Goal: Book appointment/travel/reservation

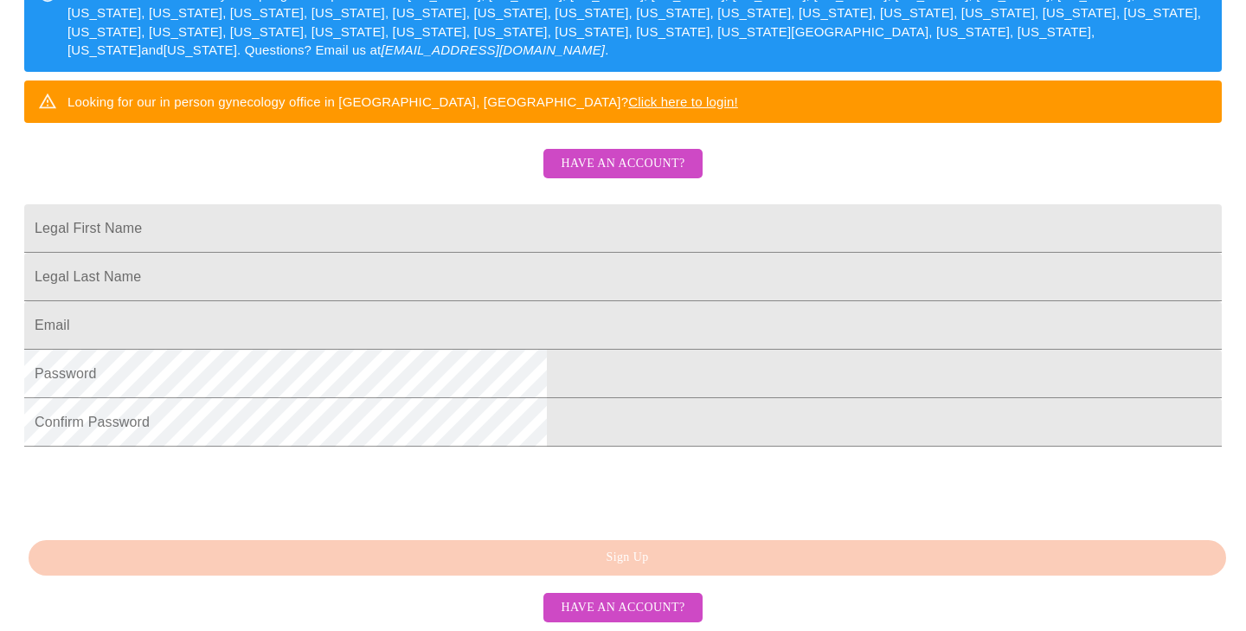
scroll to position [412, 0]
click at [400, 204] on input "Legal First Name" at bounding box center [622, 228] width 1197 height 48
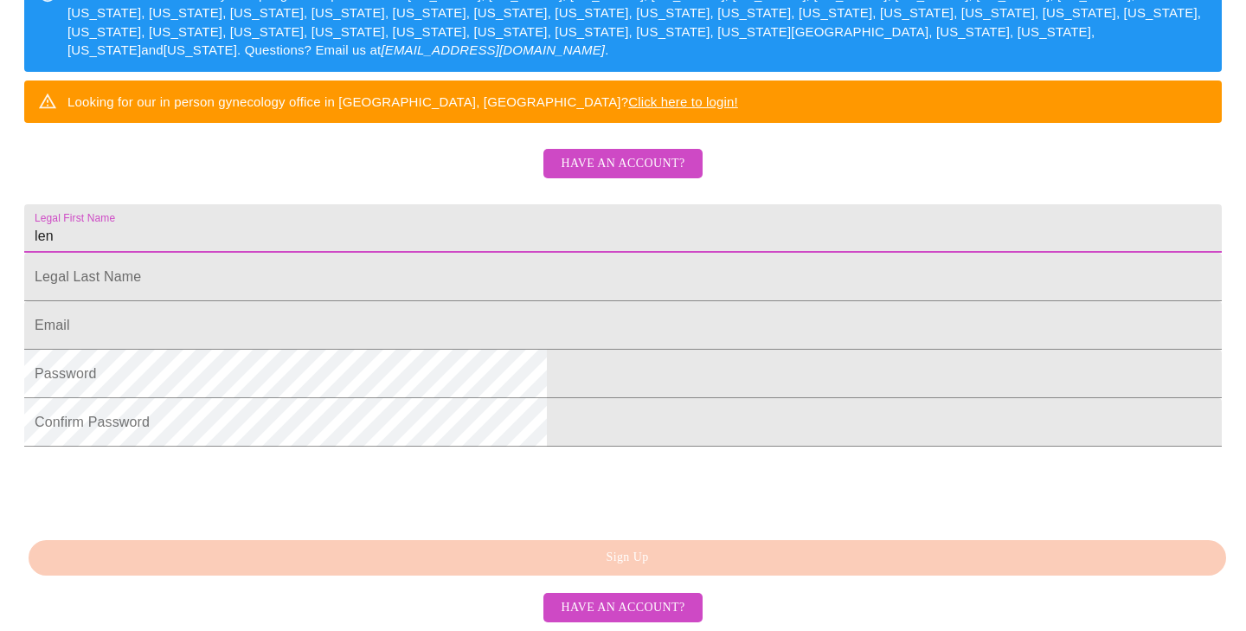
type input "lena"
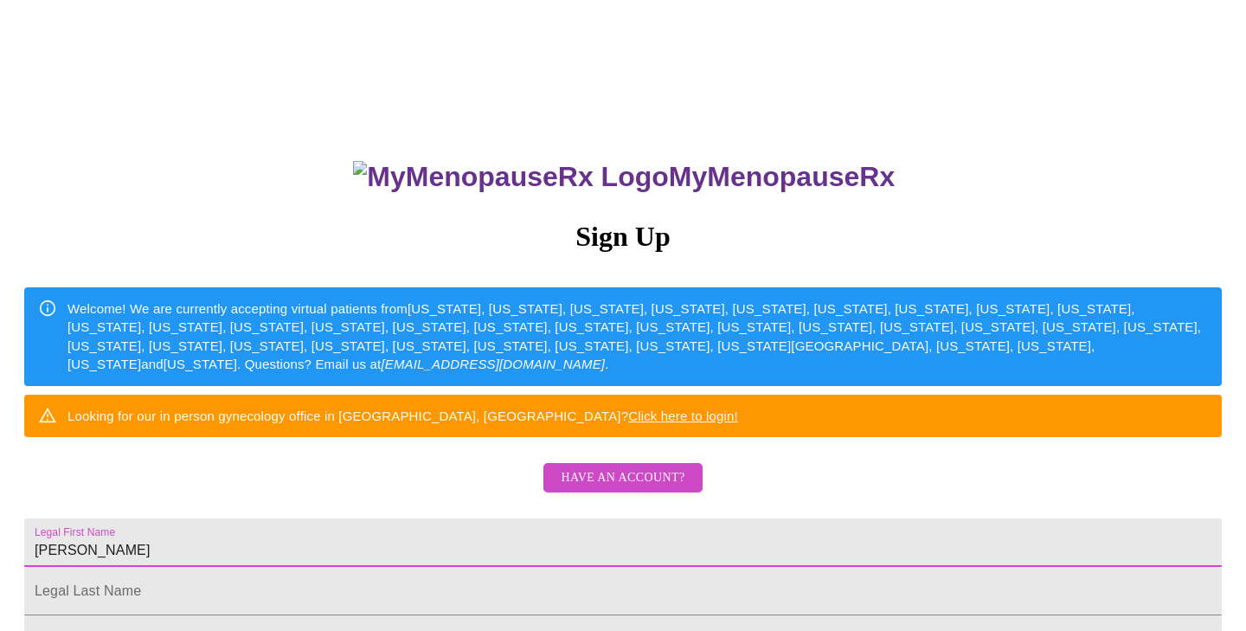
scroll to position [0, 0]
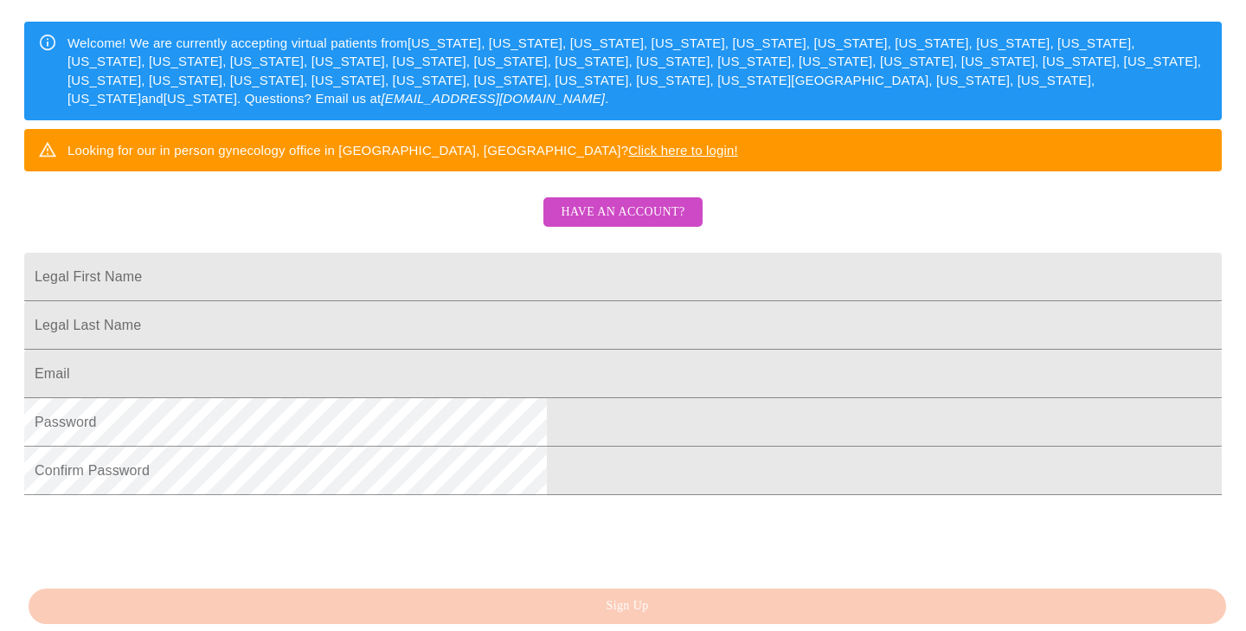
scroll to position [380, 0]
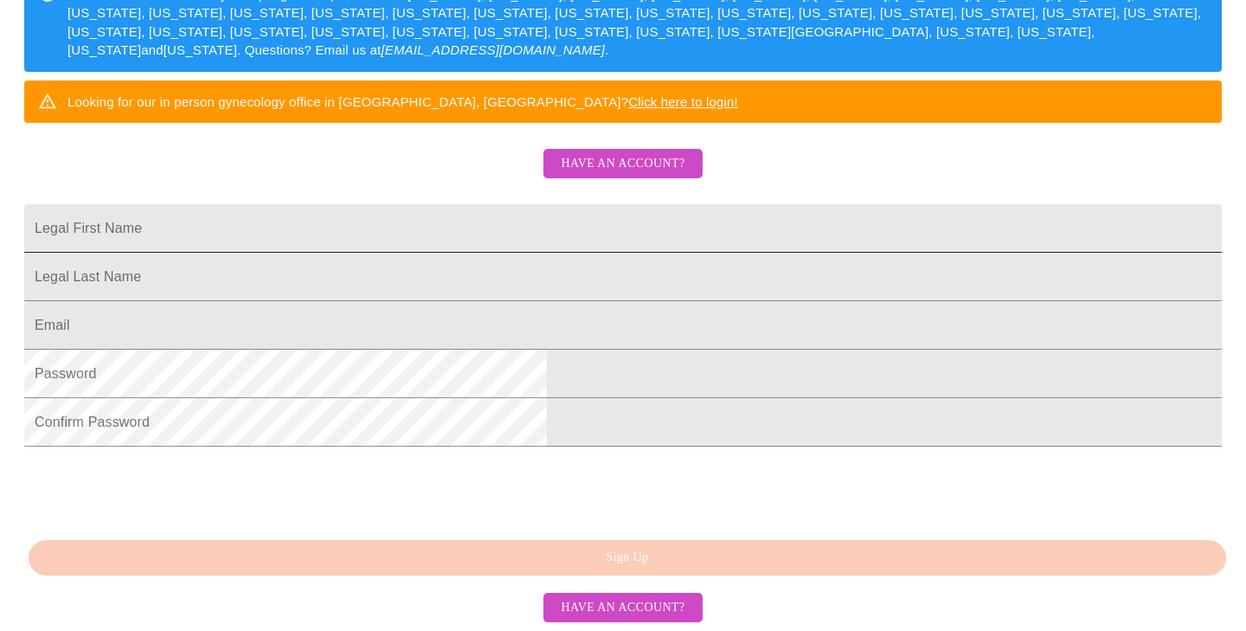
click at [406, 204] on input "Legal First Name" at bounding box center [622, 228] width 1197 height 48
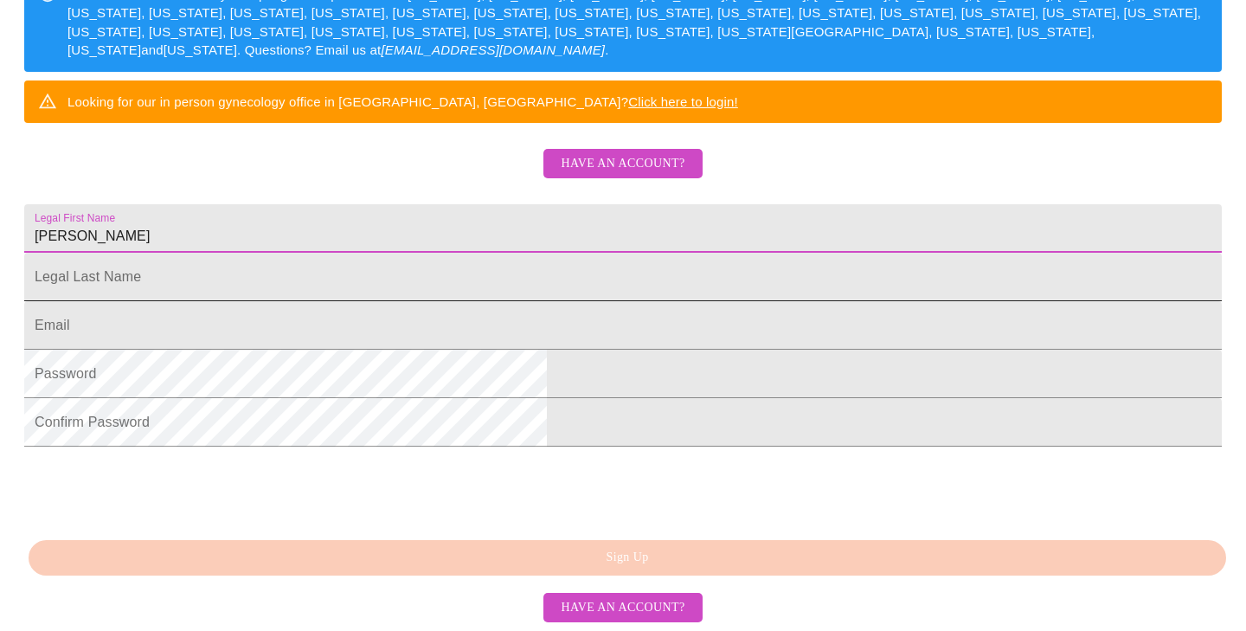
type input "lena"
click at [395, 265] on input "Legal First Name" at bounding box center [622, 277] width 1197 height 48
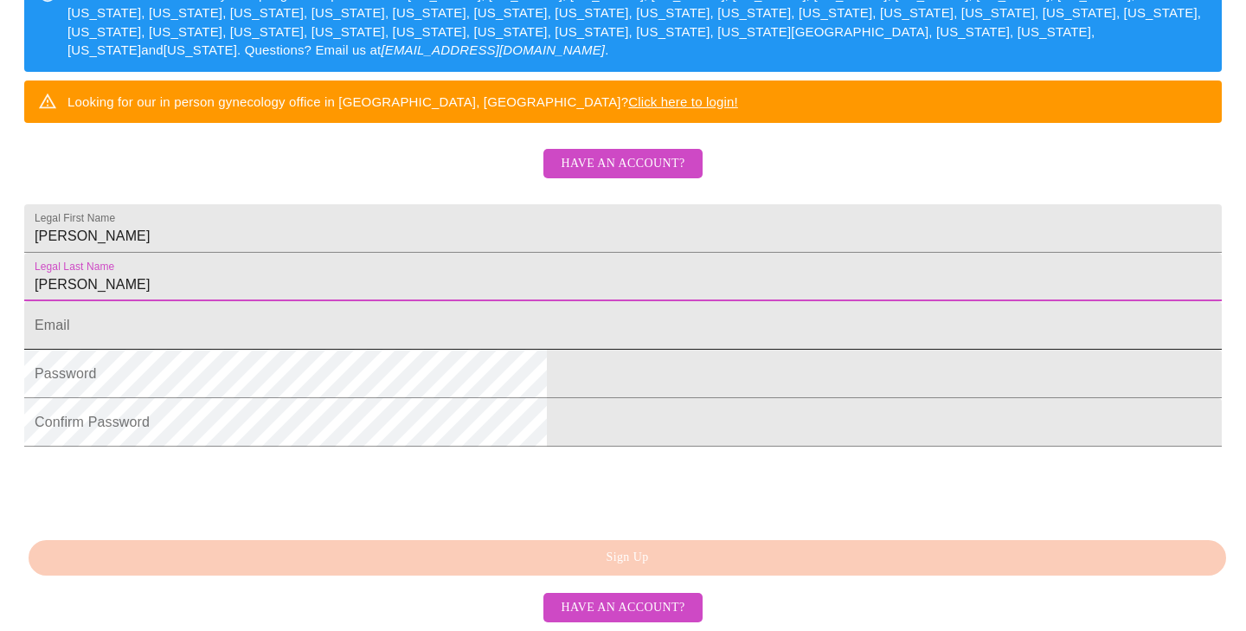
type input "schwartz"
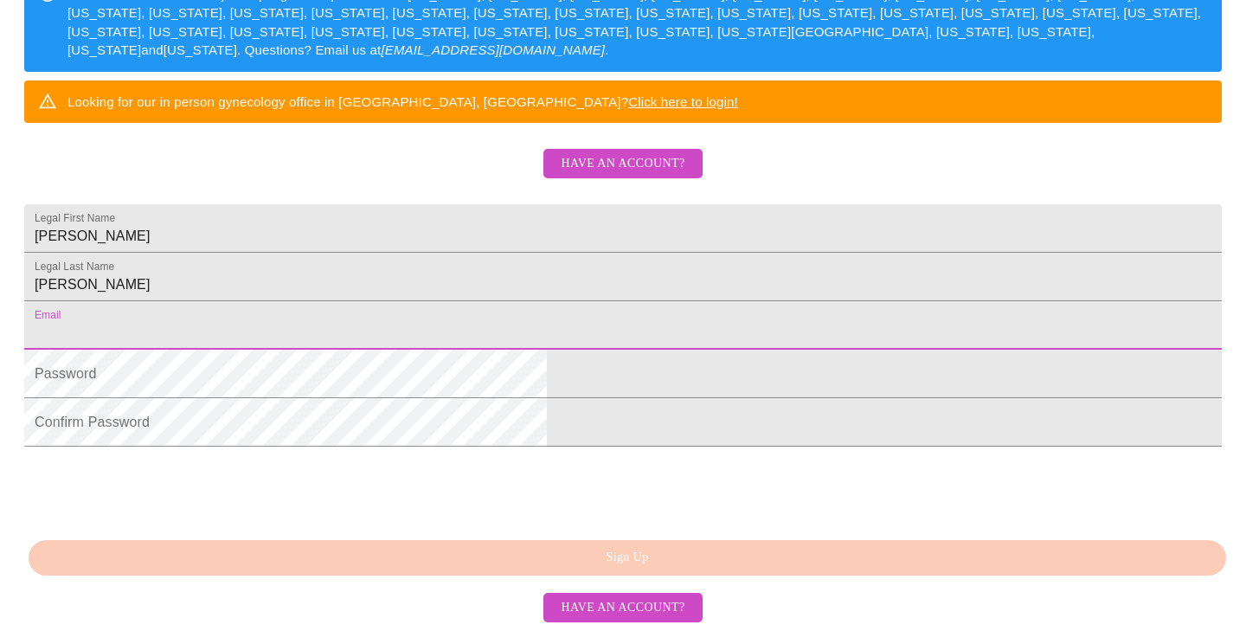
click at [390, 334] on input "Legal First Name" at bounding box center [622, 325] width 1197 height 48
type input "[EMAIL_ADDRESS][DOMAIN_NAME]"
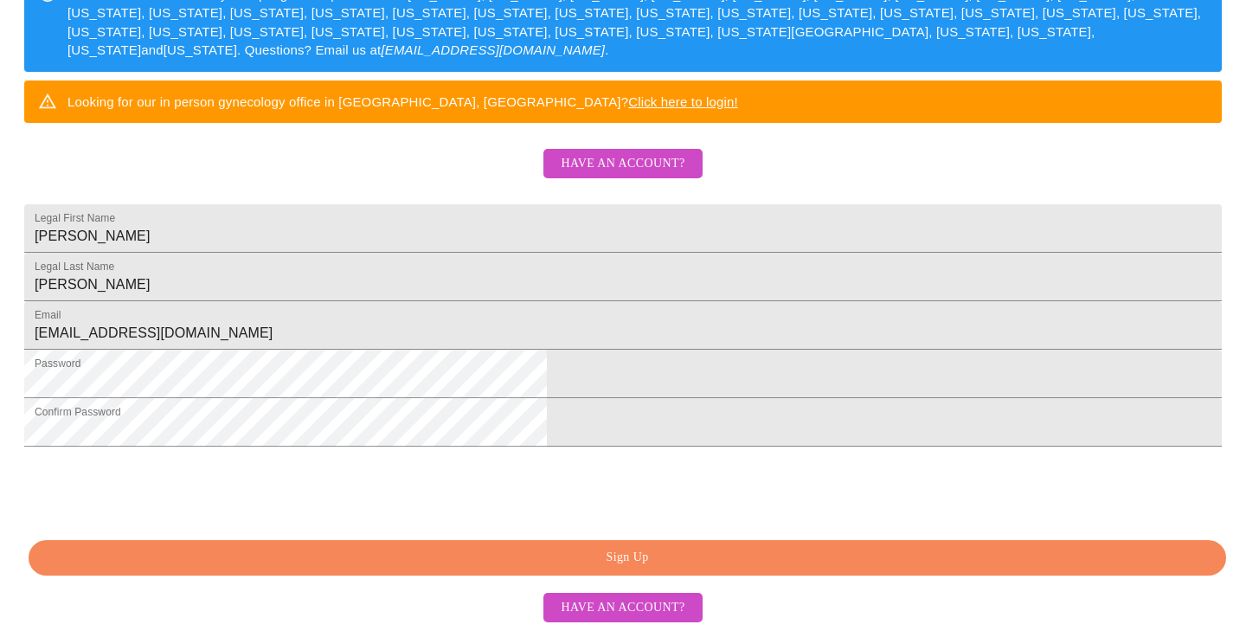
scroll to position [444, 0]
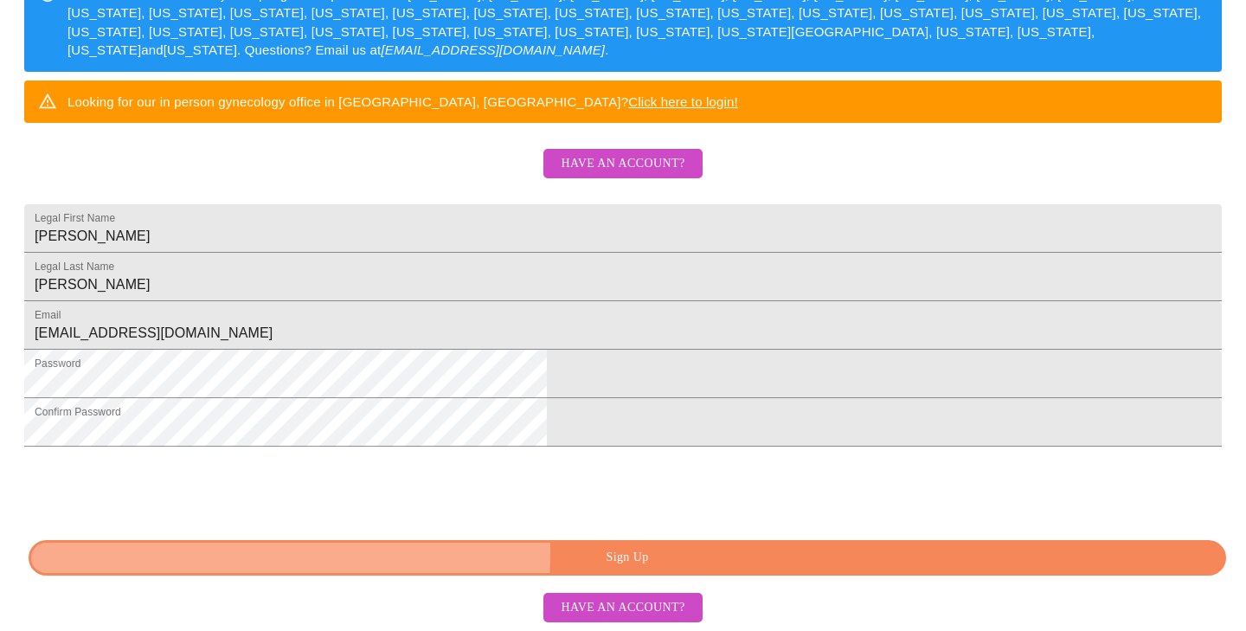
click at [457, 553] on span "Sign Up" at bounding box center [626, 558] width 1157 height 22
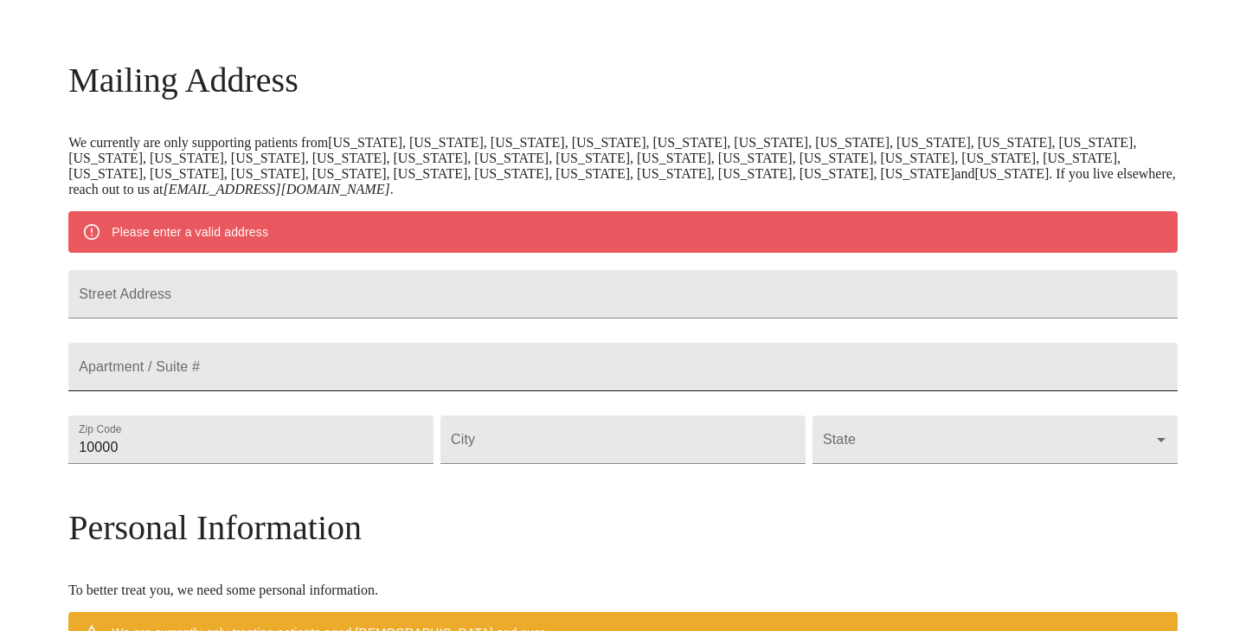
scroll to position [174, 0]
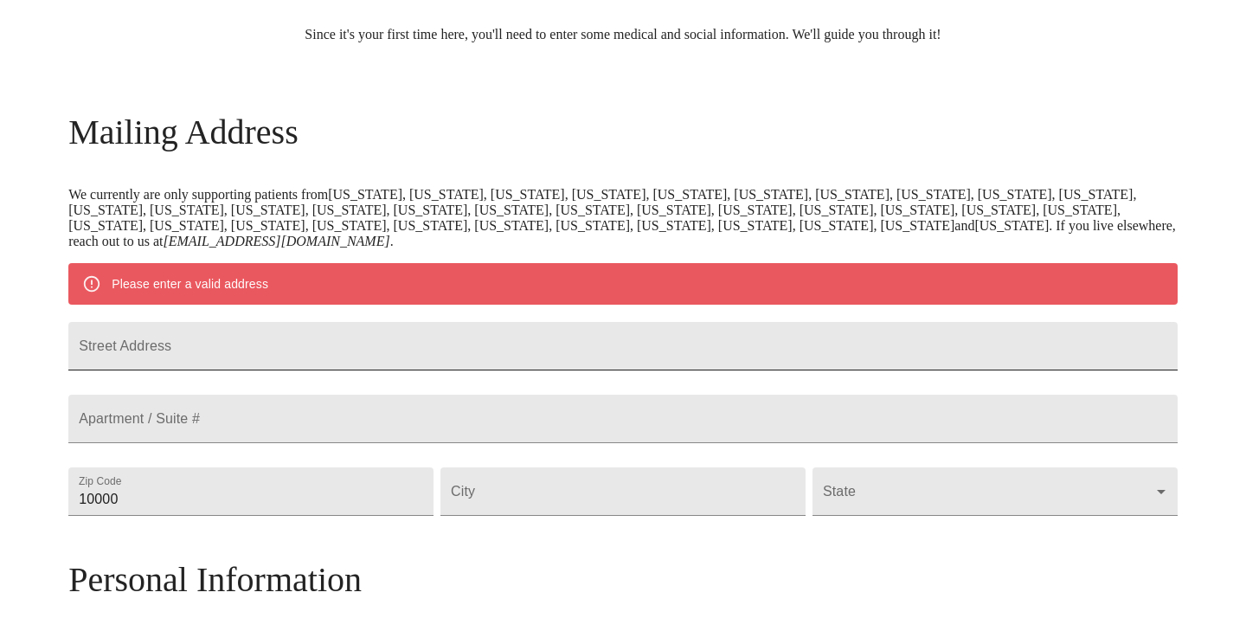
click at [252, 367] on input "Street Address" at bounding box center [622, 346] width 1109 height 48
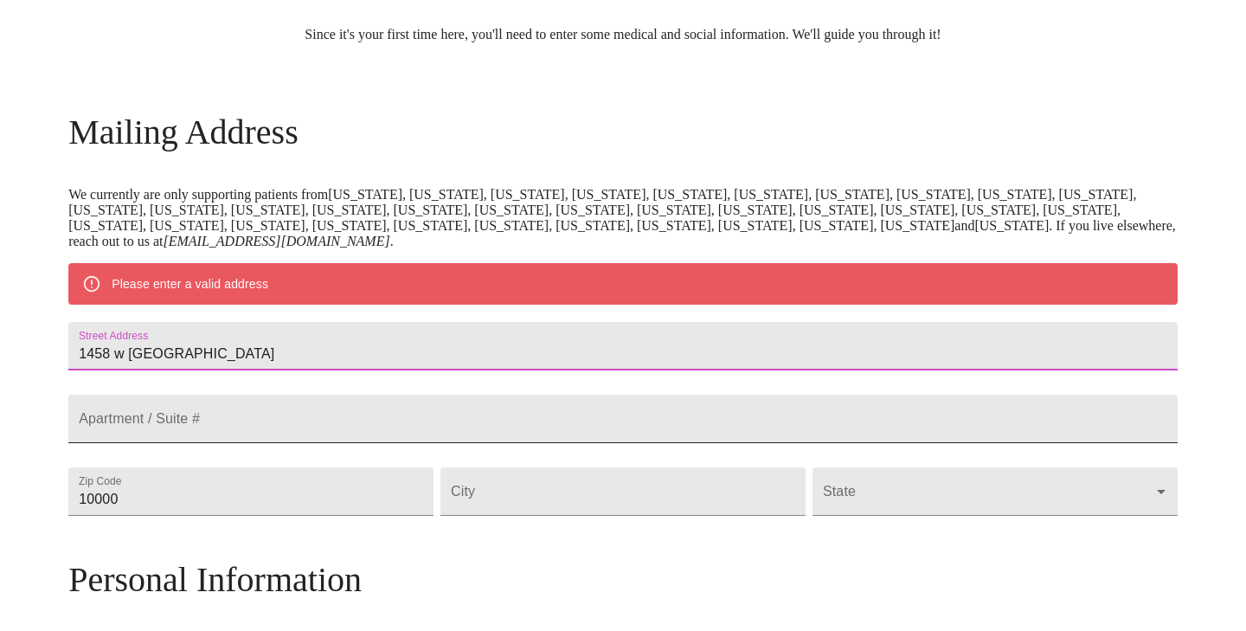
type input "1458 w [GEOGRAPHIC_DATA]"
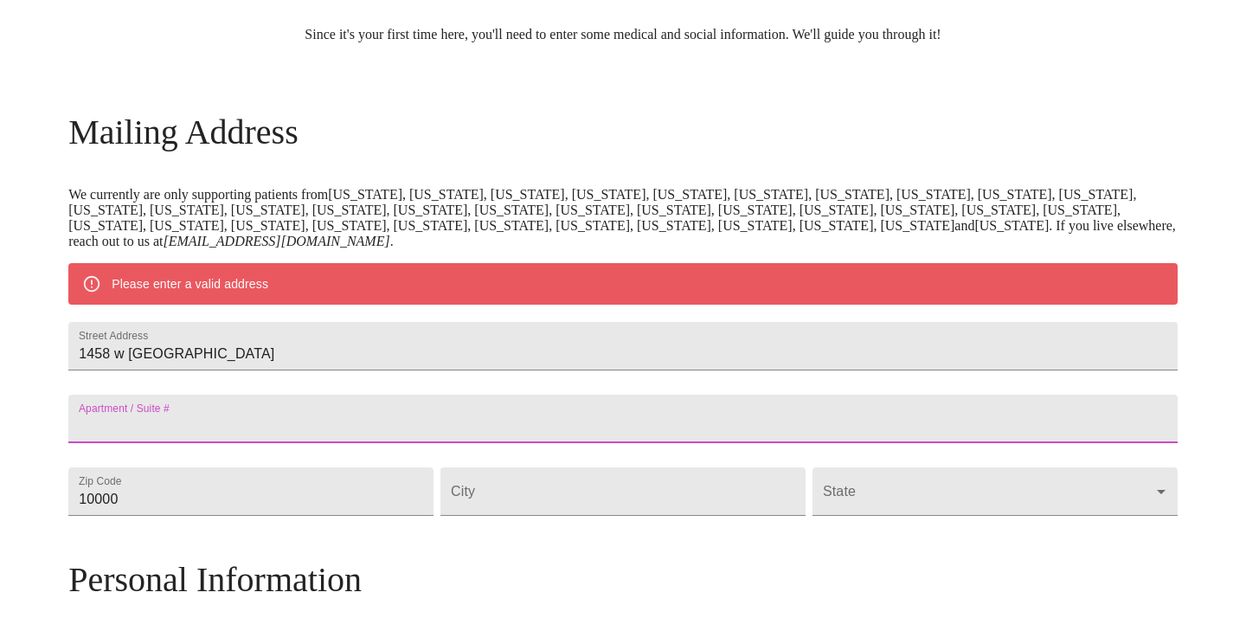
click at [244, 443] on input "Street Address" at bounding box center [622, 418] width 1109 height 48
type input "apt 1"
click at [272, 516] on input "10000" at bounding box center [250, 491] width 365 height 48
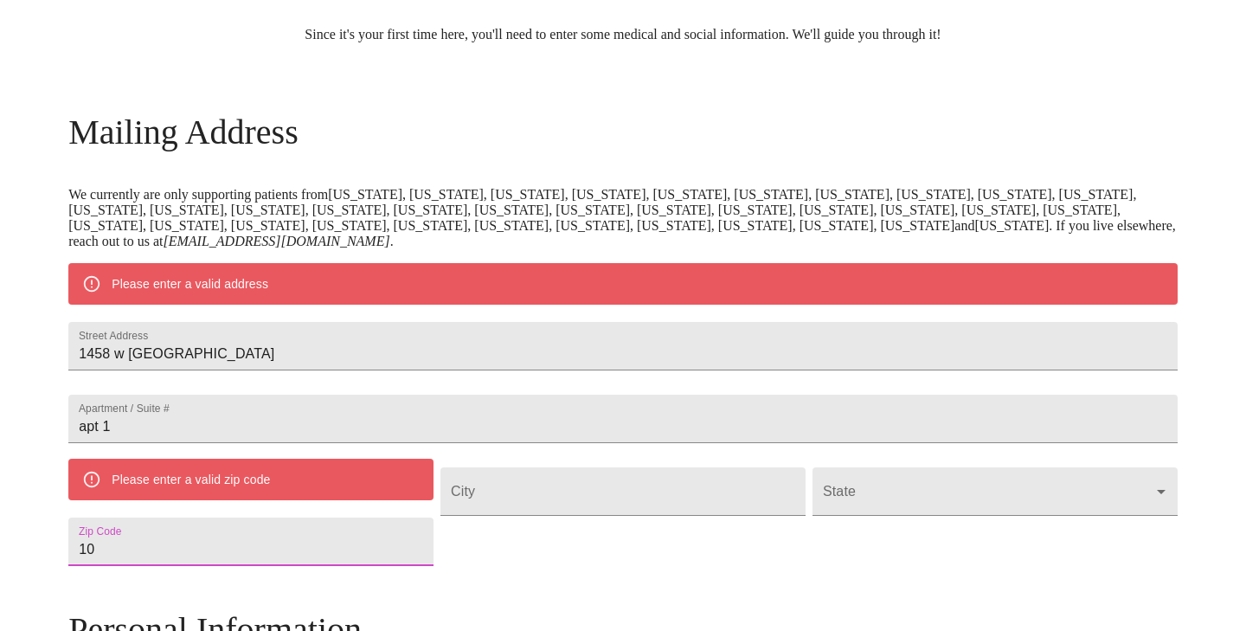
type input "1"
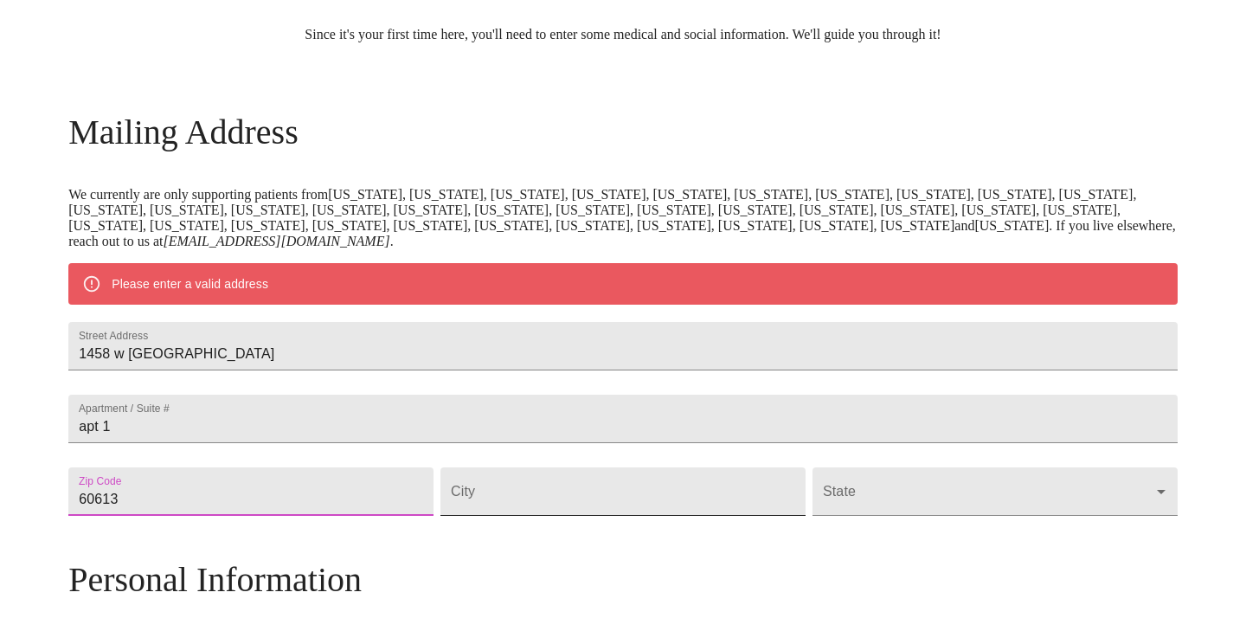
type input "60613"
click at [524, 516] on input "Street Address" at bounding box center [622, 491] width 365 height 48
type input "[GEOGRAPHIC_DATA]"
click at [807, 547] on body "MyMenopauseRx Welcome to MyMenopauseRx Since it's your first time here, you'll …" at bounding box center [623, 515] width 1232 height 1364
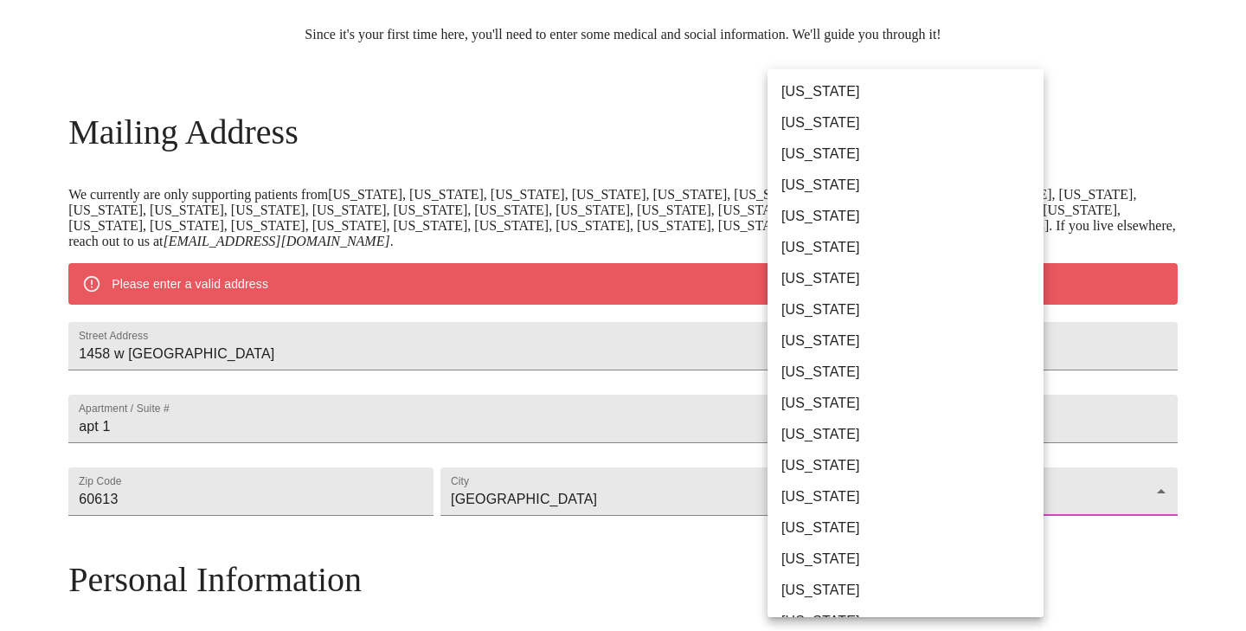
click at [825, 468] on li "[US_STATE]" at bounding box center [905, 465] width 276 height 31
type input "[US_STATE]"
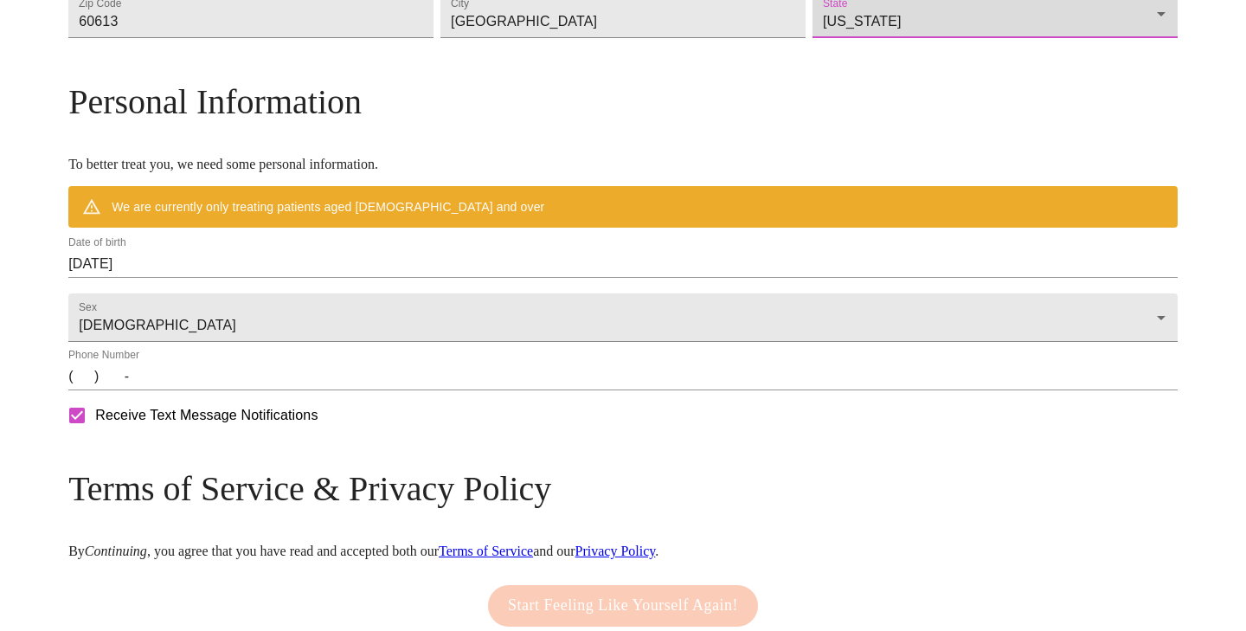
scroll to position [621, 0]
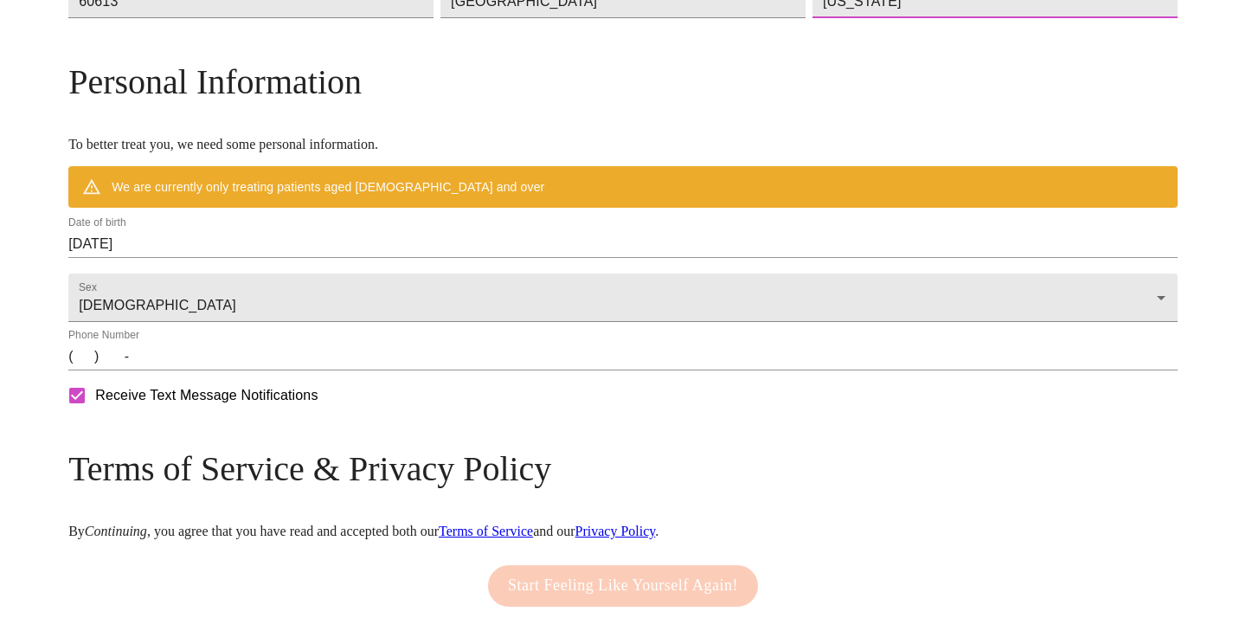
click at [347, 258] on input "10/06/2025" at bounding box center [622, 244] width 1109 height 28
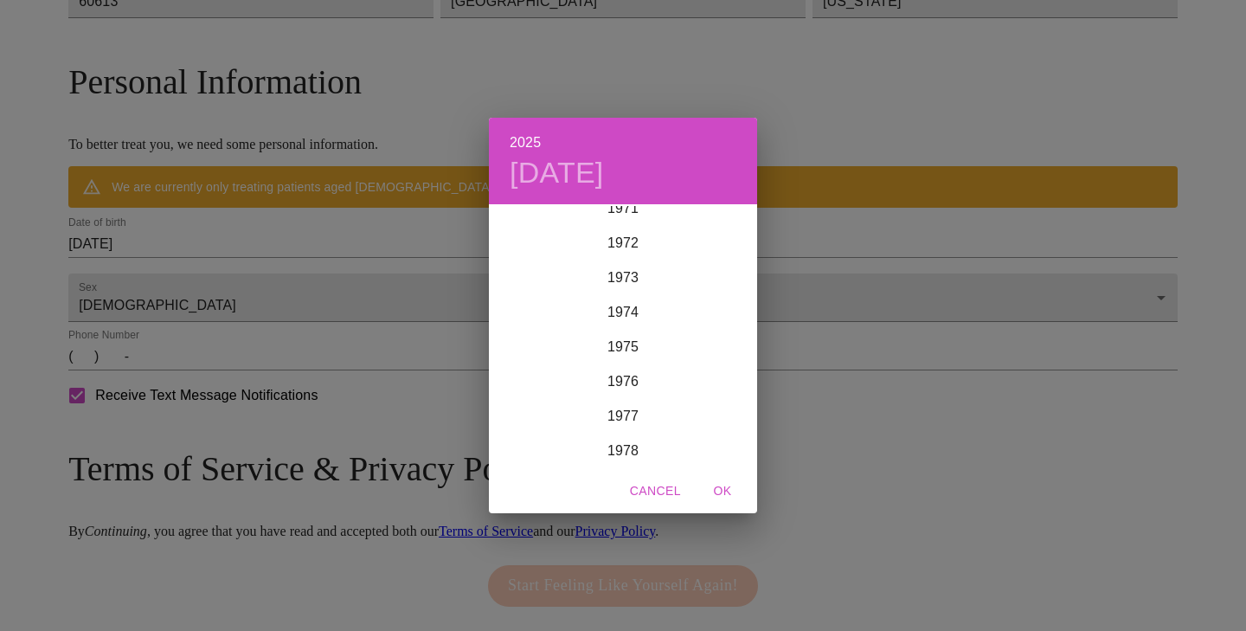
scroll to position [2507, 0]
click at [631, 240] on div "1972" at bounding box center [623, 242] width 268 height 35
click at [533, 428] on div "Oct" at bounding box center [533, 433] width 89 height 65
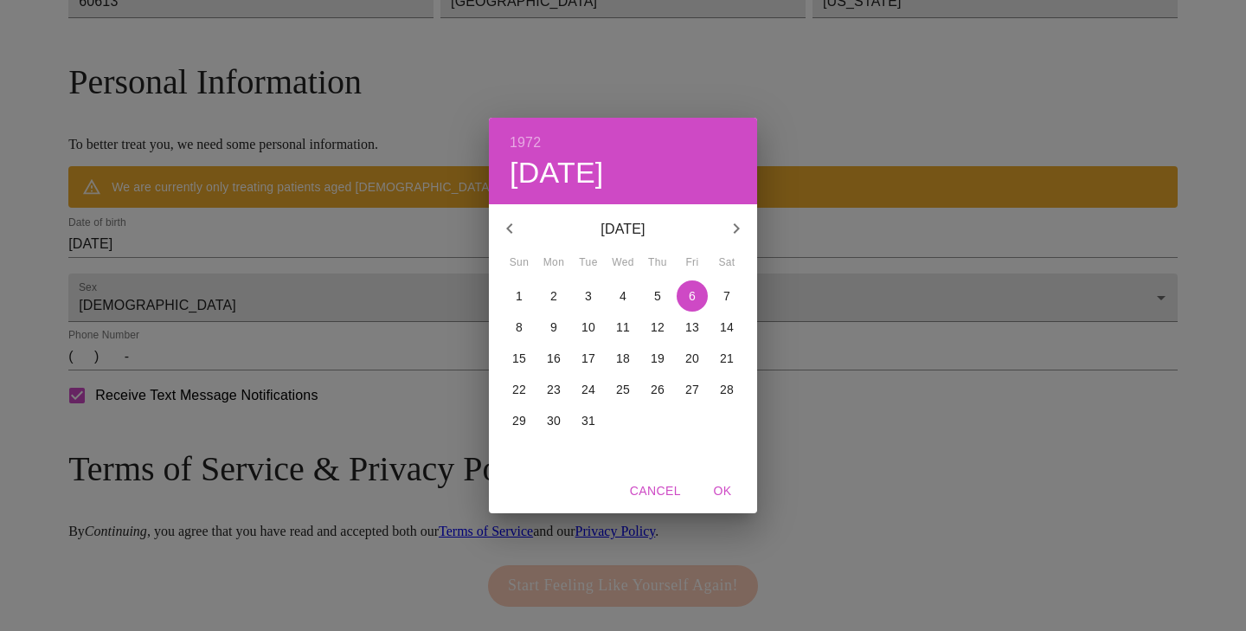
click at [720, 352] on p "21" at bounding box center [727, 357] width 14 height 17
click at [721, 487] on span "OK" at bounding box center [723, 491] width 42 height 22
type input "[DATE]"
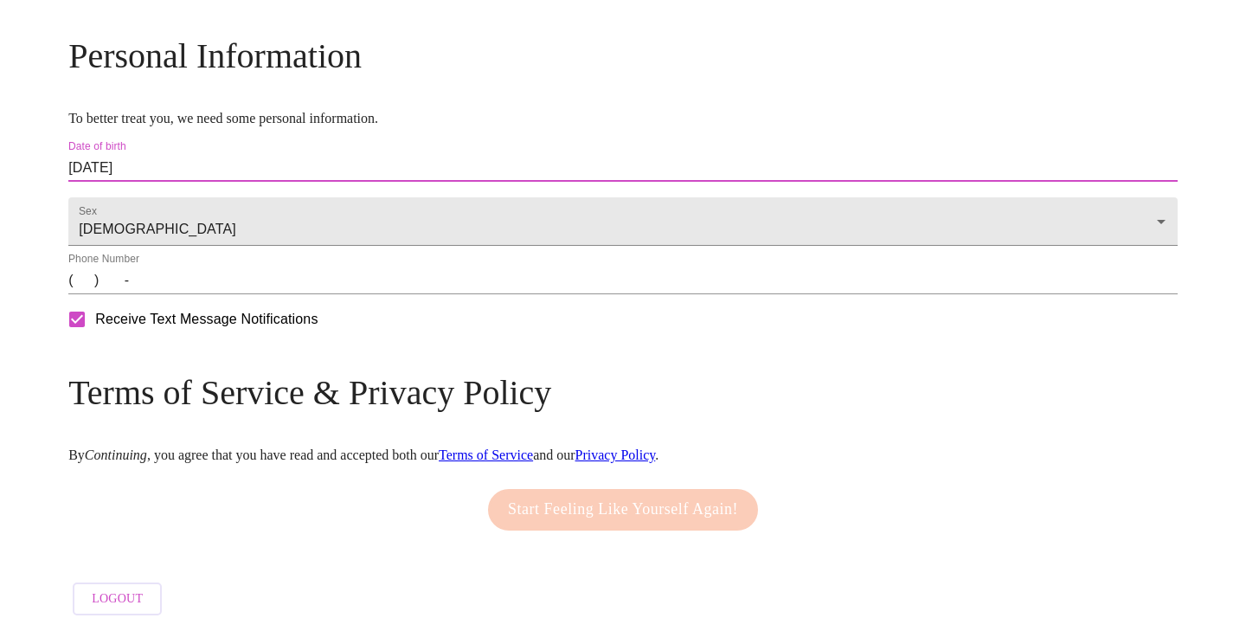
scroll to position [701, 0]
click at [287, 287] on input "(   )    -" at bounding box center [622, 280] width 1109 height 28
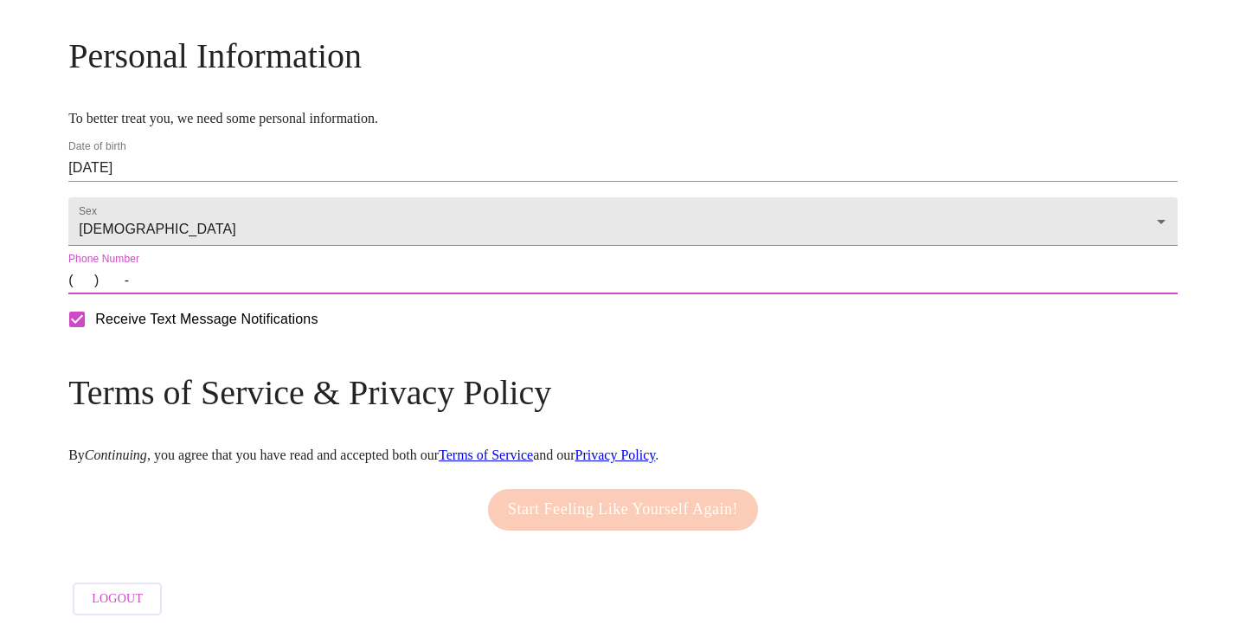
click at [215, 282] on input "(   )    -" at bounding box center [622, 280] width 1109 height 28
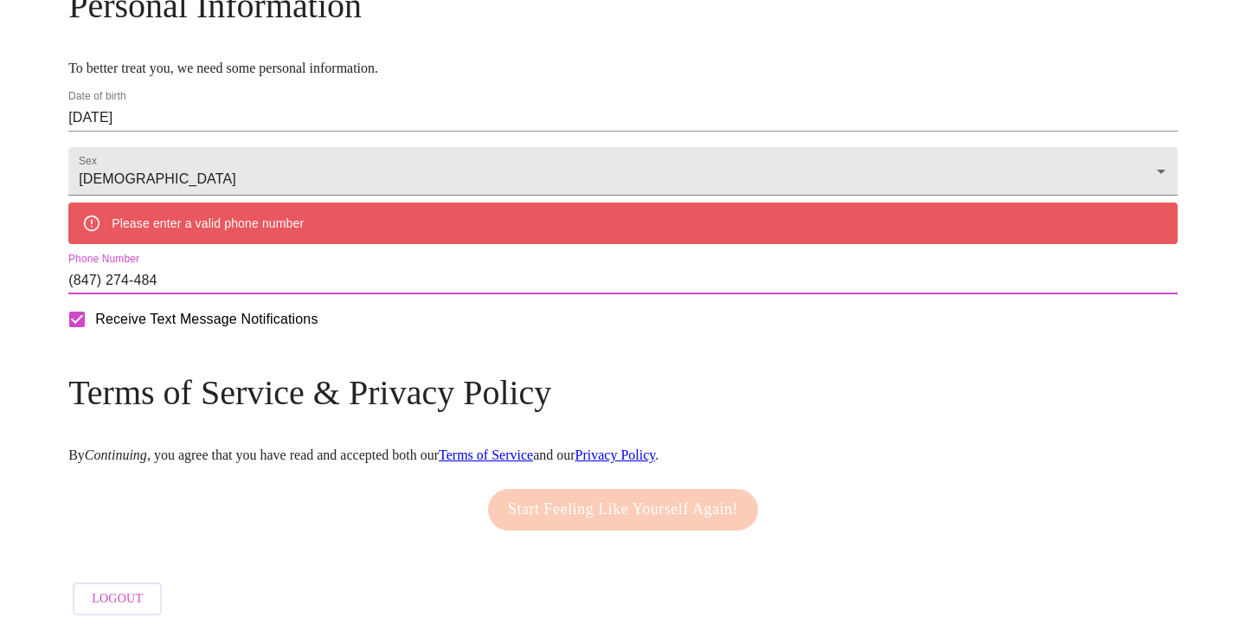
type input "[PHONE_NUMBER]"
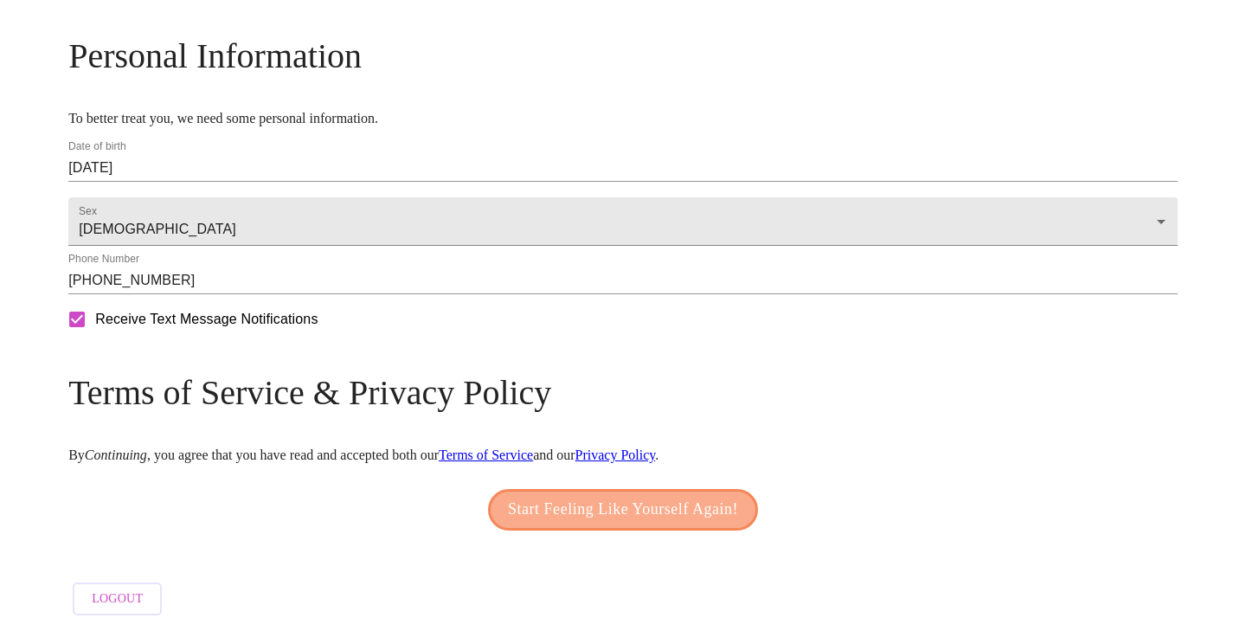
click at [545, 496] on span "Start Feeling Like Yourself Again!" at bounding box center [623, 510] width 230 height 28
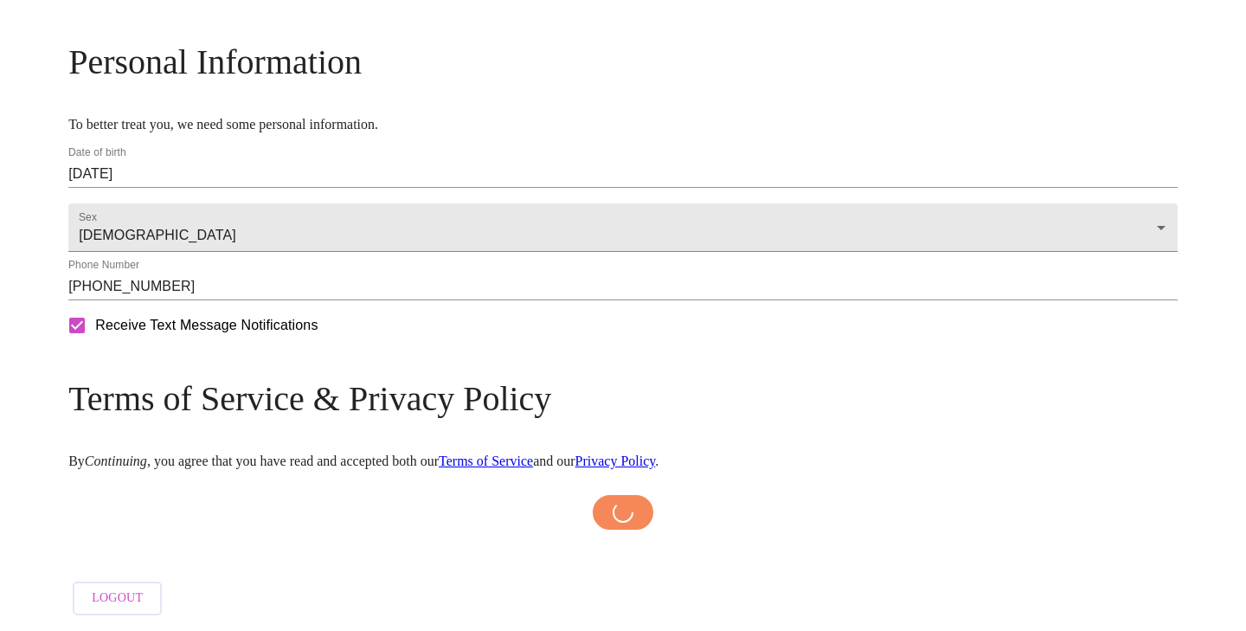
scroll to position [695, 0]
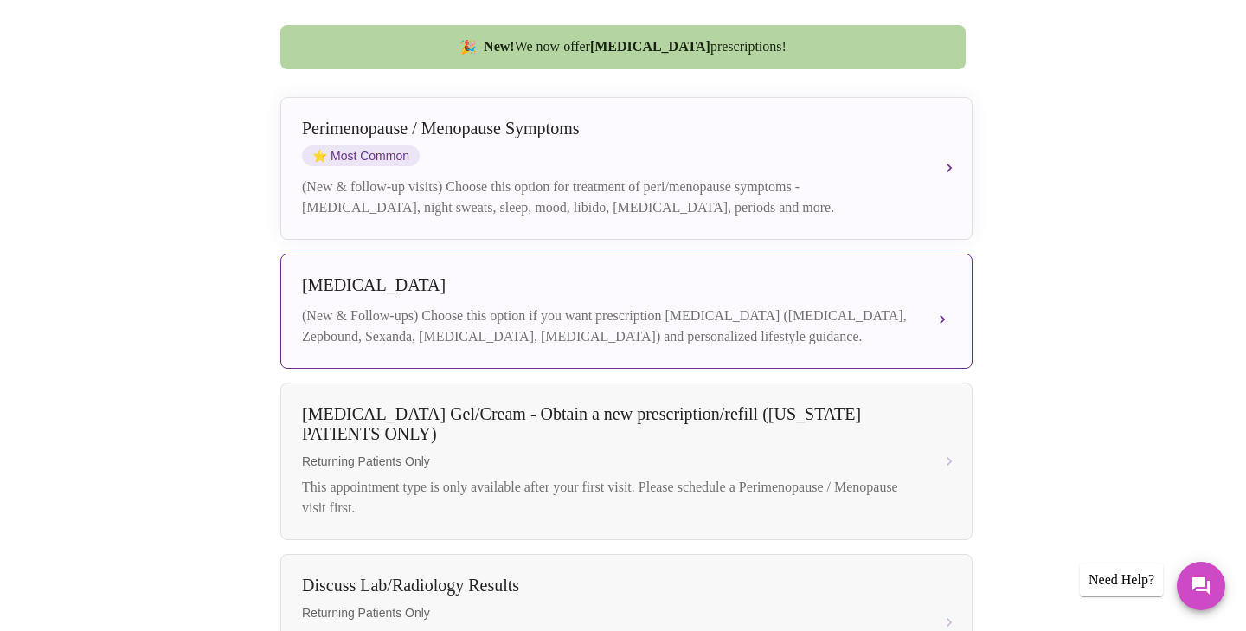
scroll to position [435, 0]
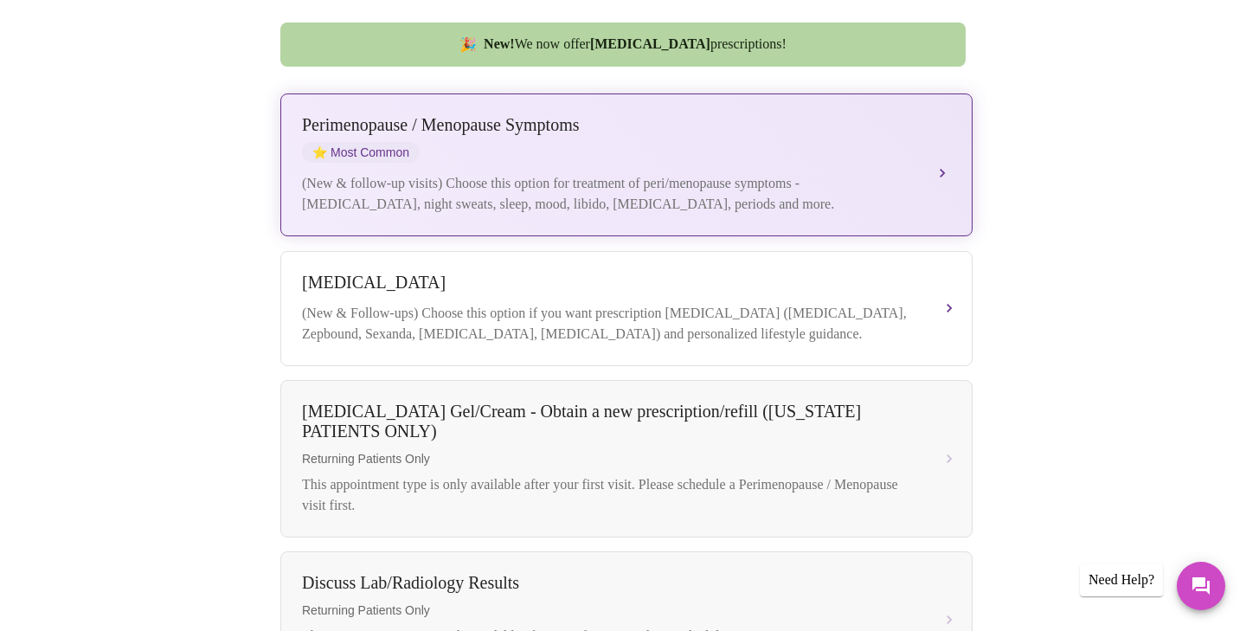
click at [551, 121] on div "Perimenopause / Menopause Symptoms ⭐ Most Common" at bounding box center [609, 139] width 614 height 48
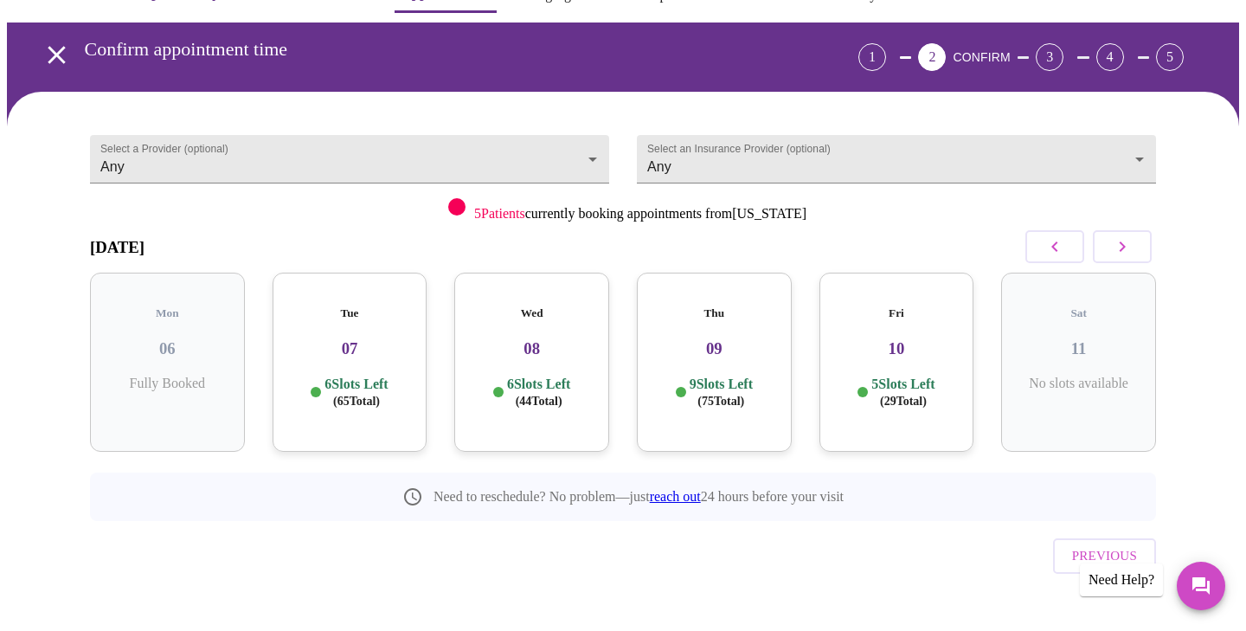
click at [361, 339] on h3 "07" at bounding box center [349, 348] width 127 height 19
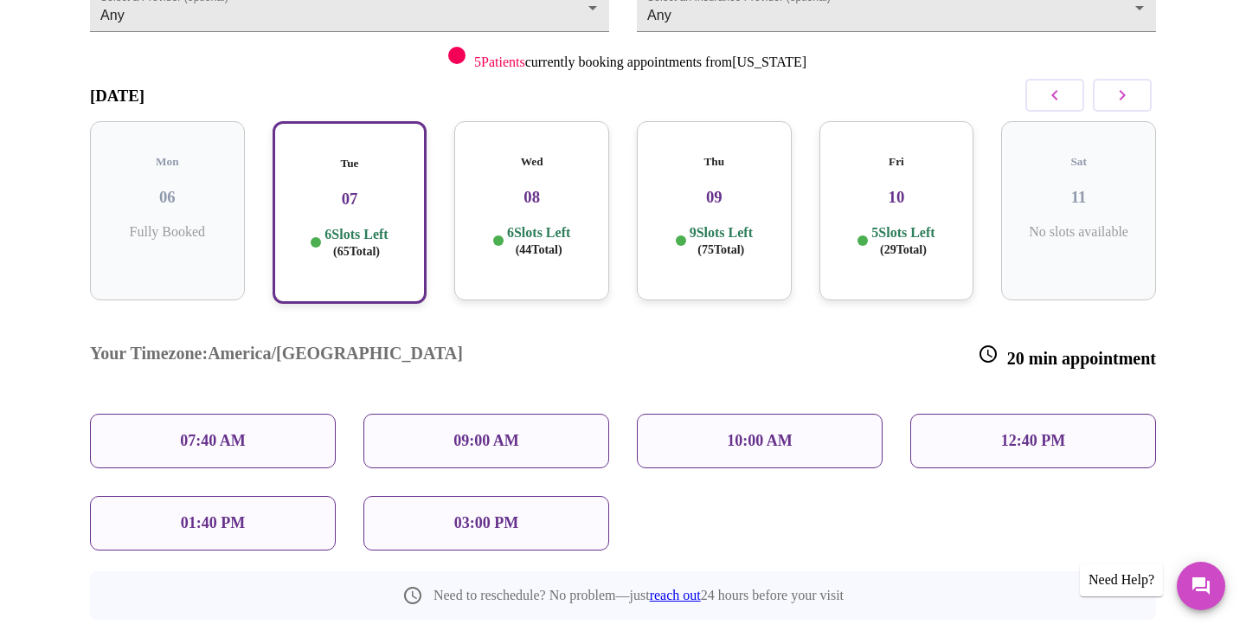
scroll to position [202, 0]
click at [772, 430] on p "10:00 AM" at bounding box center [760, 439] width 66 height 18
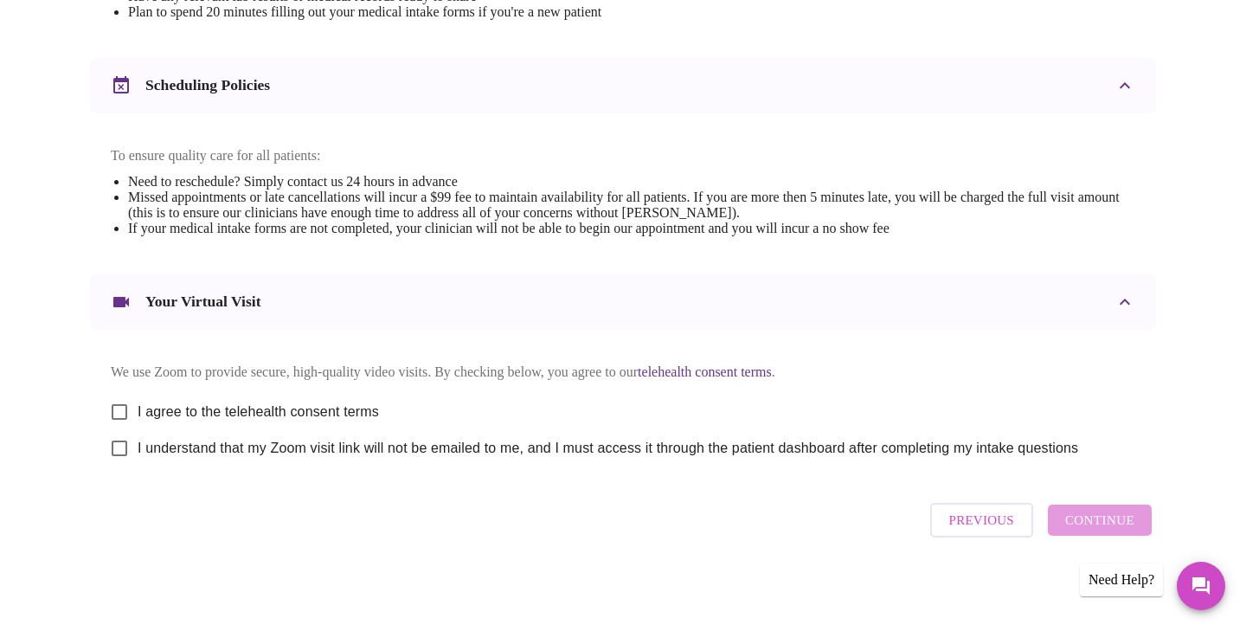
scroll to position [623, 0]
click at [119, 403] on input "I agree to the telehealth consent terms" at bounding box center [119, 412] width 36 height 36
checkbox input "true"
click at [119, 445] on input "I understand that my Zoom visit link will not be emailed to me, and I must acce…" at bounding box center [119, 448] width 36 height 36
checkbox input "true"
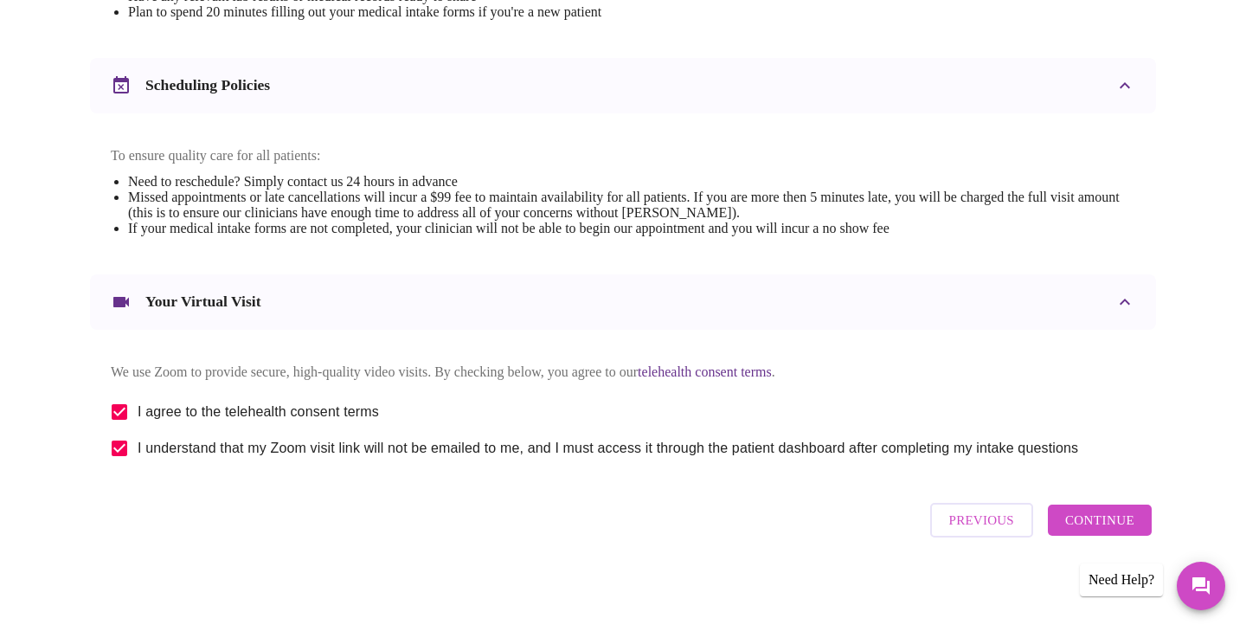
click at [1111, 514] on button "Continue" at bounding box center [1100, 519] width 104 height 31
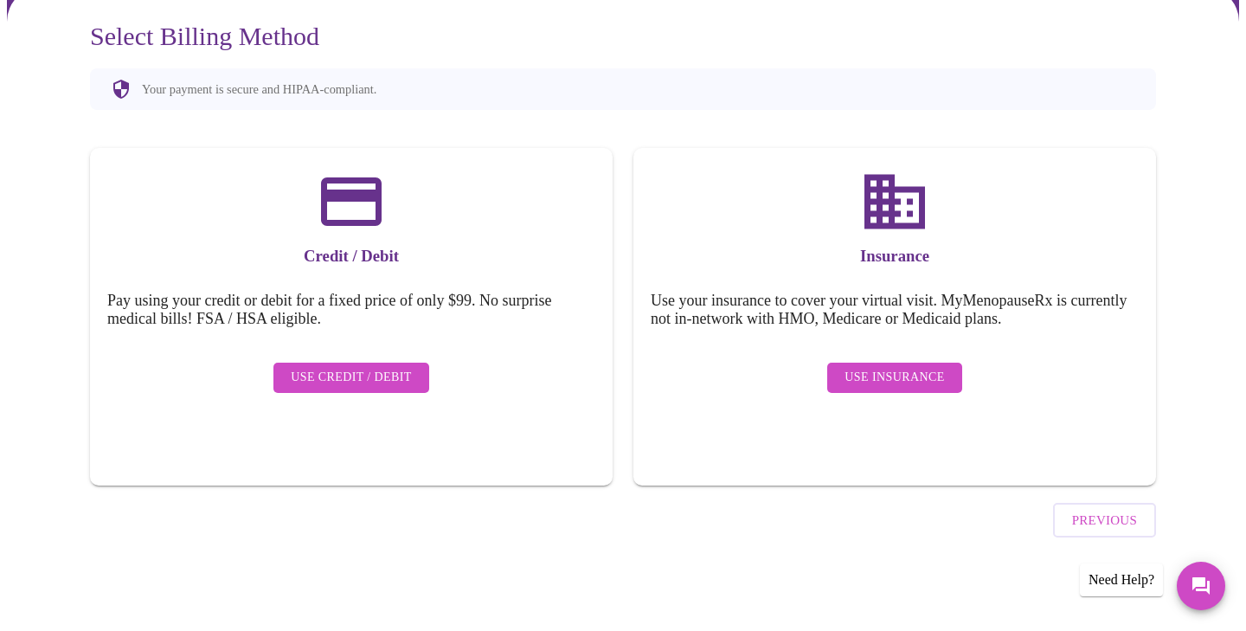
scroll to position [106, 0]
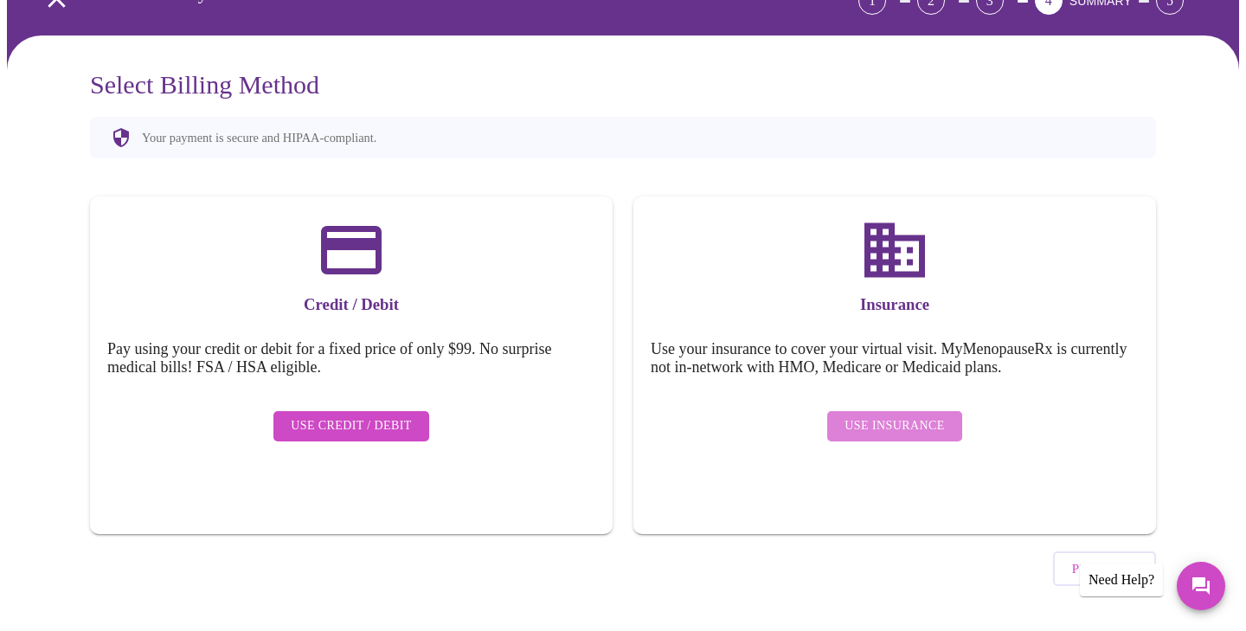
click at [915, 415] on span "Use Insurance" at bounding box center [893, 426] width 99 height 22
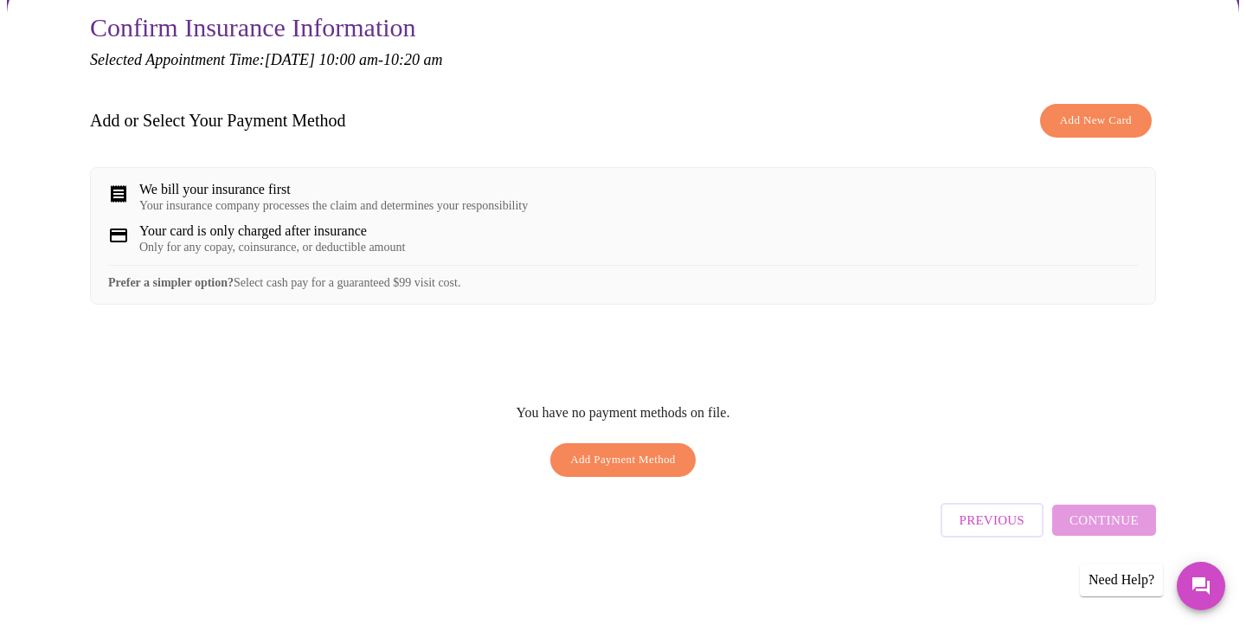
scroll to position [167, 0]
click at [1093, 111] on span "Add New Card" at bounding box center [1096, 121] width 72 height 20
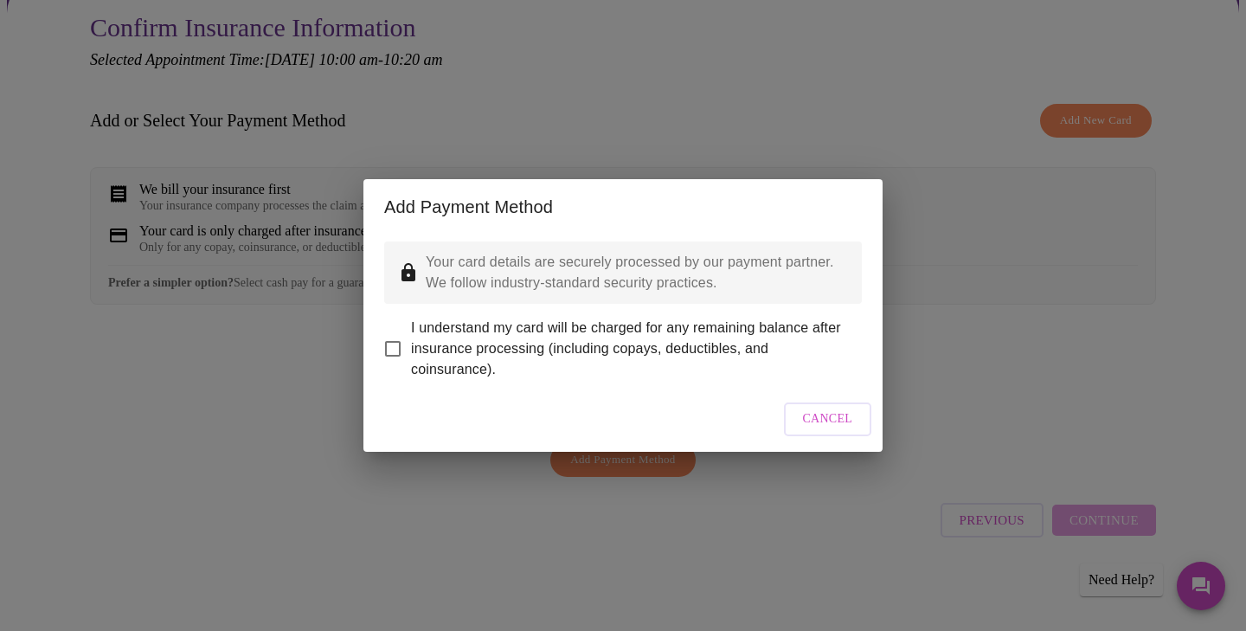
click at [394, 338] on input "I understand my card will be charged for any remaining balance after insurance …" at bounding box center [393, 348] width 36 height 36
checkbox input "true"
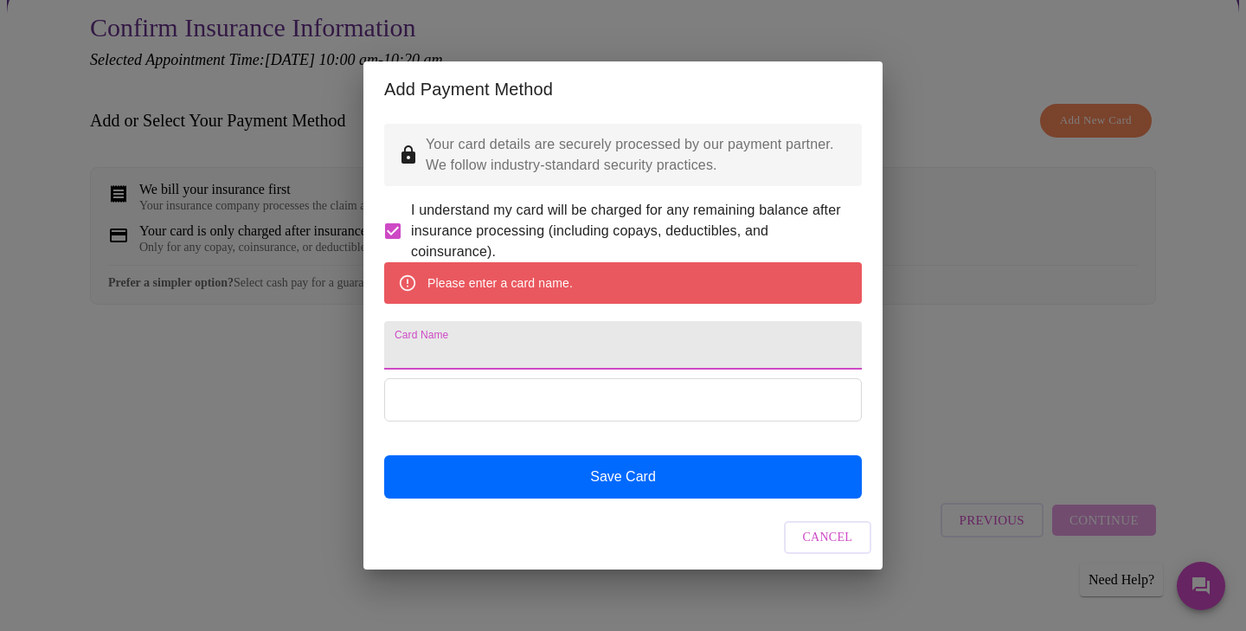
click at [497, 350] on input "Card Name" at bounding box center [622, 345] width 477 height 48
click at [817, 548] on span "Cancel" at bounding box center [828, 538] width 50 height 22
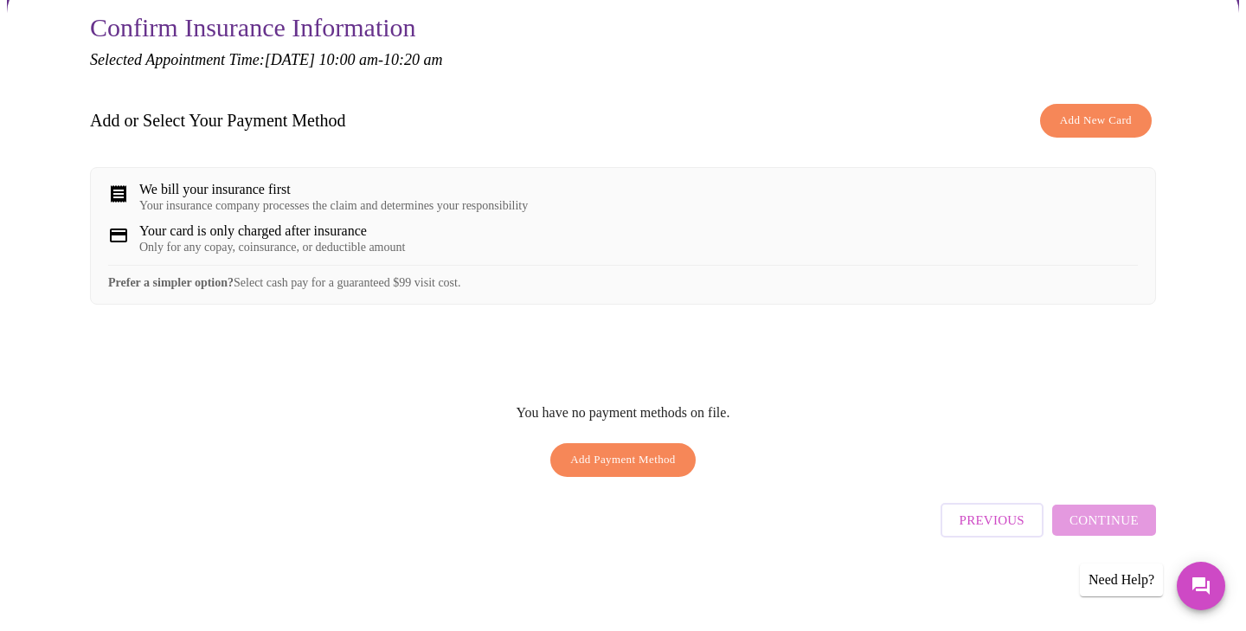
click at [1071, 111] on span "Add New Card" at bounding box center [1096, 121] width 72 height 20
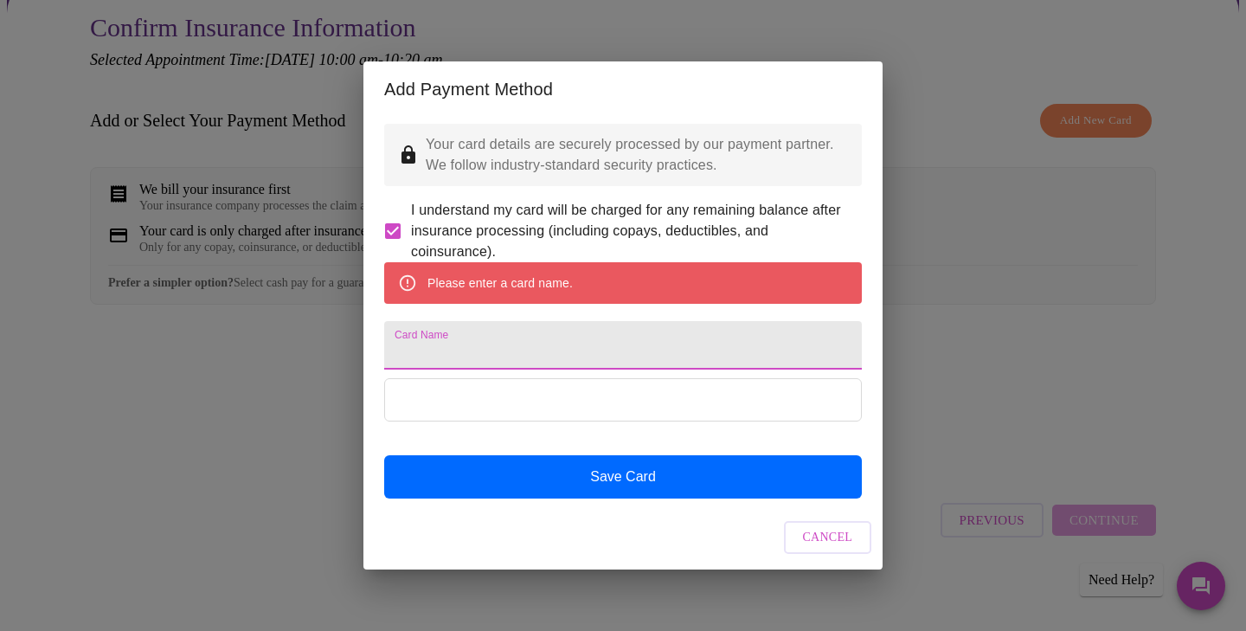
click at [427, 352] on input "Card Name" at bounding box center [622, 345] width 477 height 48
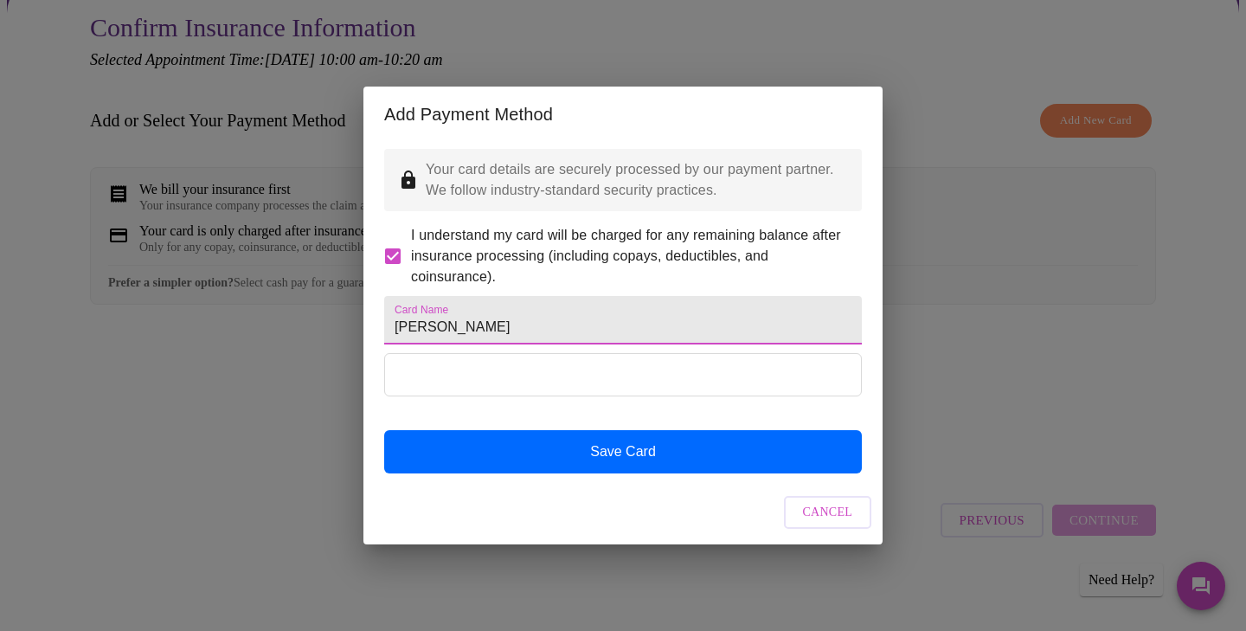
type input "[PERSON_NAME]"
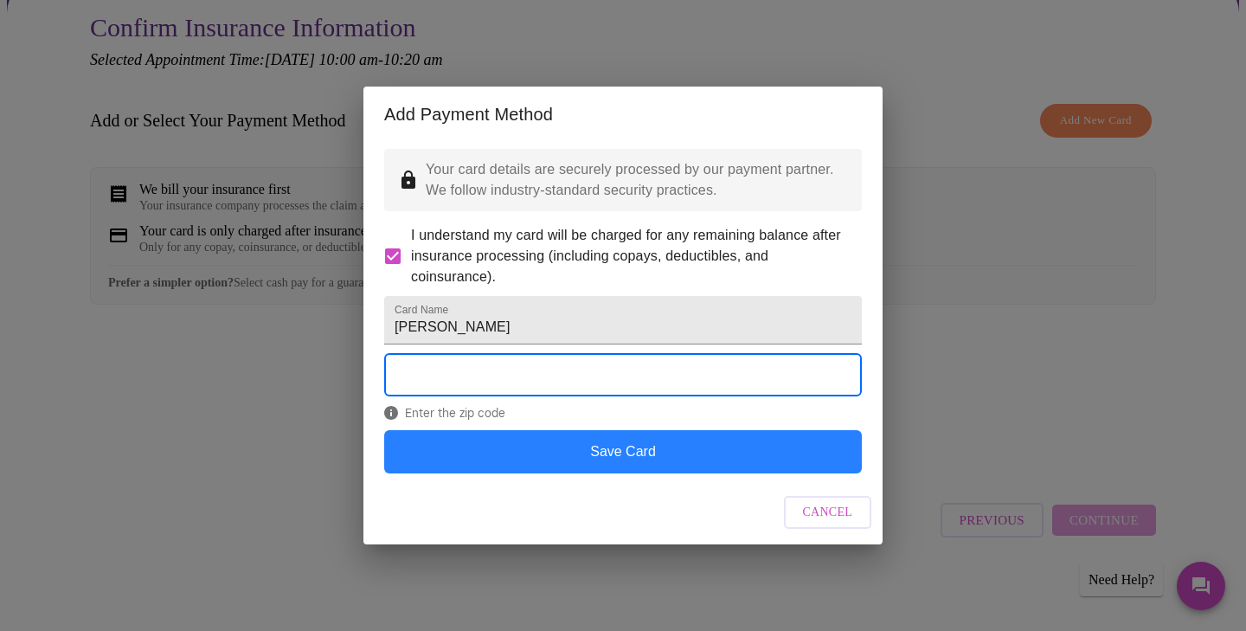
click at [522, 471] on button "Save Card" at bounding box center [622, 451] width 477 height 43
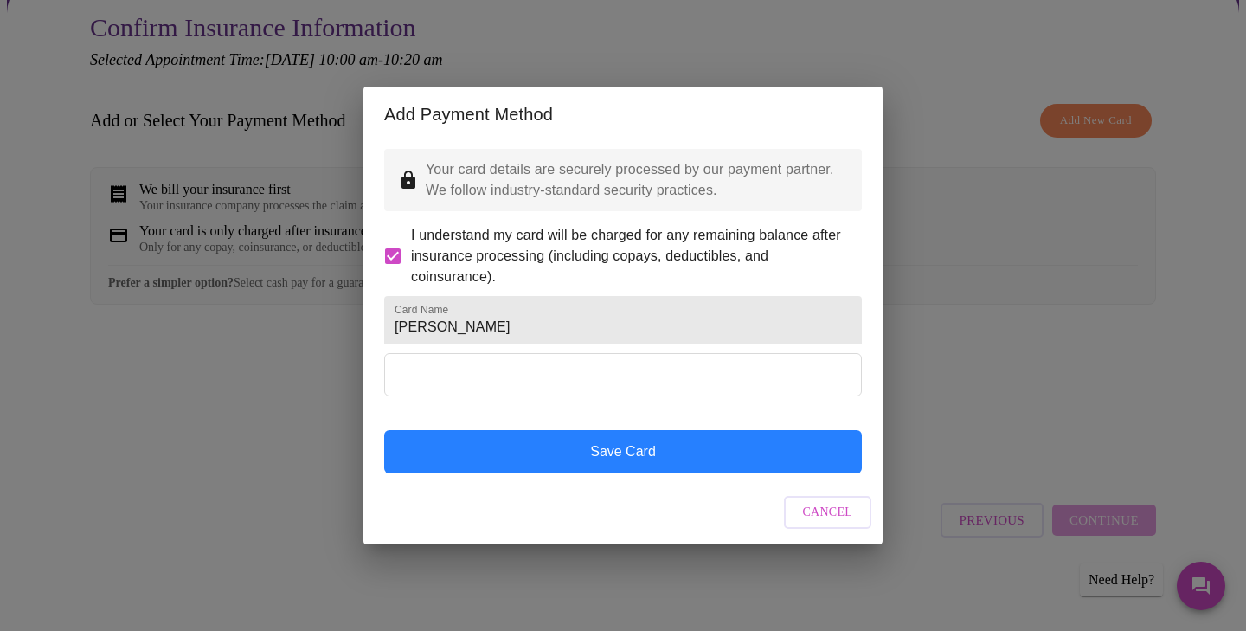
scroll to position [0, 0]
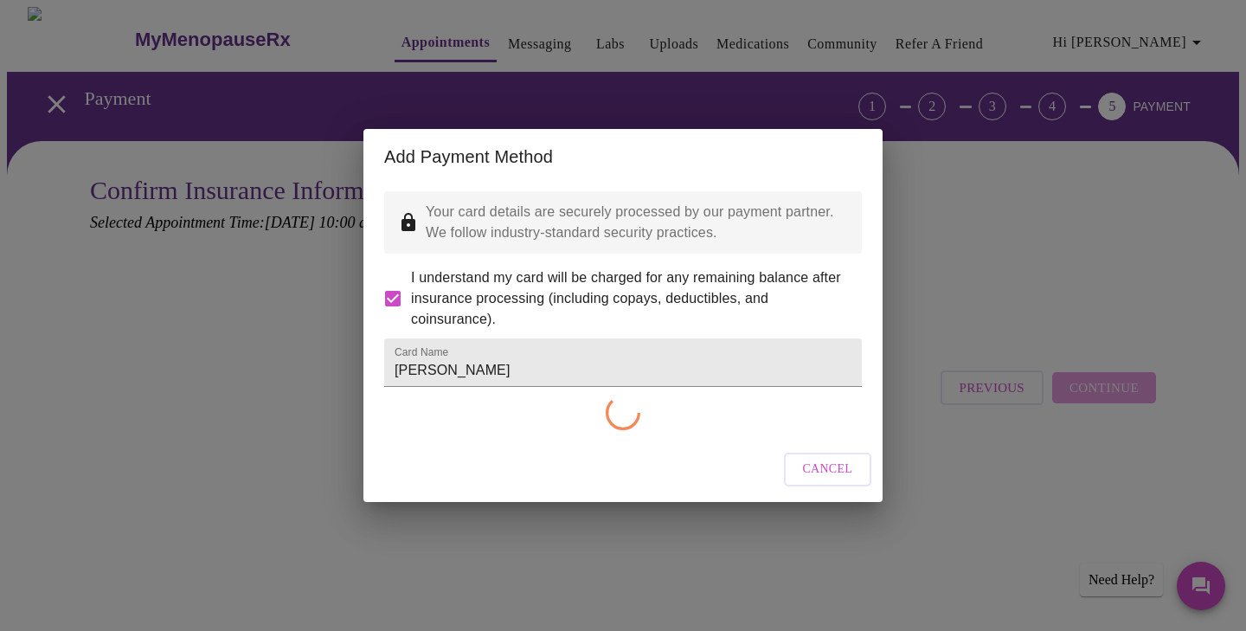
checkbox input "false"
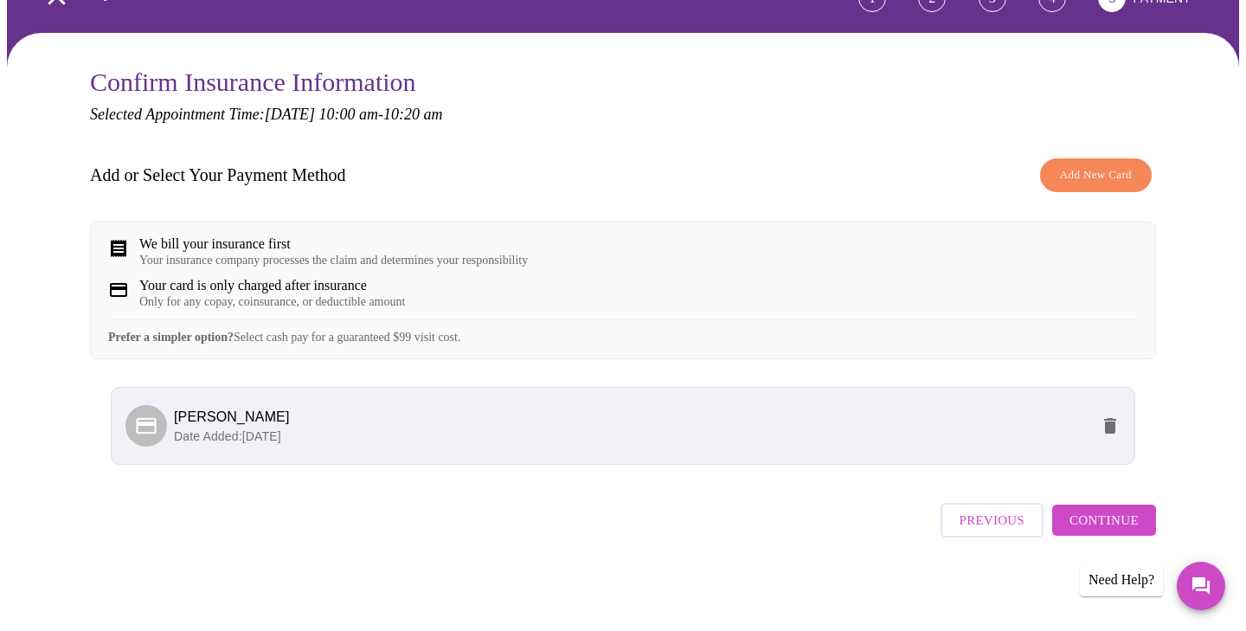
scroll to position [122, 0]
click at [1101, 520] on span "Continue" at bounding box center [1103, 520] width 69 height 22
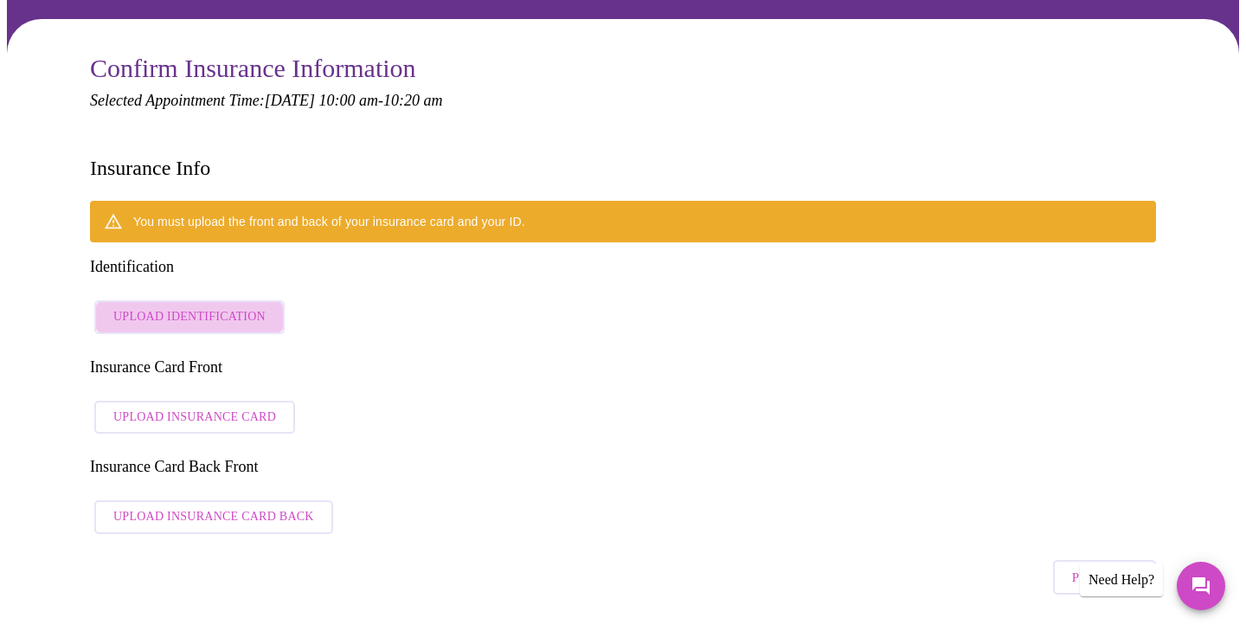
click at [220, 306] on span "Upload Identification" at bounding box center [189, 317] width 152 height 22
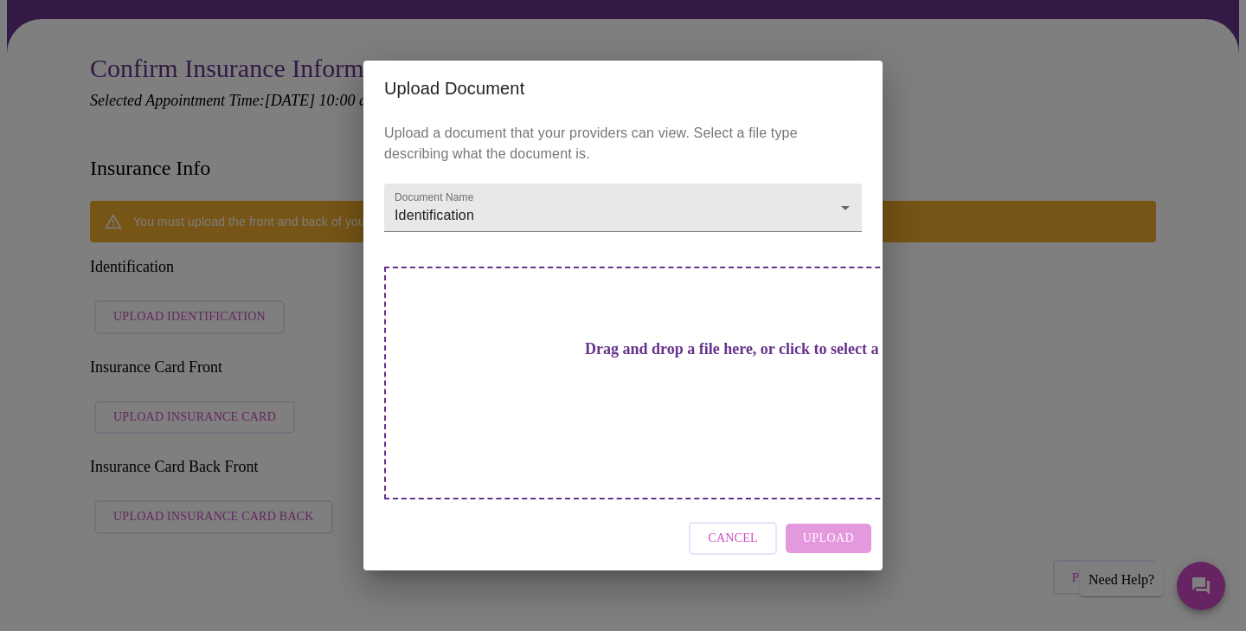
click at [733, 528] on span "Cancel" at bounding box center [733, 539] width 50 height 22
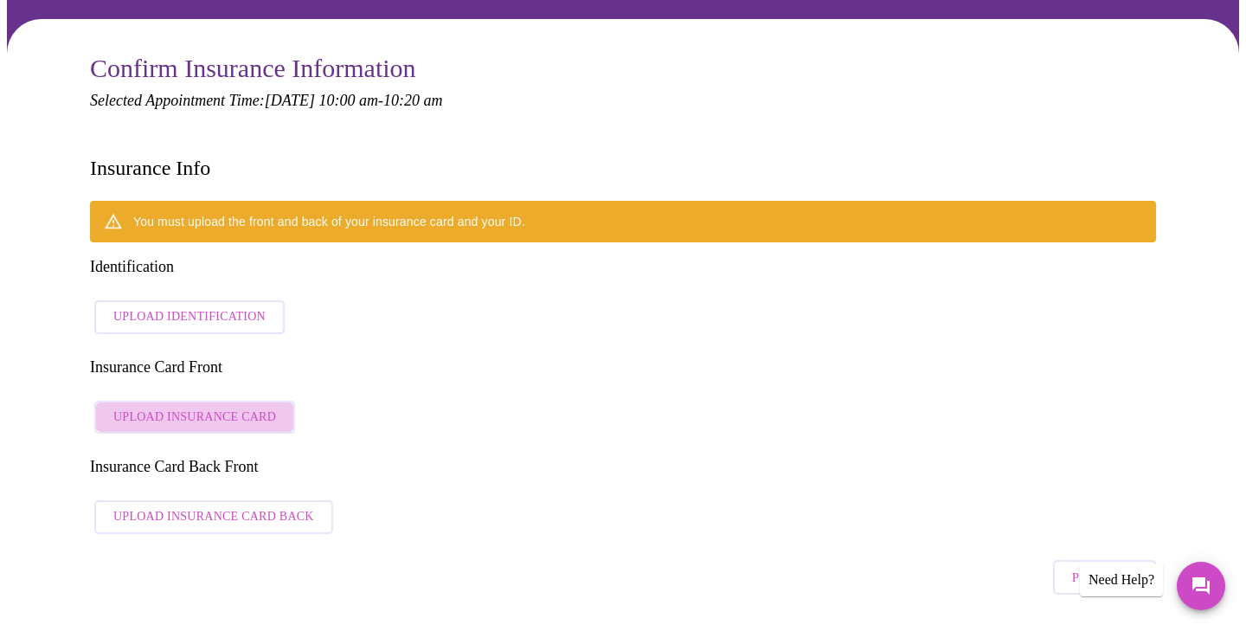
click at [238, 407] on span "Upload Insurance Card" at bounding box center [194, 418] width 163 height 22
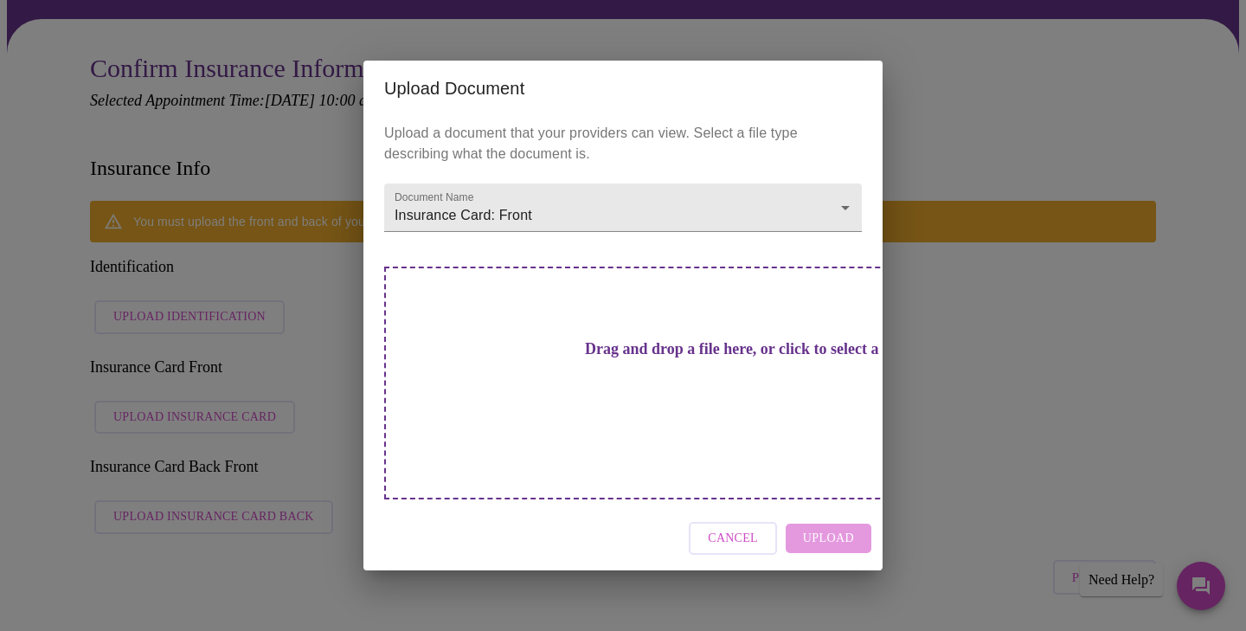
click at [678, 358] on h3 "Drag and drop a file here, or click to select a file" at bounding box center [743, 349] width 477 height 18
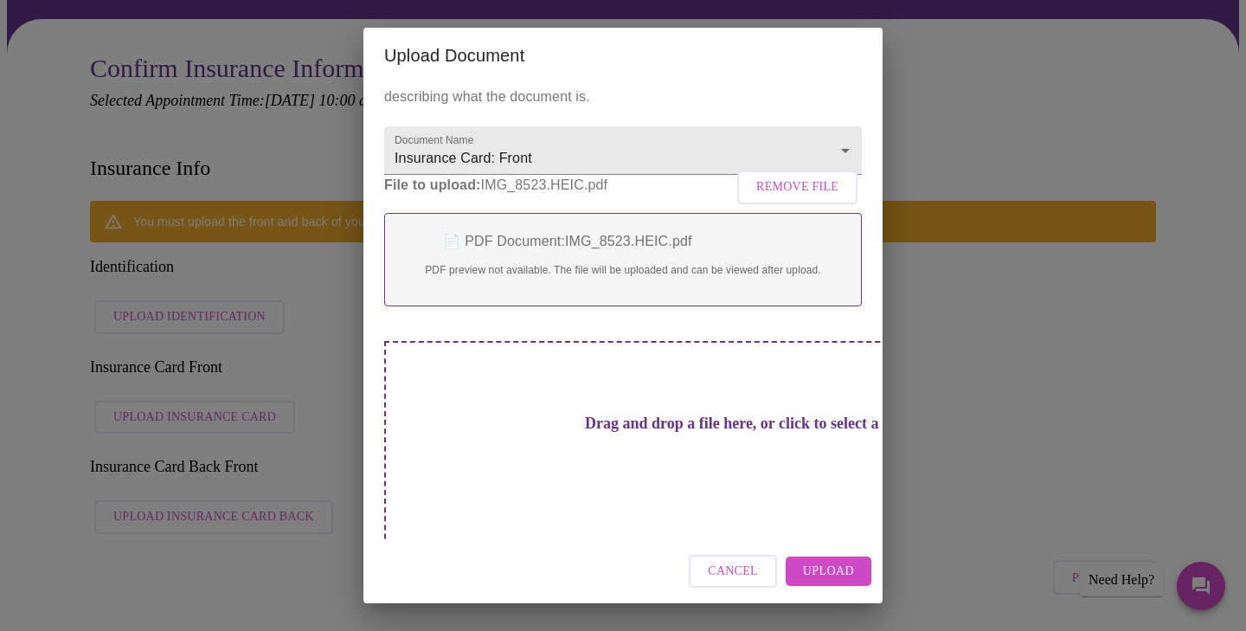
scroll to position [23, 0]
click at [642, 433] on h3 "Drag and drop a file here, or click to select a file" at bounding box center [743, 424] width 477 height 18
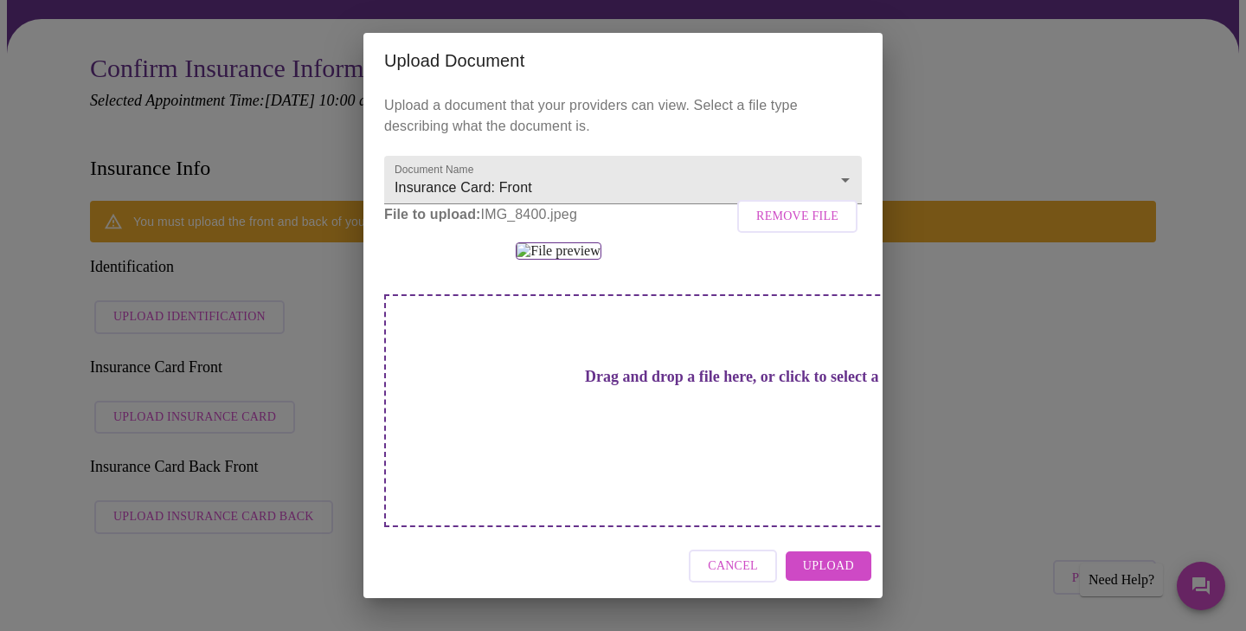
scroll to position [0, 0]
click at [826, 569] on span "Upload" at bounding box center [828, 566] width 51 height 22
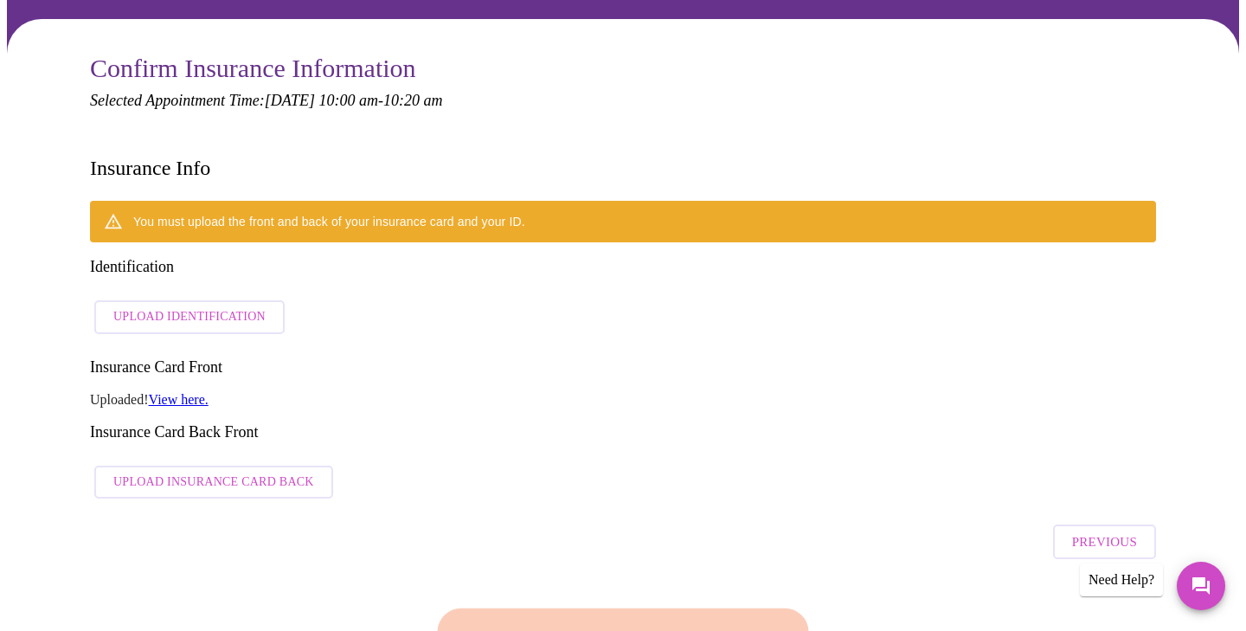
click at [762, 241] on div "You must upload the front and back of your insurance card and your ID. Identifi…" at bounding box center [623, 354] width 1066 height 306
click at [204, 392] on link "View here." at bounding box center [179, 399] width 60 height 15
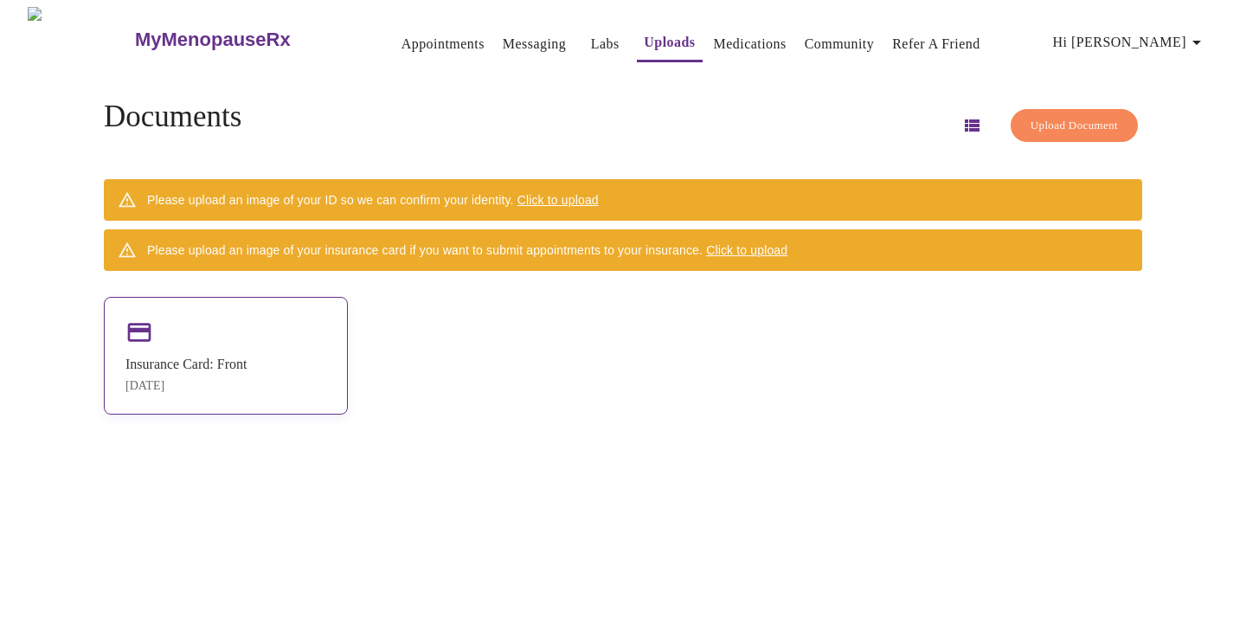
click at [247, 358] on div "Insurance Card: Front" at bounding box center [185, 364] width 121 height 16
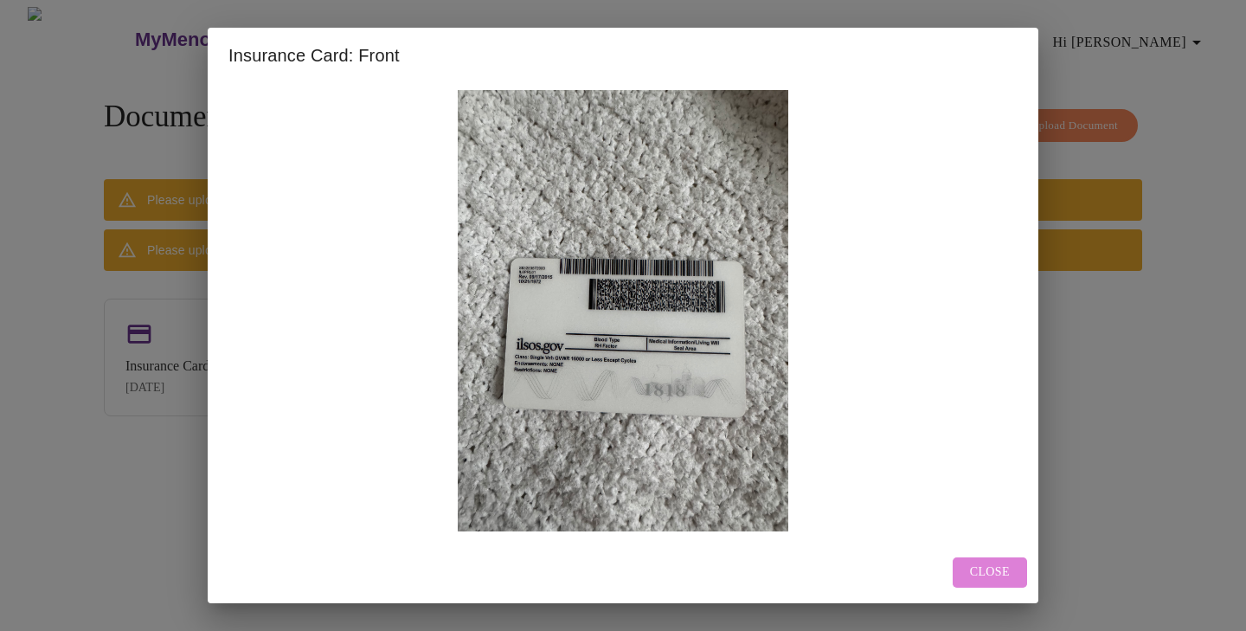
click at [995, 567] on span "Close" at bounding box center [990, 572] width 40 height 22
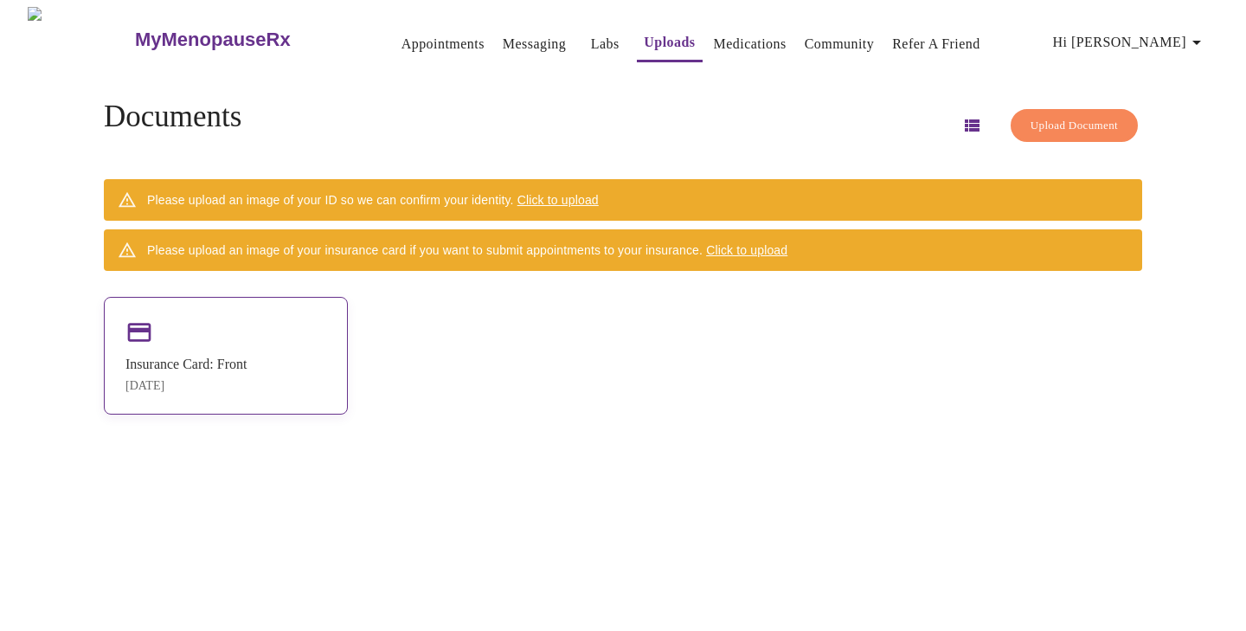
click at [231, 344] on div "Insurance Card: Front [DATE]" at bounding box center [226, 356] width 244 height 118
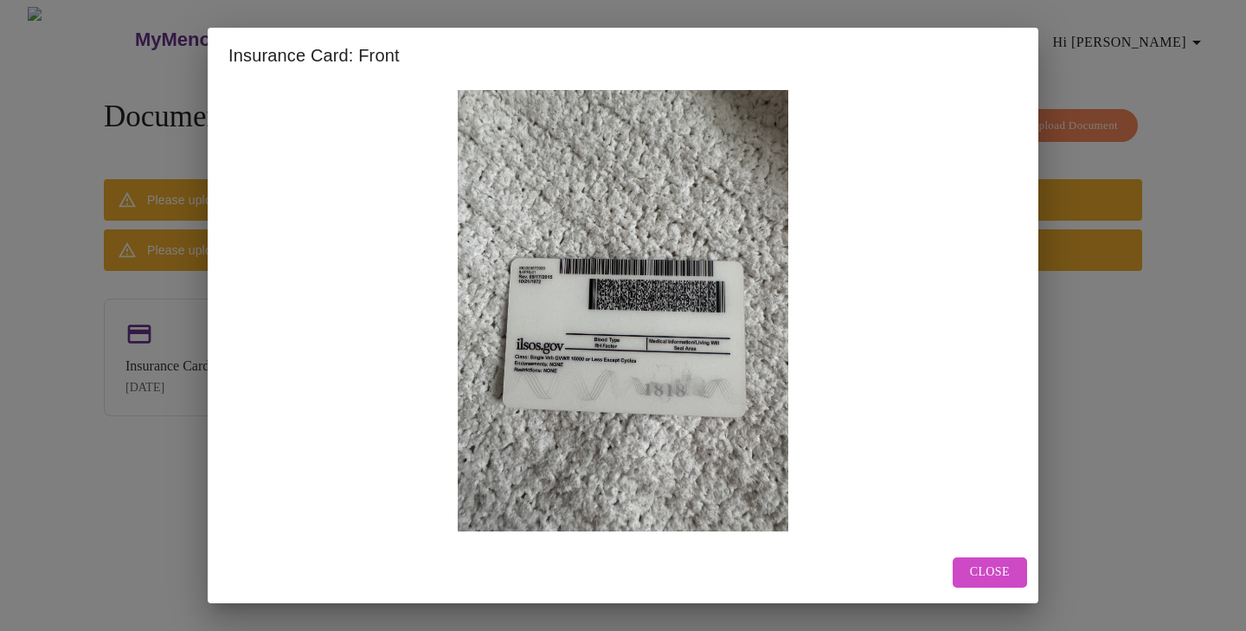
click at [995, 564] on span "Close" at bounding box center [990, 572] width 40 height 22
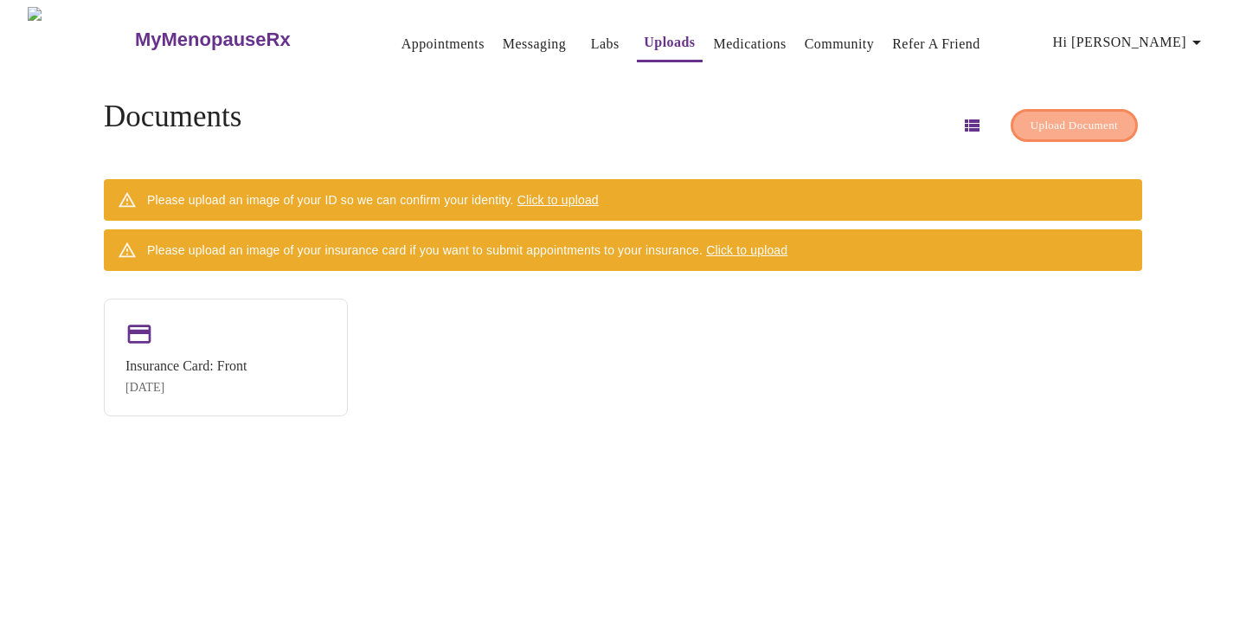
click at [1030, 117] on span "Upload Document" at bounding box center [1073, 126] width 87 height 20
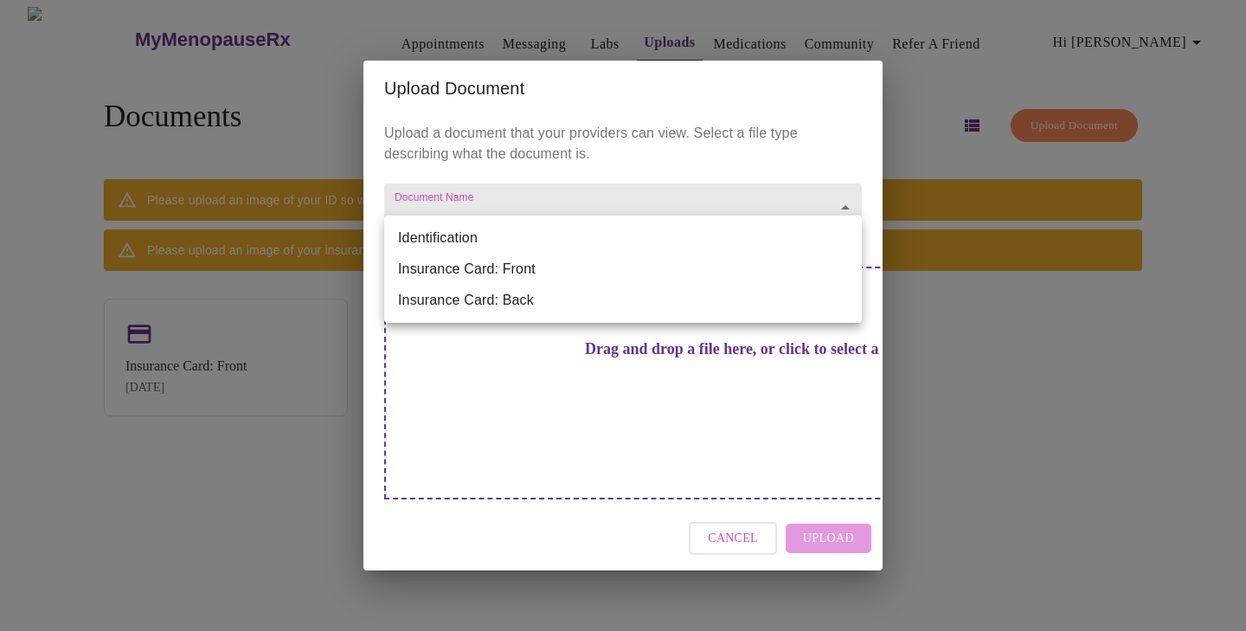
click at [676, 236] on body "MyMenopauseRx Appointments Messaging Labs Uploads Medications Community Refer a…" at bounding box center [623, 322] width 1232 height 631
click at [592, 274] on li "Insurance Card: Front" at bounding box center [622, 268] width 477 height 31
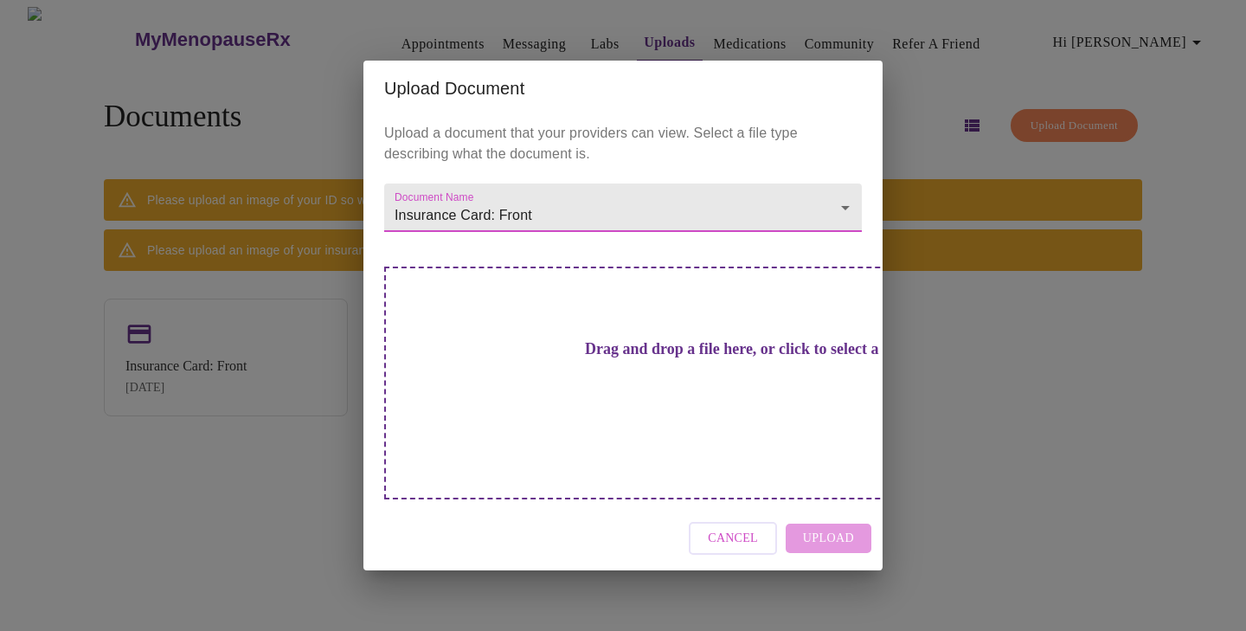
click at [599, 358] on h3 "Drag and drop a file here, or click to select a file" at bounding box center [743, 349] width 477 height 18
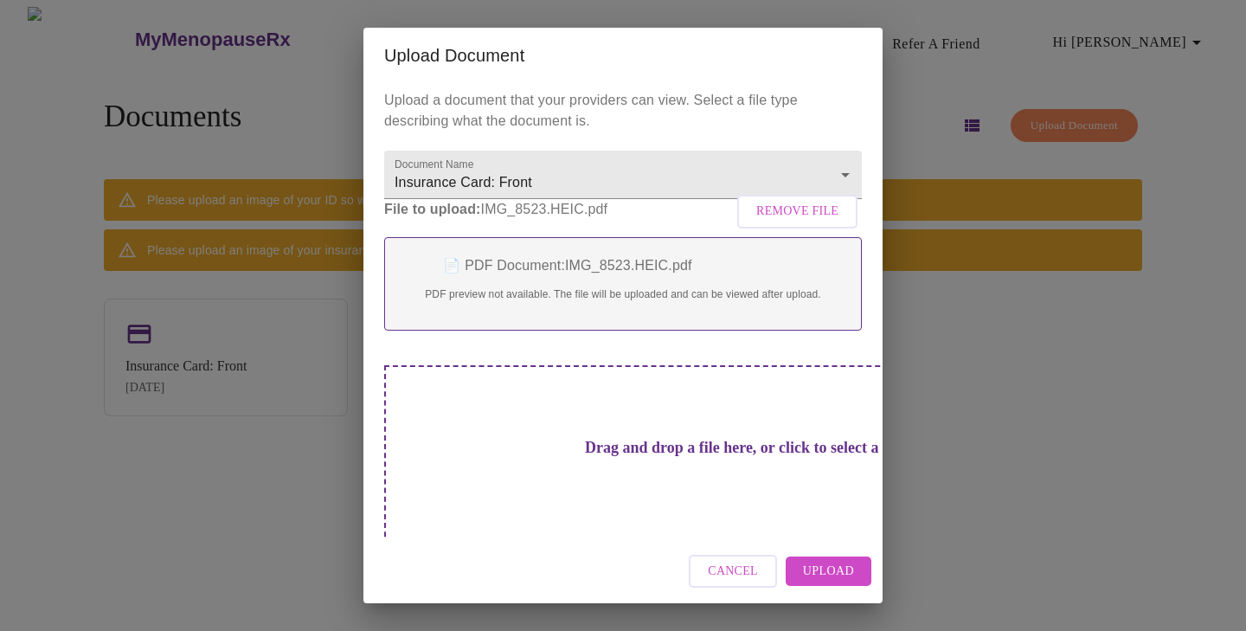
click at [831, 571] on span "Upload" at bounding box center [828, 572] width 51 height 22
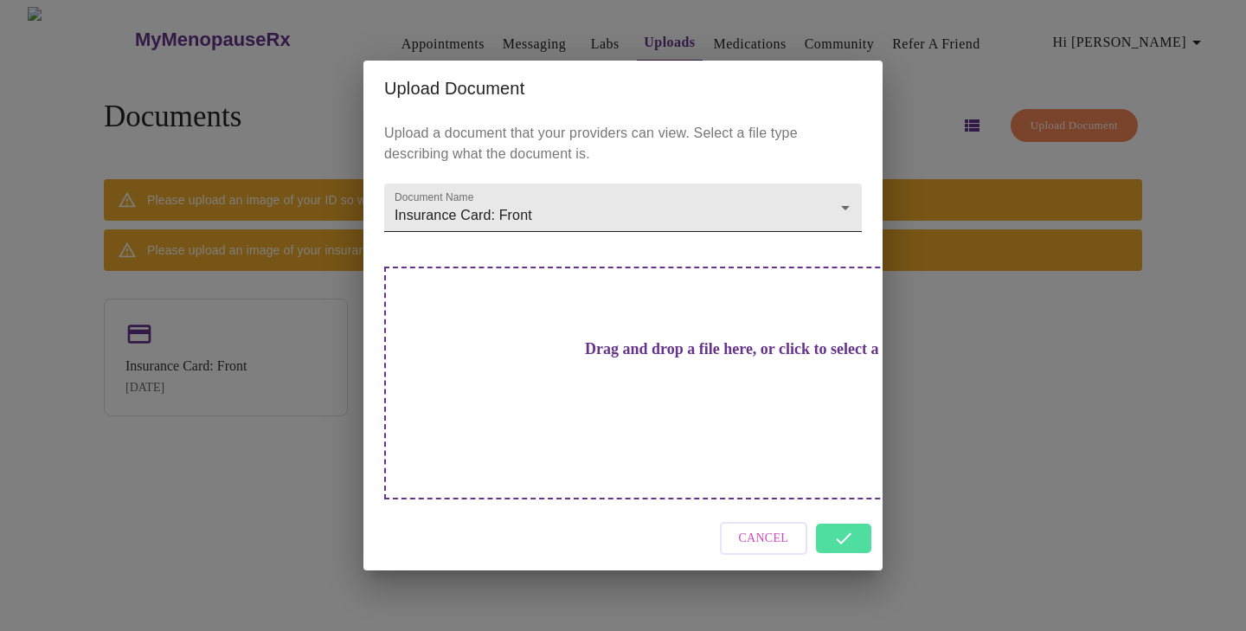
click at [642, 239] on body "MyMenopauseRx Appointments Messaging Labs Uploads Medications Community Refer a…" at bounding box center [623, 322] width 1232 height 631
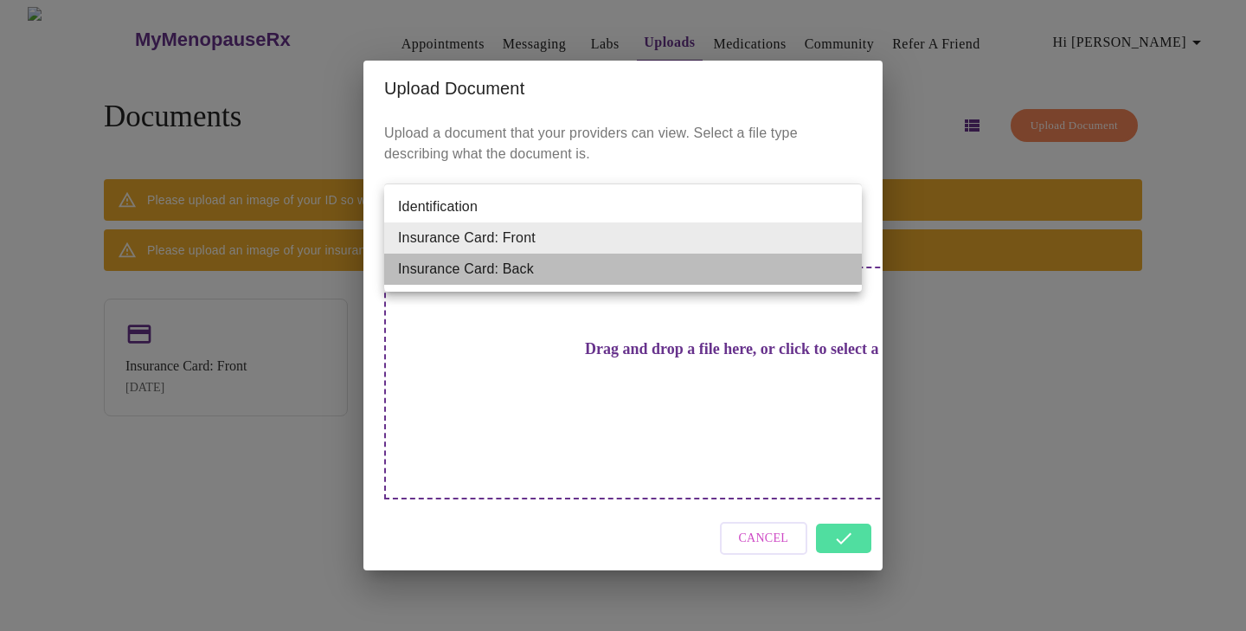
click at [625, 271] on li "Insurance Card: Back" at bounding box center [622, 268] width 477 height 31
type input "Insurance Card: Back"
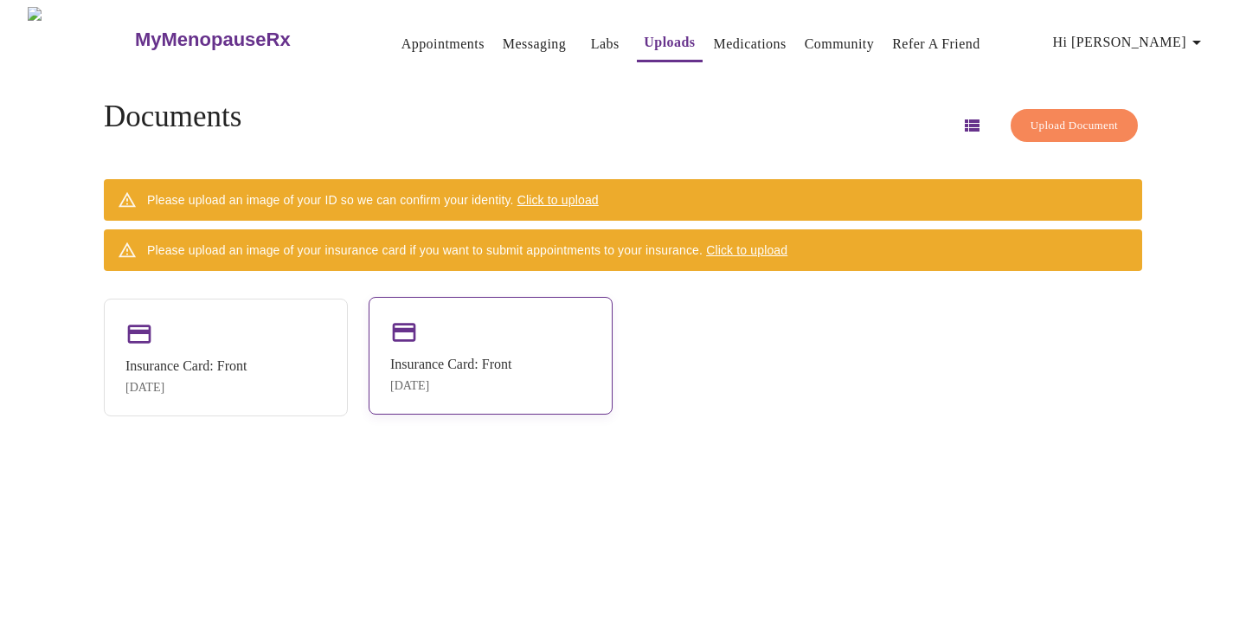
click at [471, 369] on div "Insurance Card: Front" at bounding box center [450, 364] width 121 height 16
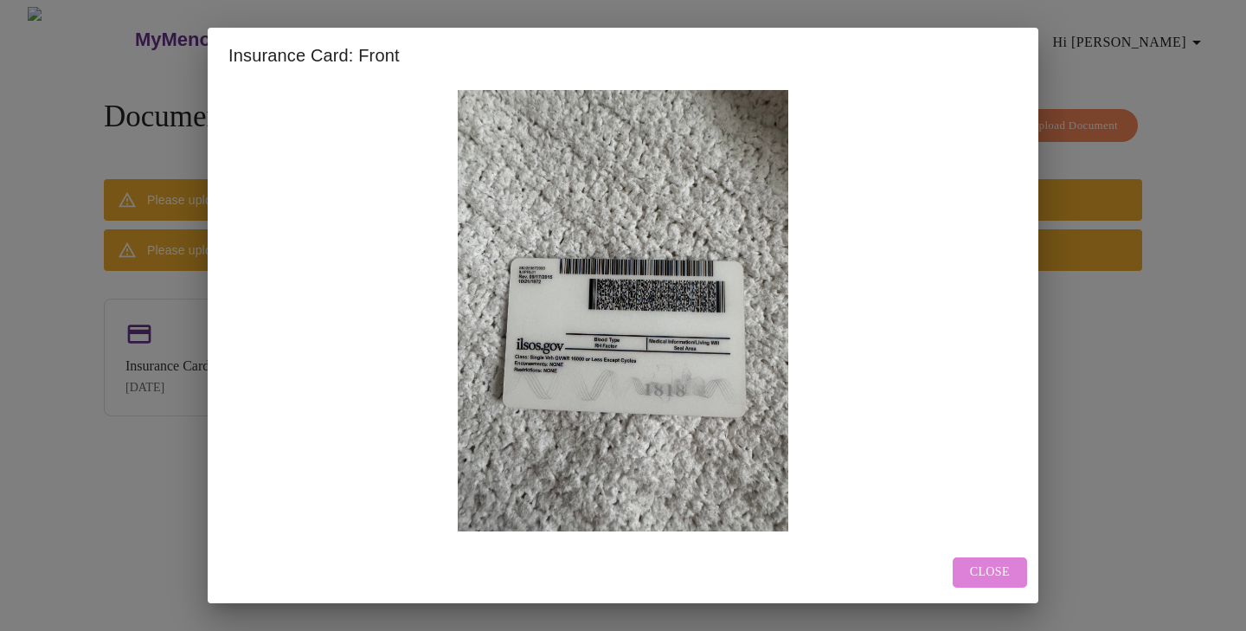
click at [997, 565] on span "Close" at bounding box center [990, 572] width 40 height 22
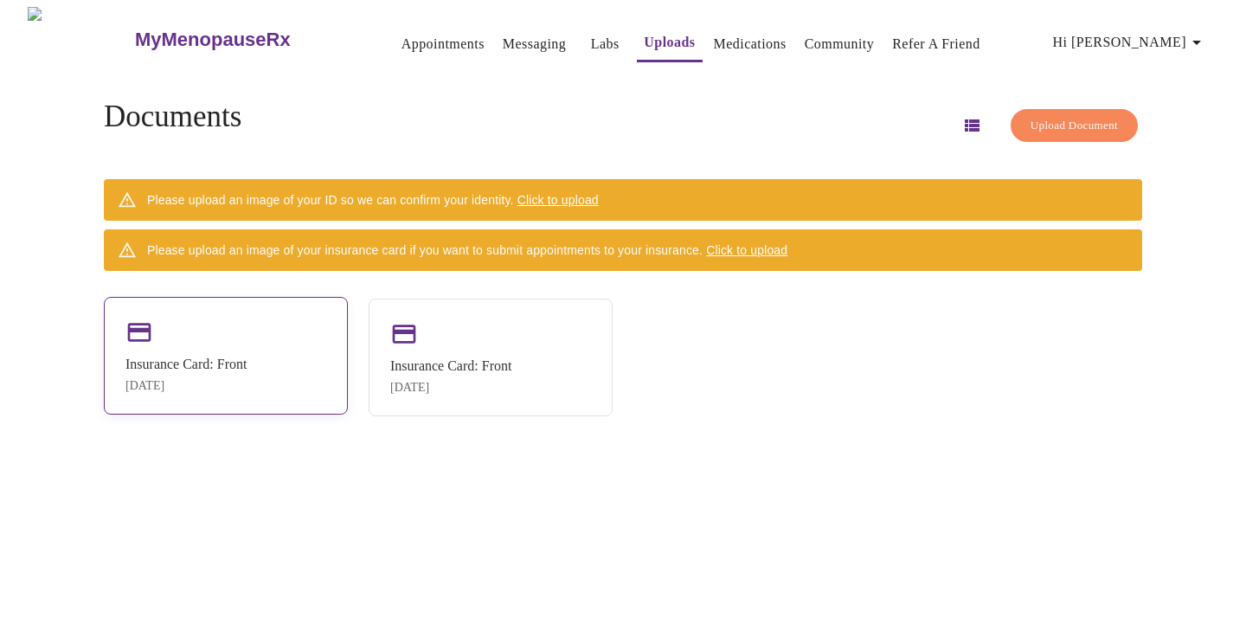
click at [252, 330] on div "Insurance Card: Front [DATE]" at bounding box center [226, 356] width 244 height 118
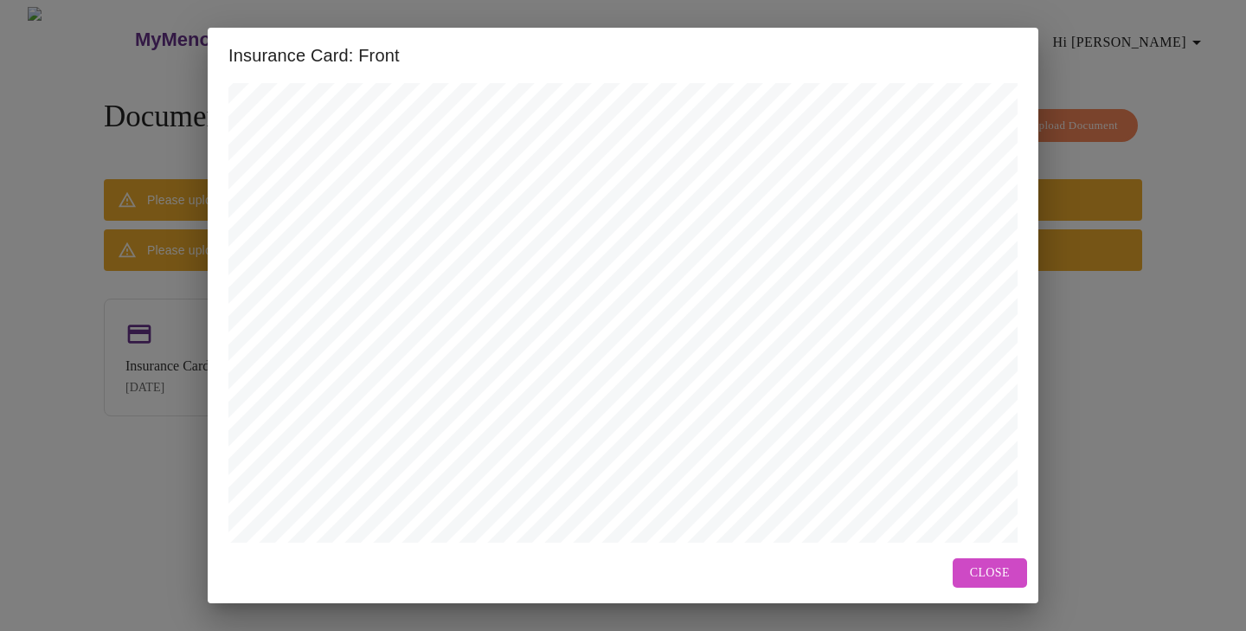
scroll to position [268, 0]
click at [1001, 574] on span "Close" at bounding box center [990, 573] width 40 height 22
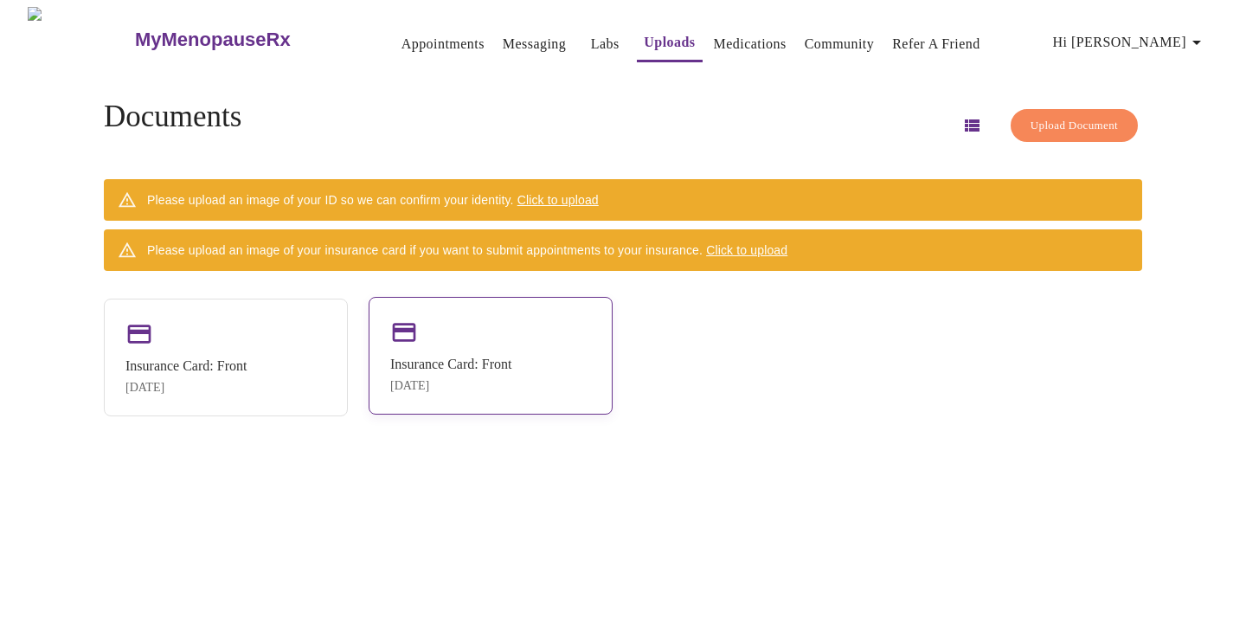
click at [511, 370] on div "Insurance Card: Front" at bounding box center [450, 364] width 121 height 16
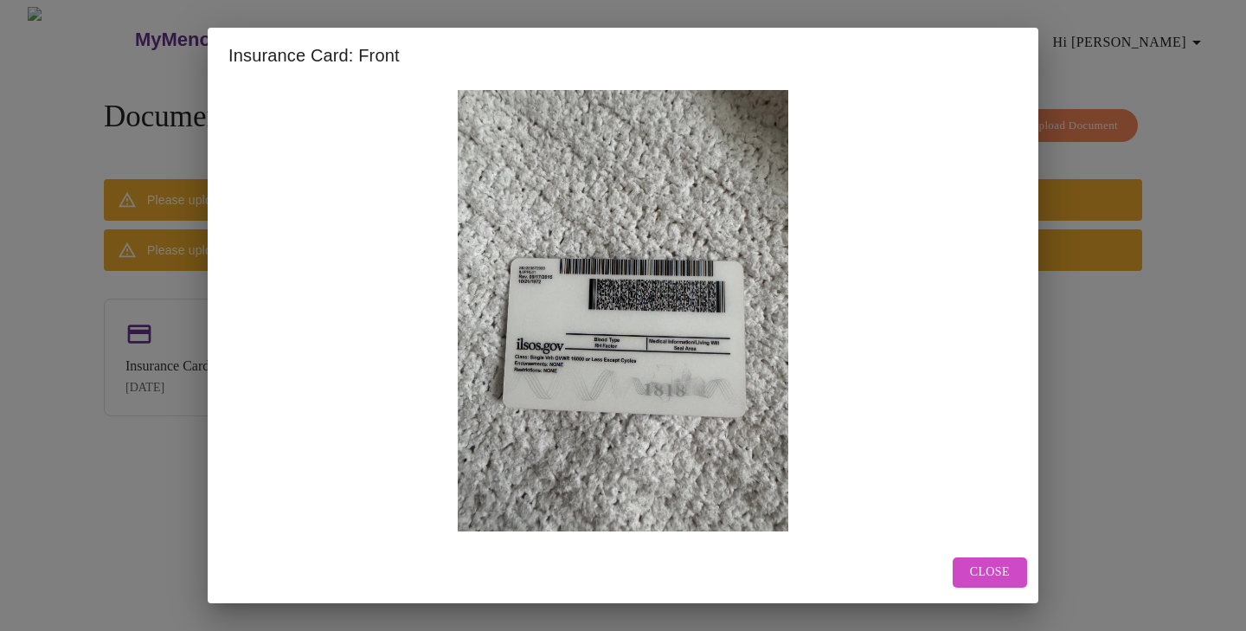
click at [996, 566] on span "Close" at bounding box center [990, 572] width 40 height 22
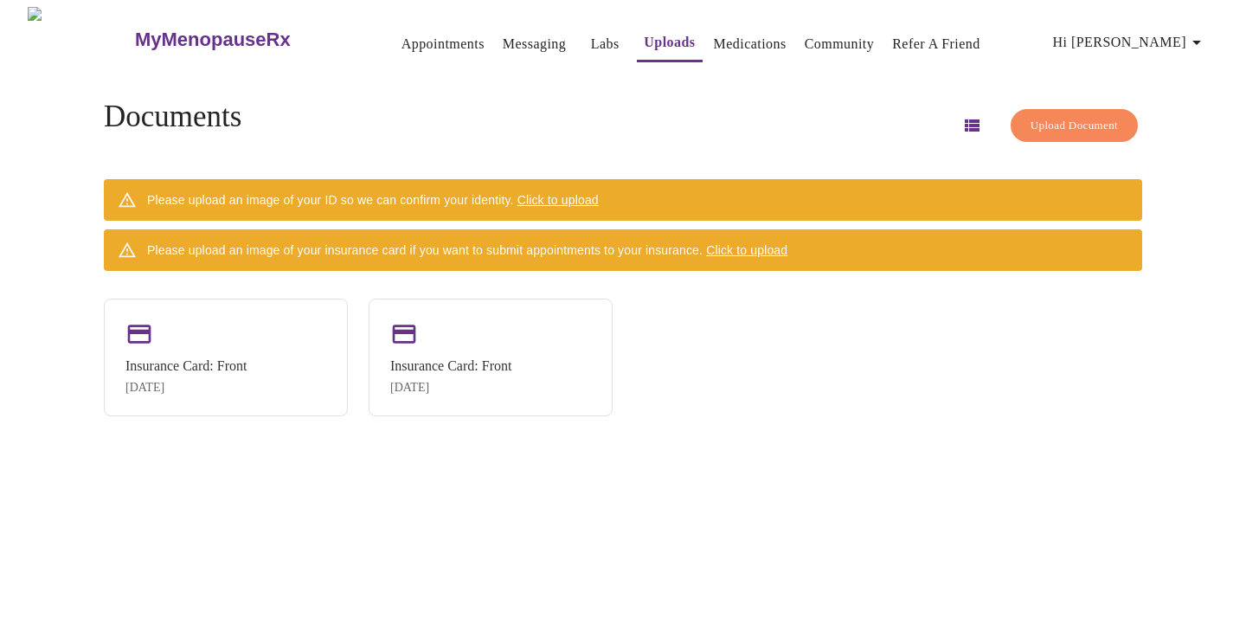
click at [1153, 35] on span "Hi [PERSON_NAME]" at bounding box center [1130, 42] width 154 height 24
click at [872, 105] on div at bounding box center [623, 315] width 1246 height 631
click at [1030, 117] on span "Upload Document" at bounding box center [1073, 126] width 87 height 20
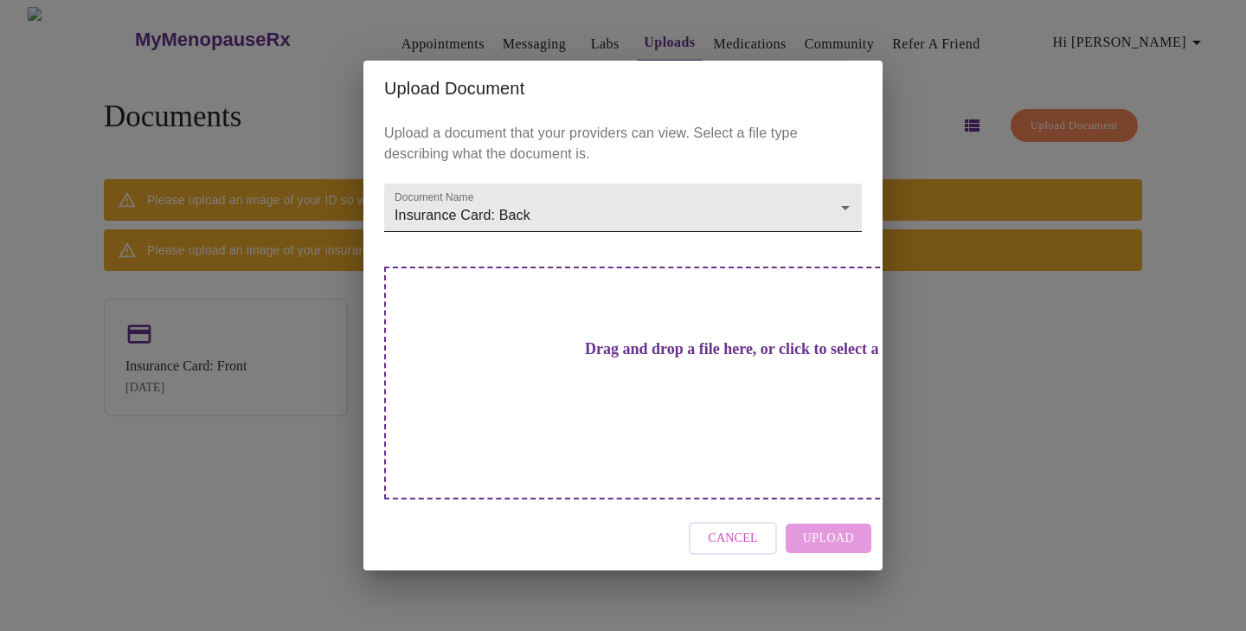
click at [673, 247] on body "MyMenopauseRx Appointments Messaging Labs Uploads Medications Community Refer a…" at bounding box center [623, 322] width 1232 height 631
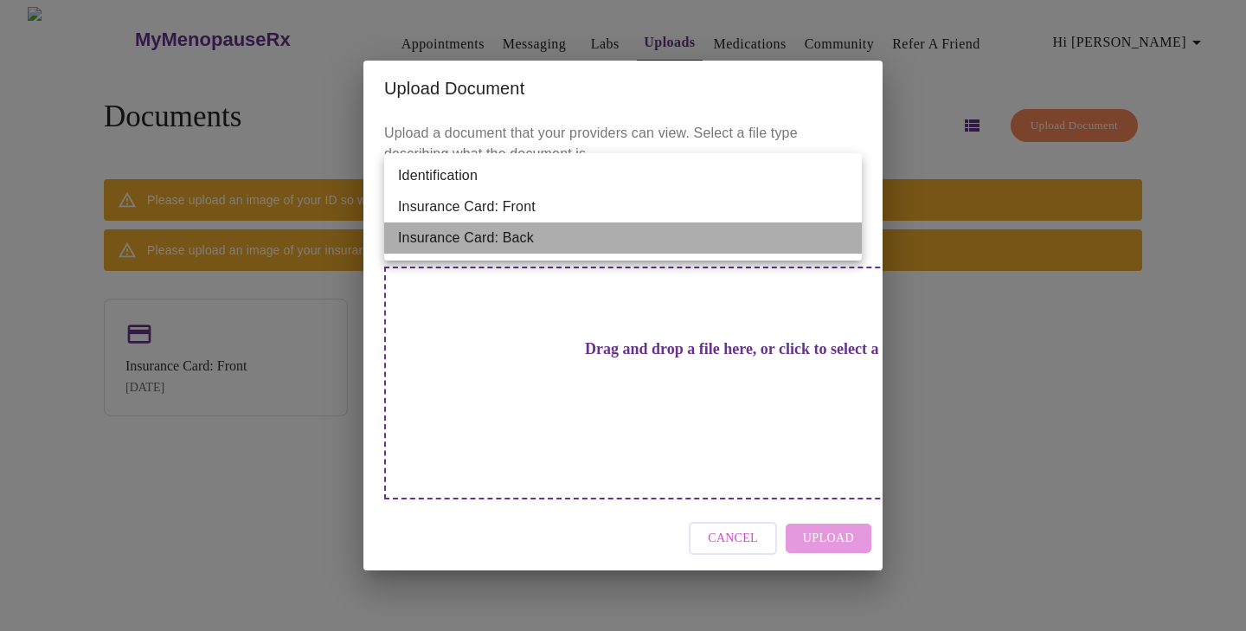
click at [665, 247] on li "Insurance Card: Back" at bounding box center [622, 237] width 477 height 31
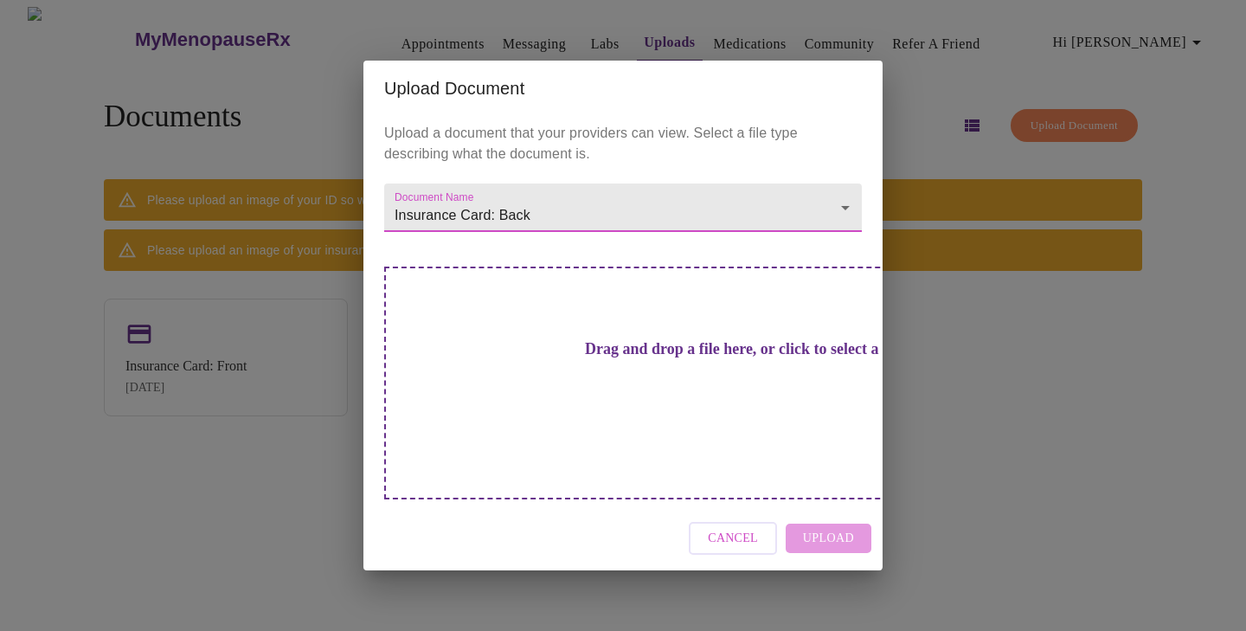
click at [648, 358] on h3 "Drag and drop a file here, or click to select a file" at bounding box center [743, 349] width 477 height 18
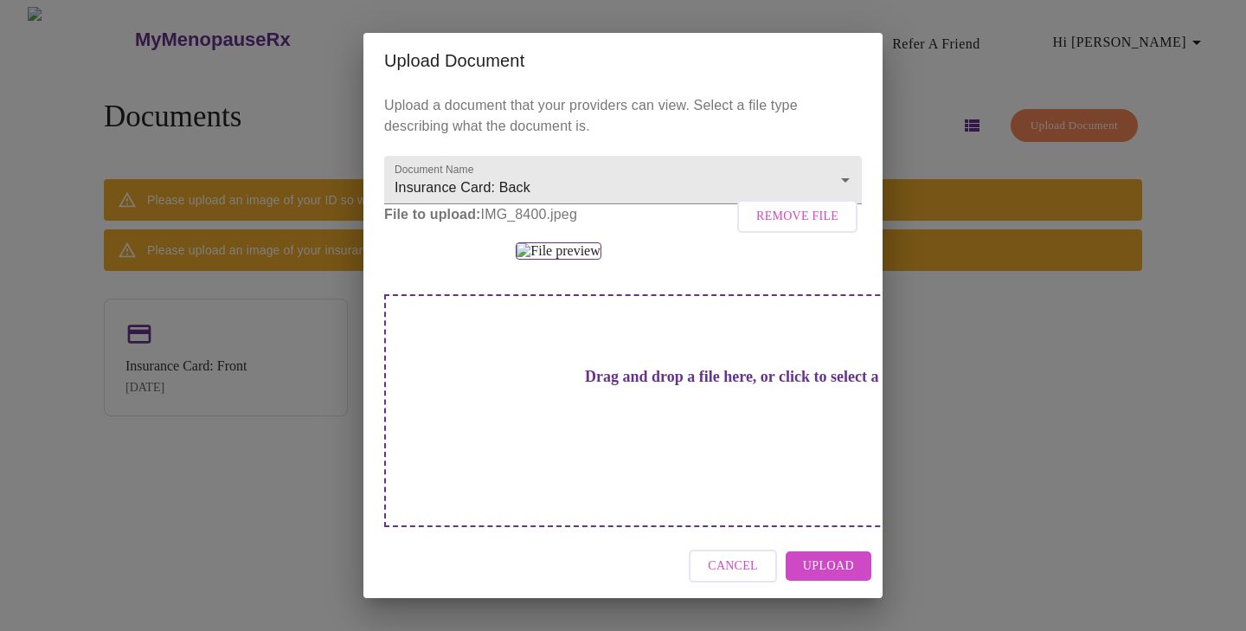
click at [836, 566] on span "Upload" at bounding box center [828, 566] width 51 height 22
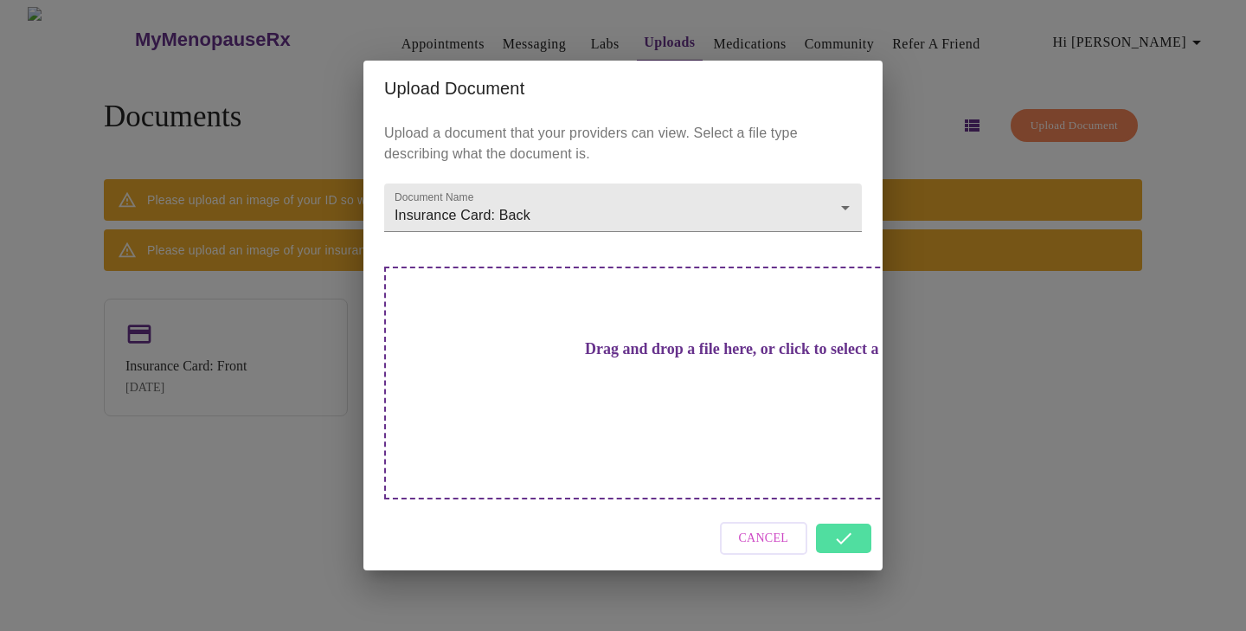
click at [917, 458] on div "Upload Document Upload a document that your providers can view. Select a file t…" at bounding box center [623, 315] width 1246 height 631
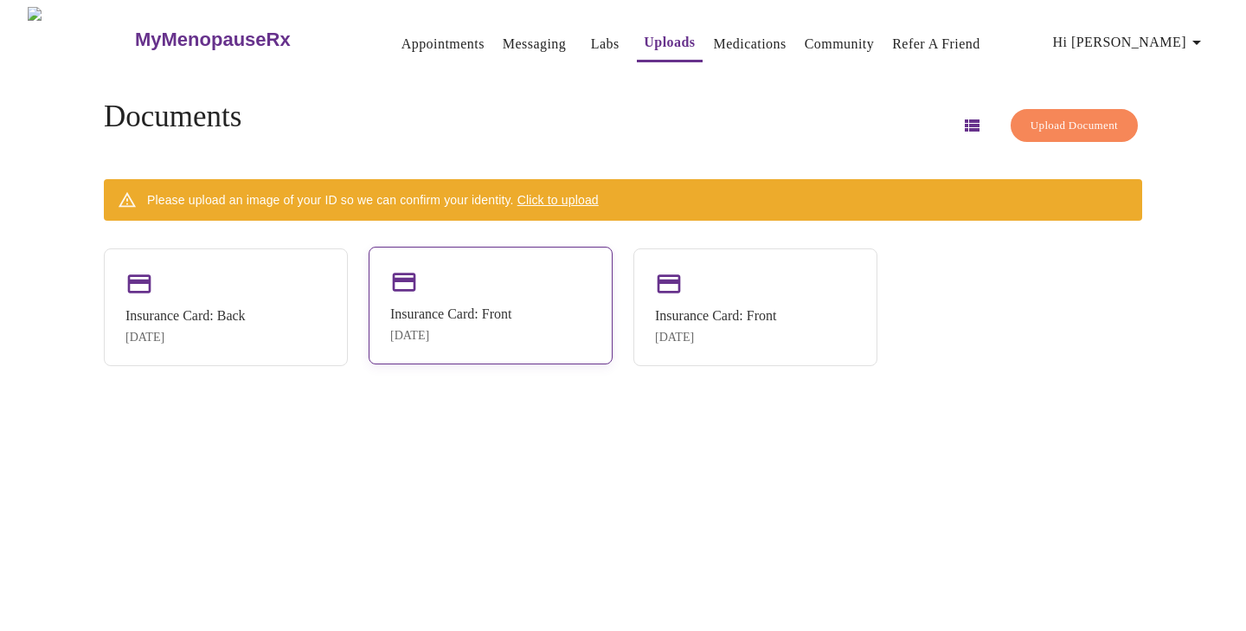
click at [511, 314] on div "Insurance Card: Front" at bounding box center [450, 314] width 121 height 16
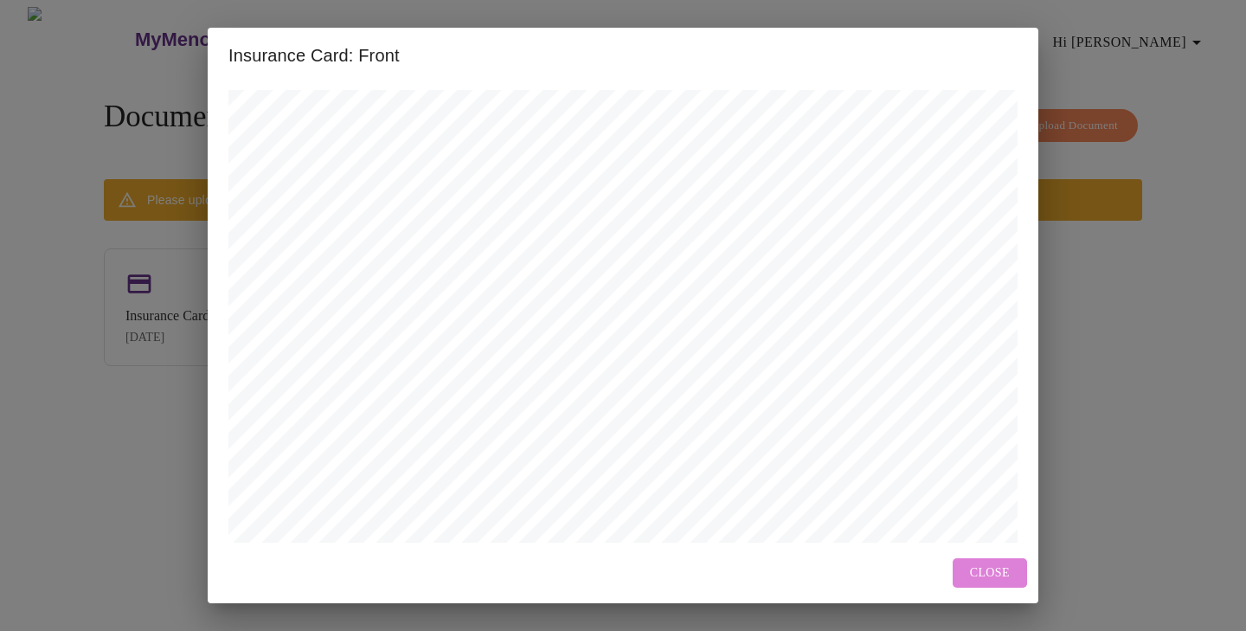
click at [1005, 567] on span "Close" at bounding box center [990, 573] width 40 height 22
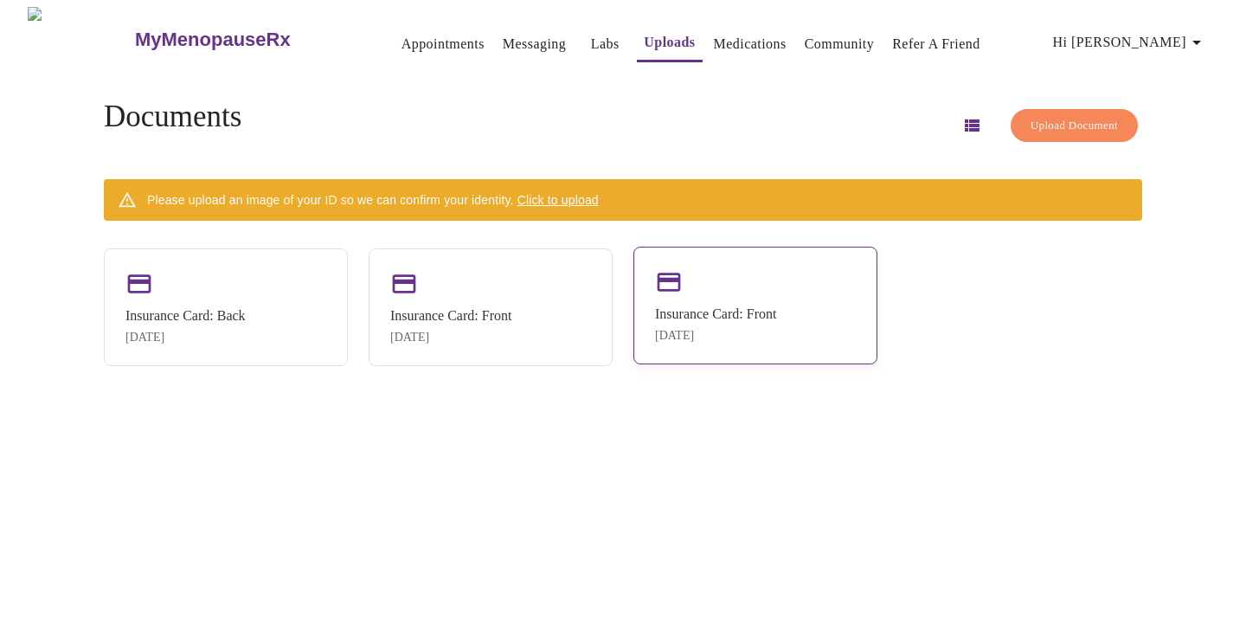
click at [713, 294] on div "Insurance Card: Front [DATE]" at bounding box center [755, 306] width 244 height 118
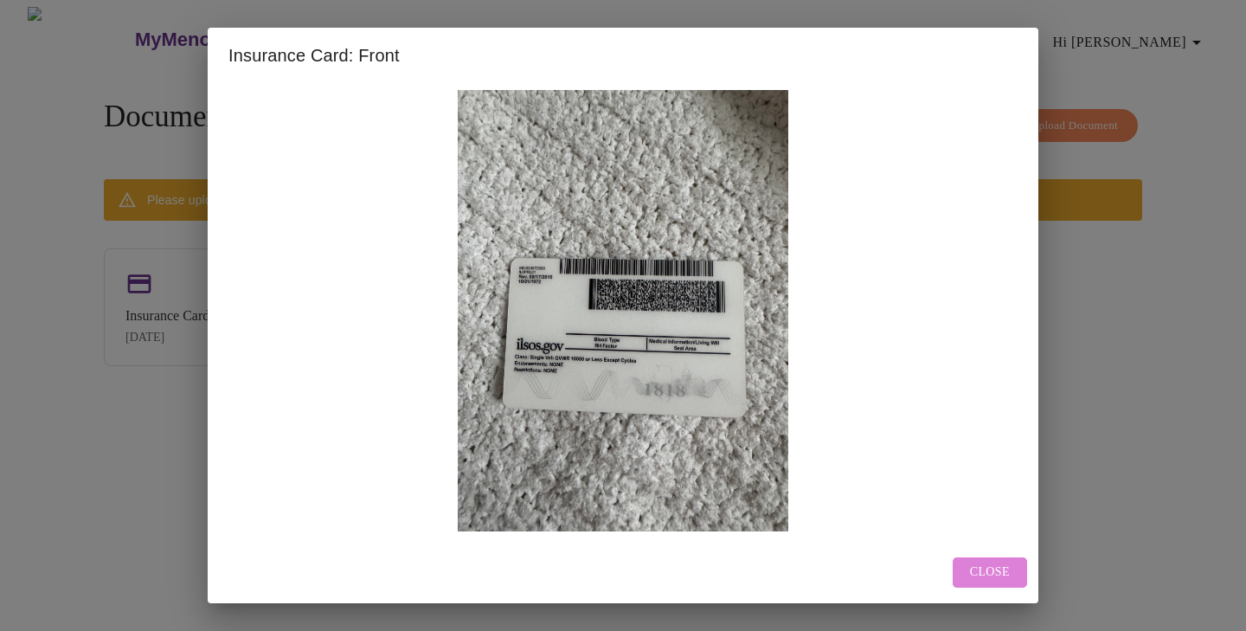
click at [986, 565] on span "Close" at bounding box center [990, 572] width 40 height 22
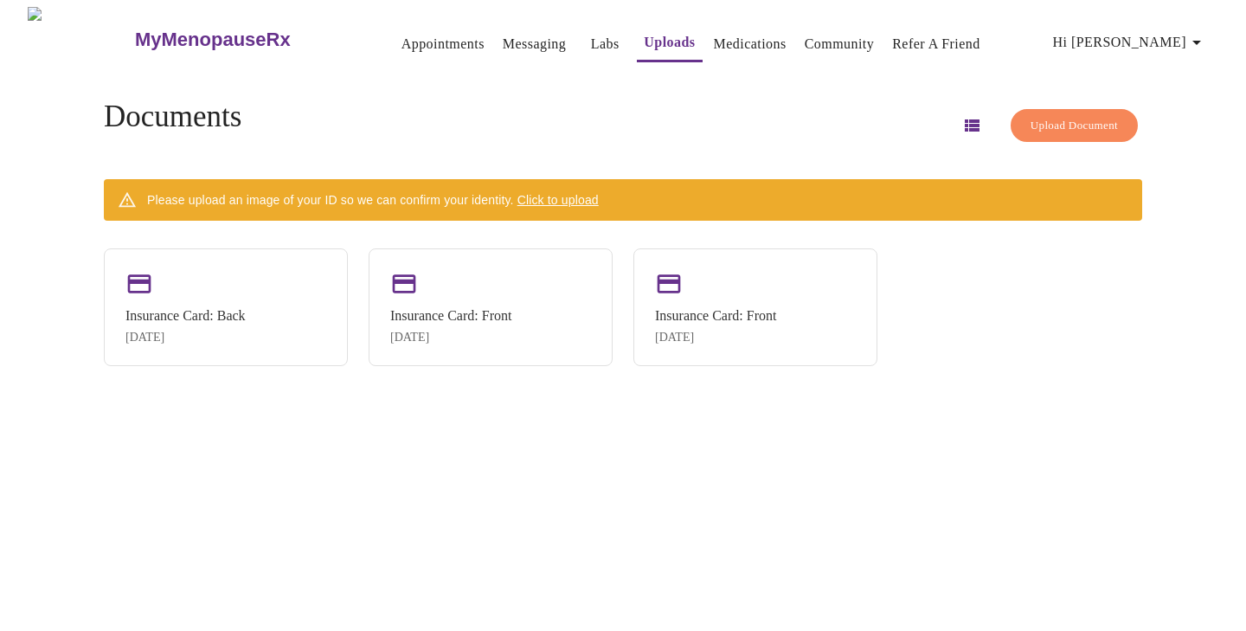
click at [644, 32] on link "Uploads" at bounding box center [669, 42] width 51 height 24
click at [591, 39] on link "Labs" at bounding box center [605, 44] width 29 height 24
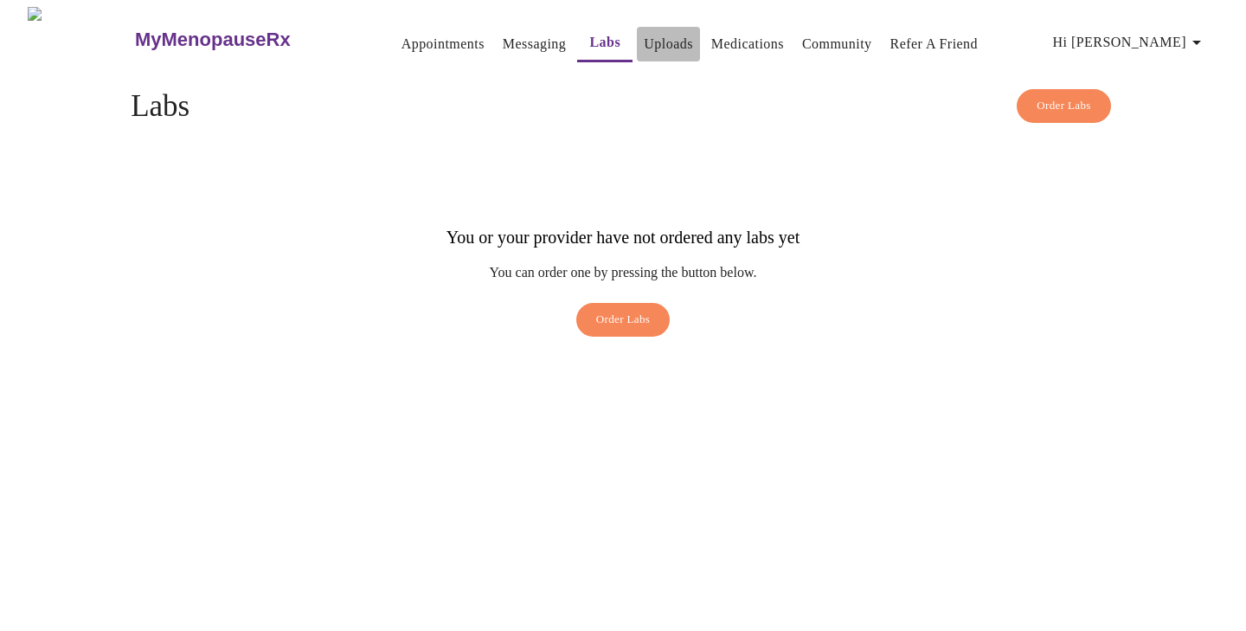
click at [644, 42] on link "Uploads" at bounding box center [668, 44] width 49 height 24
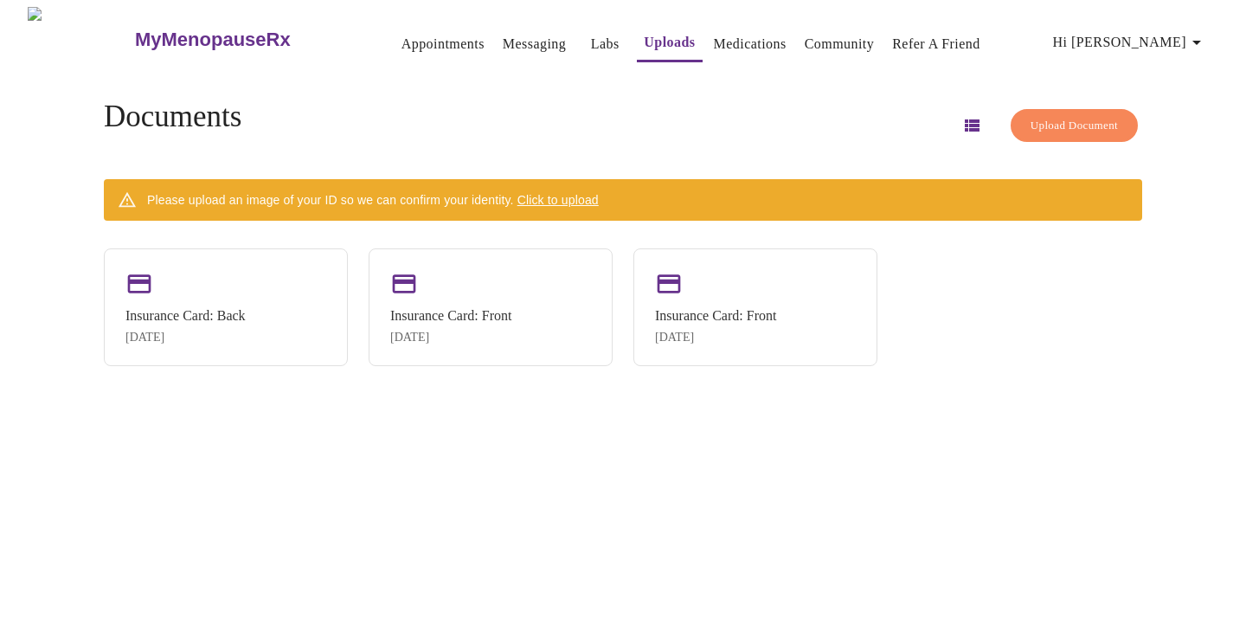
click at [734, 43] on link "Medications" at bounding box center [750, 44] width 73 height 24
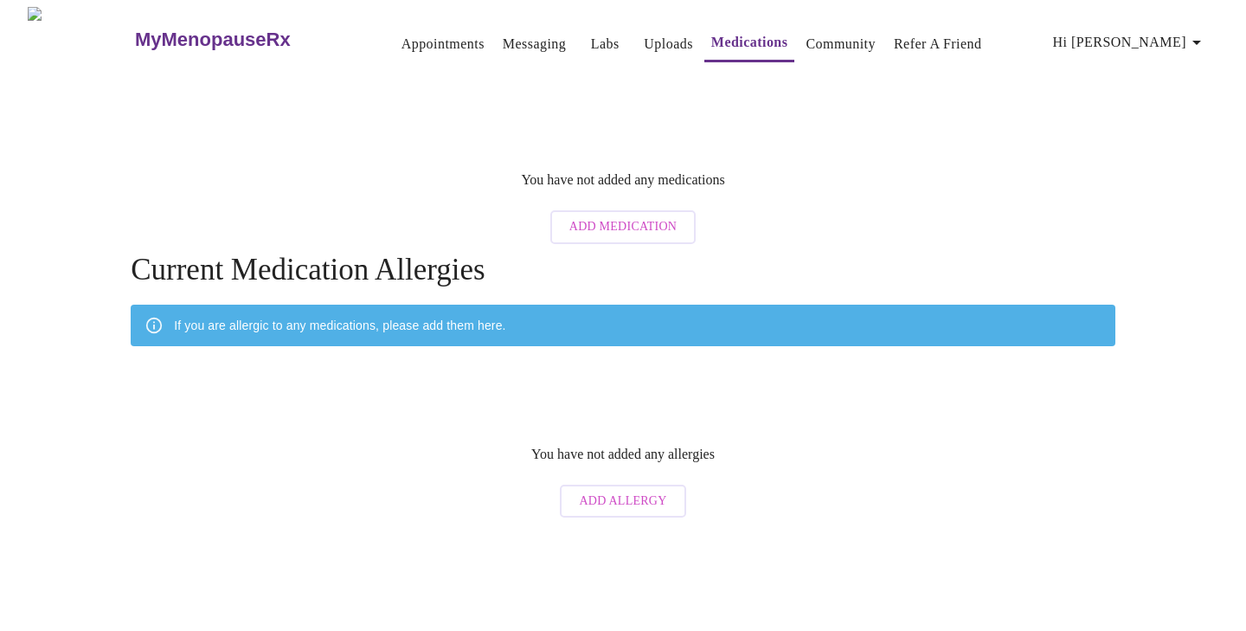
click at [401, 32] on link "Appointments" at bounding box center [442, 44] width 83 height 24
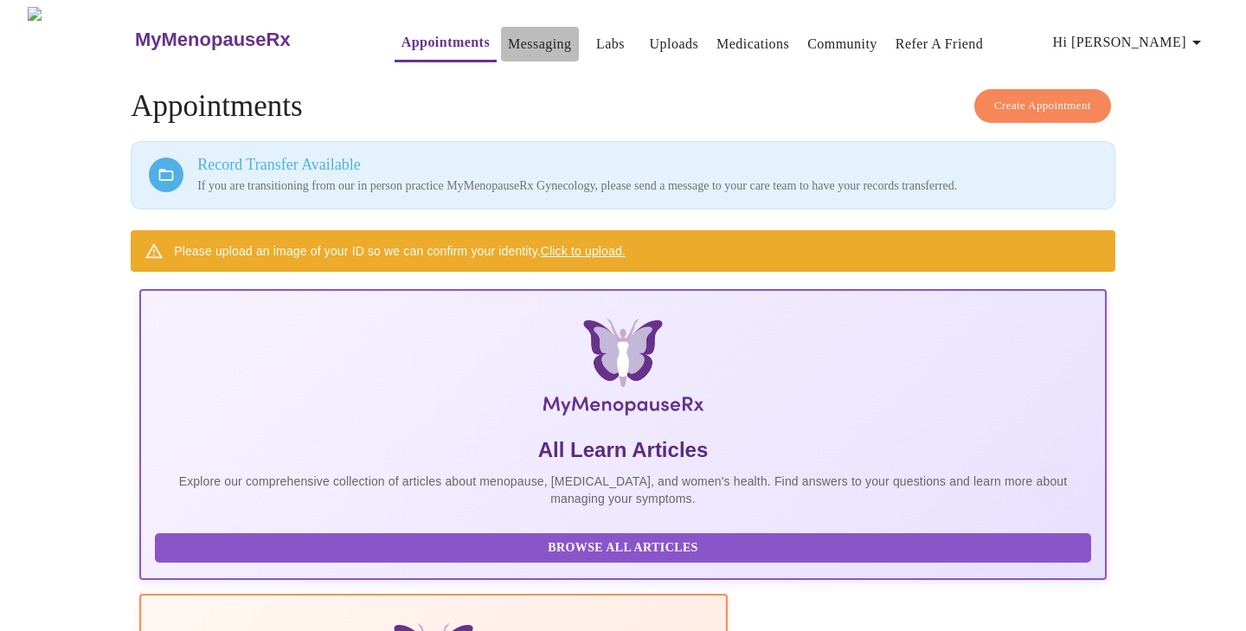
click at [508, 40] on link "Messaging" at bounding box center [539, 44] width 63 height 24
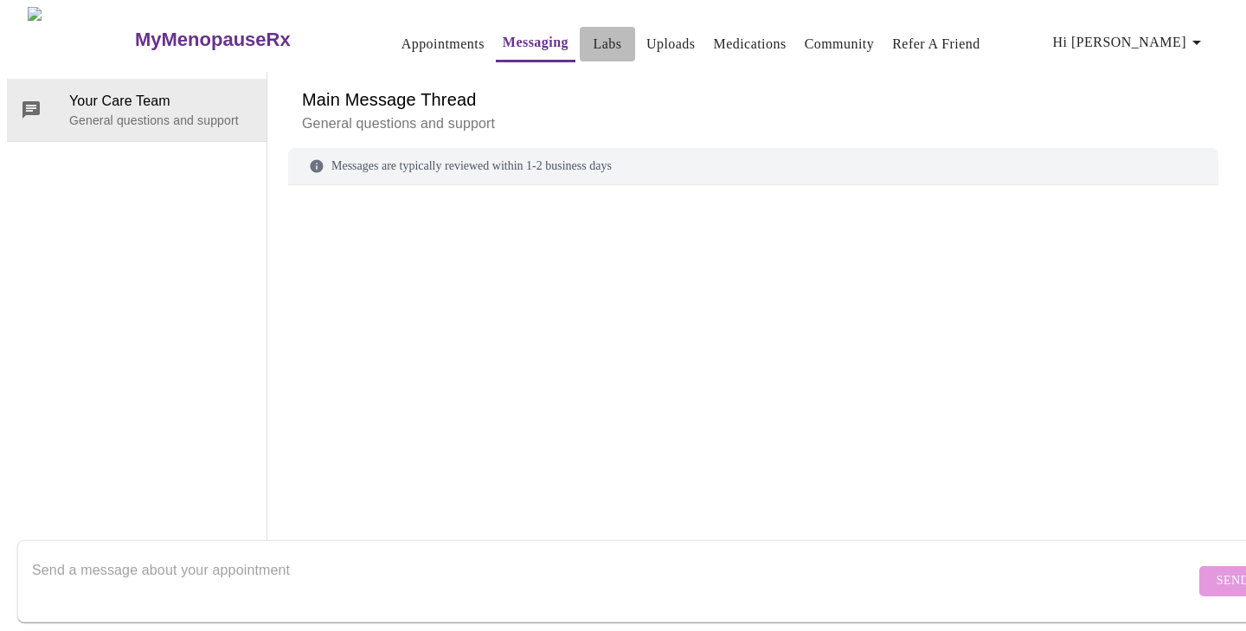
click at [593, 35] on link "Labs" at bounding box center [607, 44] width 29 height 24
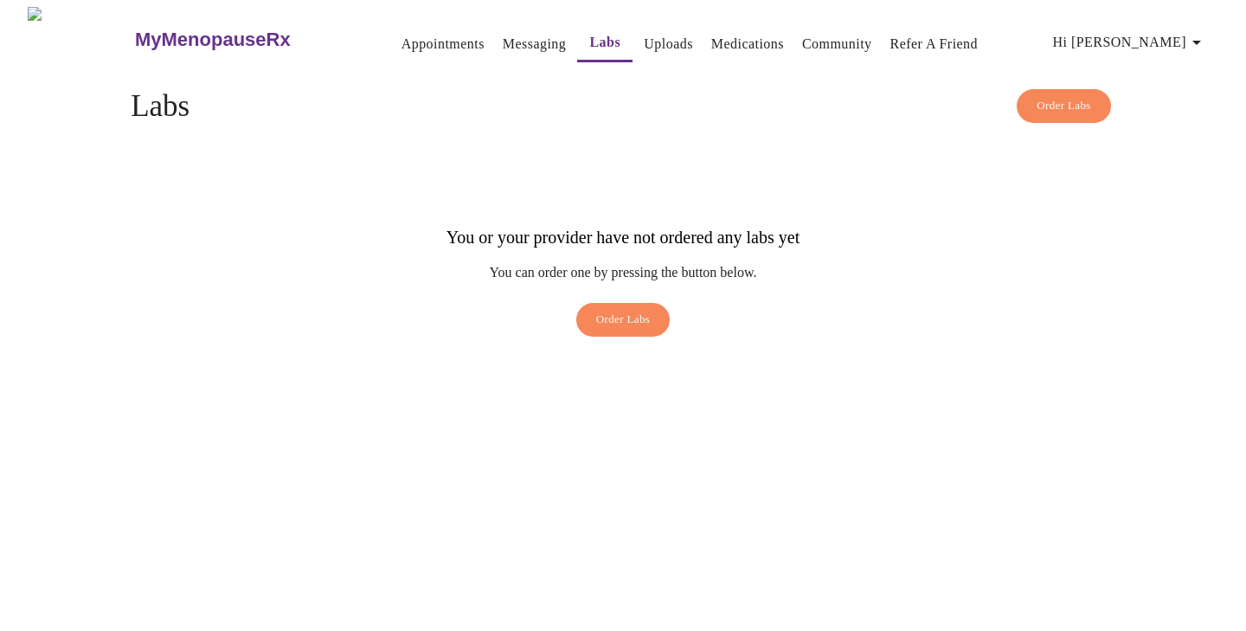
click at [644, 38] on link "Uploads" at bounding box center [668, 44] width 49 height 24
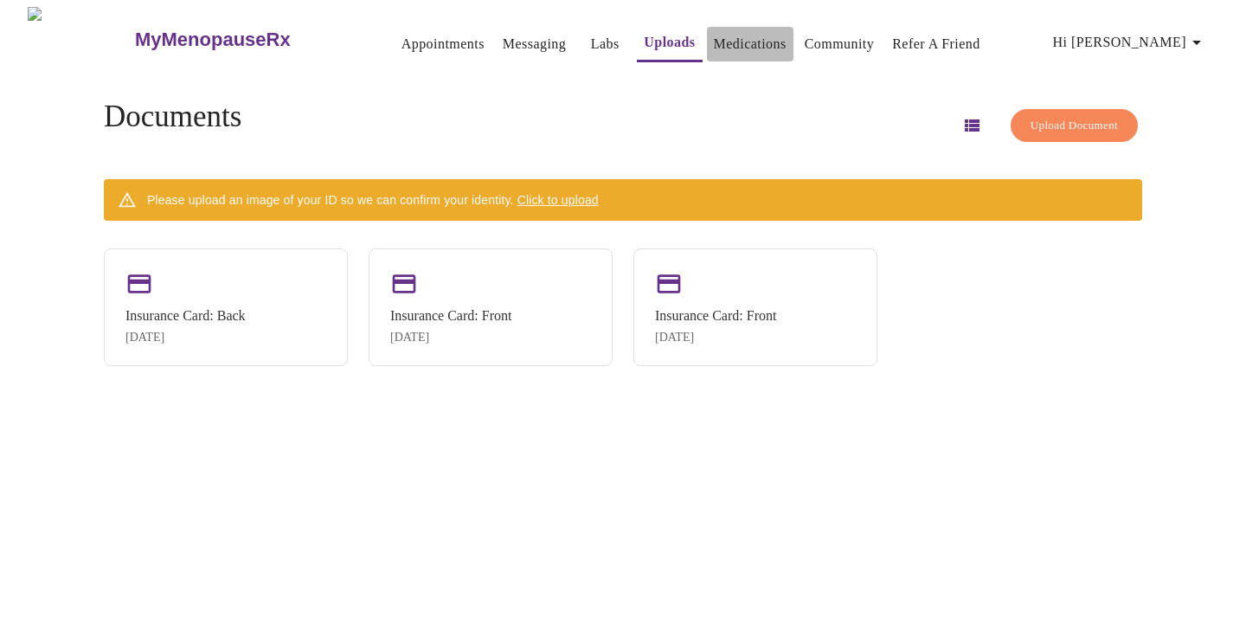
click at [726, 38] on link "Medications" at bounding box center [750, 44] width 73 height 24
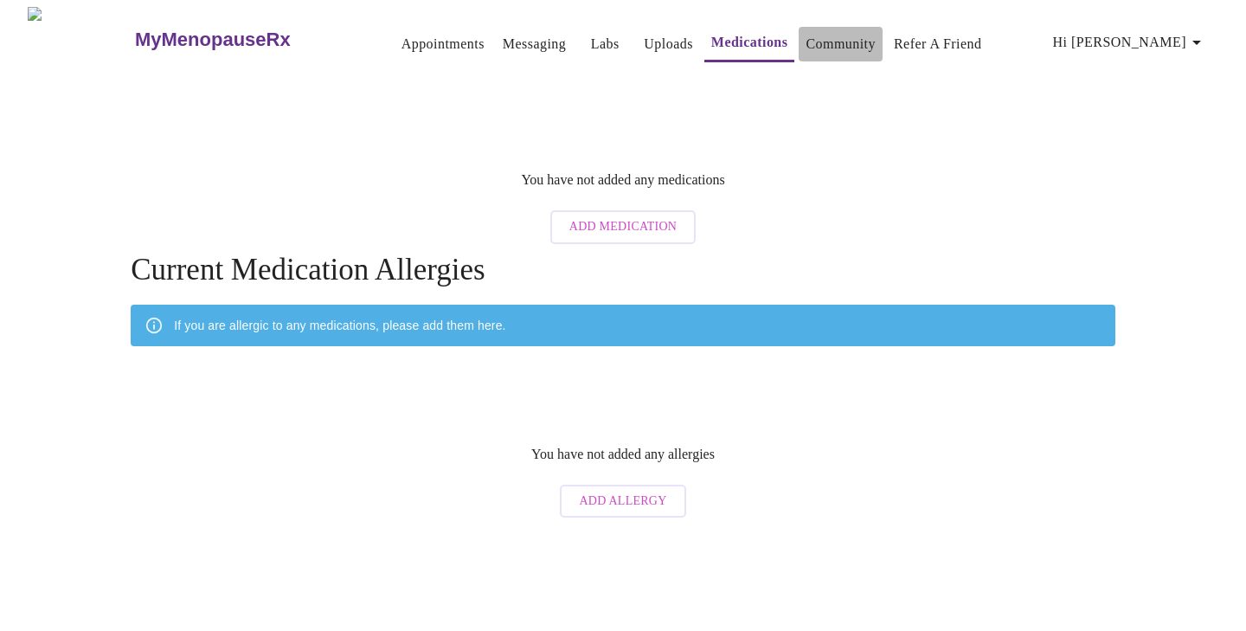
click at [817, 42] on link "Community" at bounding box center [840, 44] width 70 height 24
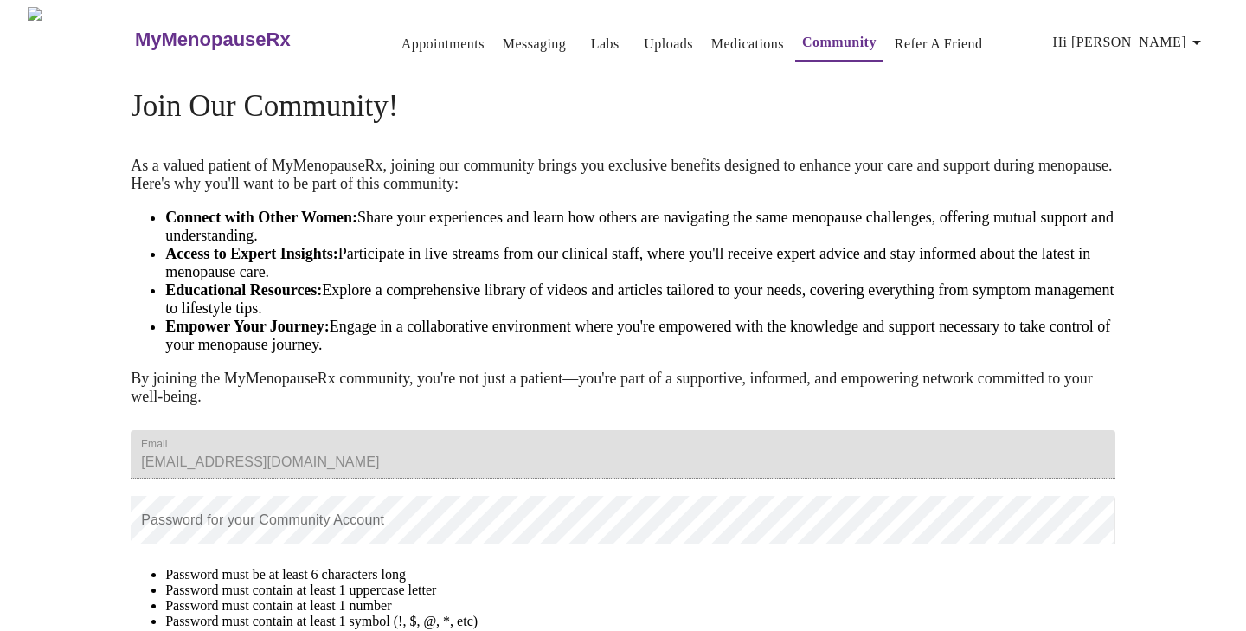
click at [711, 40] on link "Medications" at bounding box center [747, 44] width 73 height 24
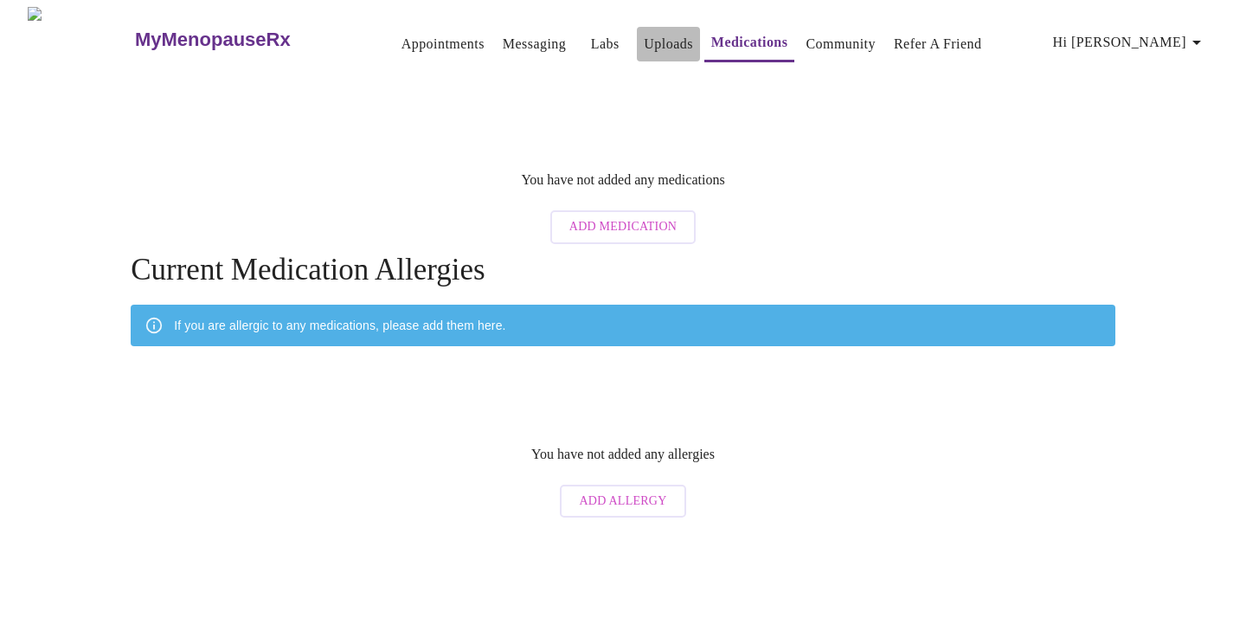
click at [644, 44] on link "Uploads" at bounding box center [668, 44] width 49 height 24
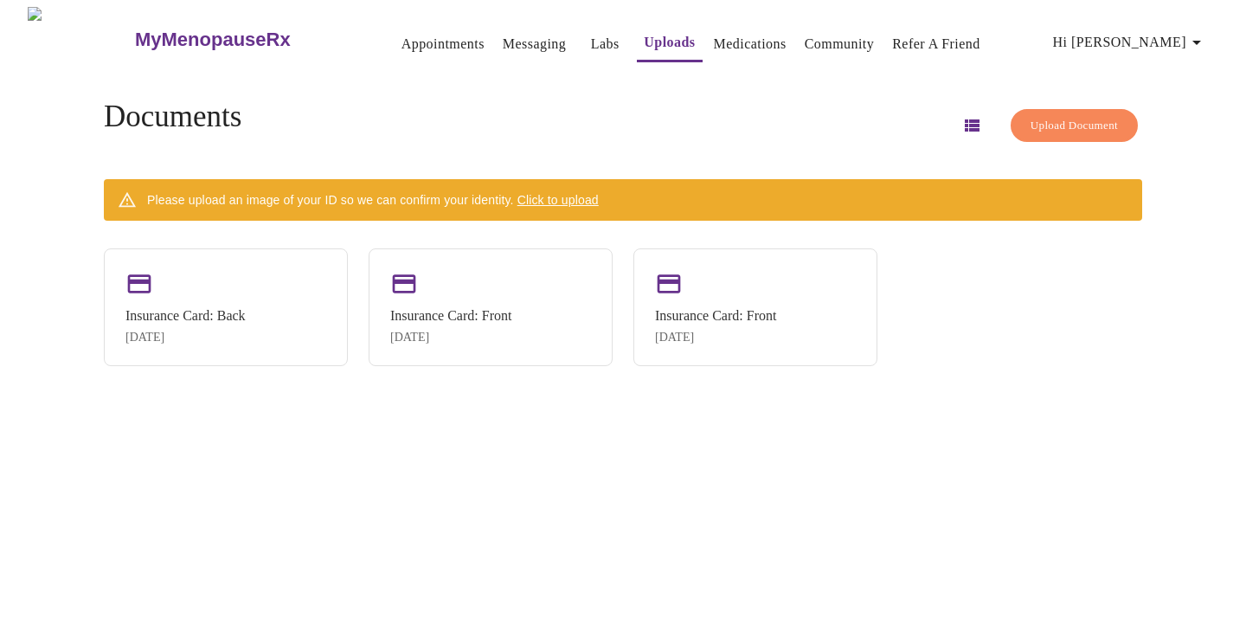
click at [1164, 33] on span "Hi [PERSON_NAME]" at bounding box center [1130, 42] width 154 height 24
click at [1168, 42] on li "Settings" at bounding box center [1178, 36] width 80 height 31
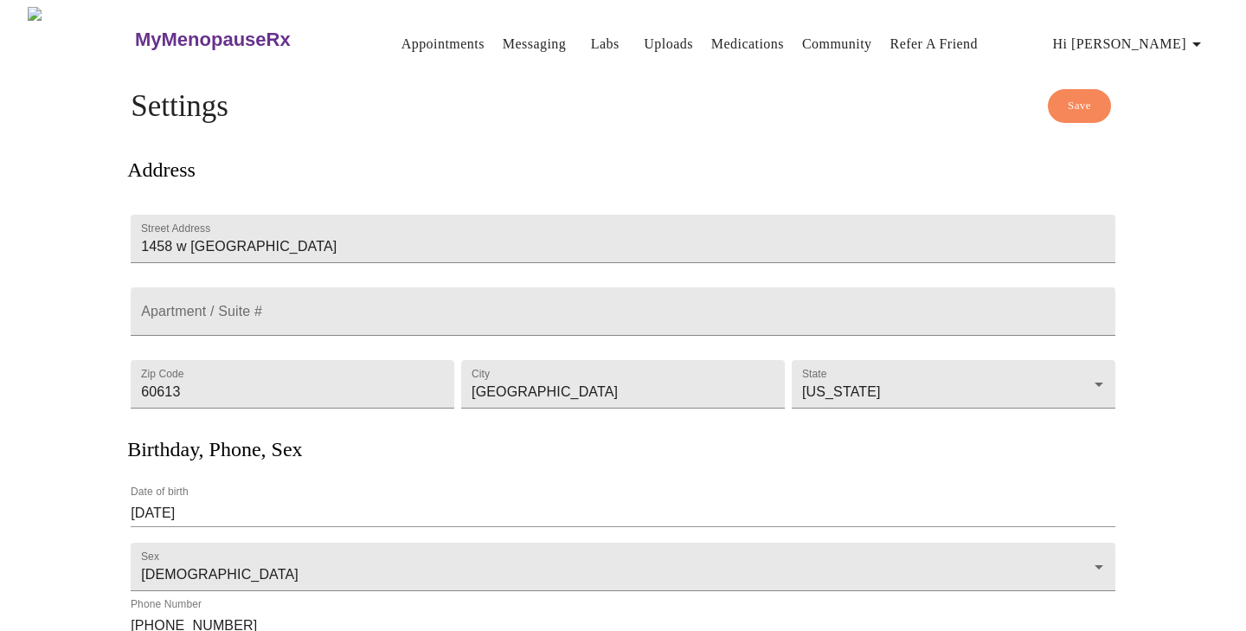
click at [1163, 35] on span "Hi [PERSON_NAME]" at bounding box center [1130, 44] width 154 height 24
click at [1163, 64] on li "Billing" at bounding box center [1178, 68] width 80 height 31
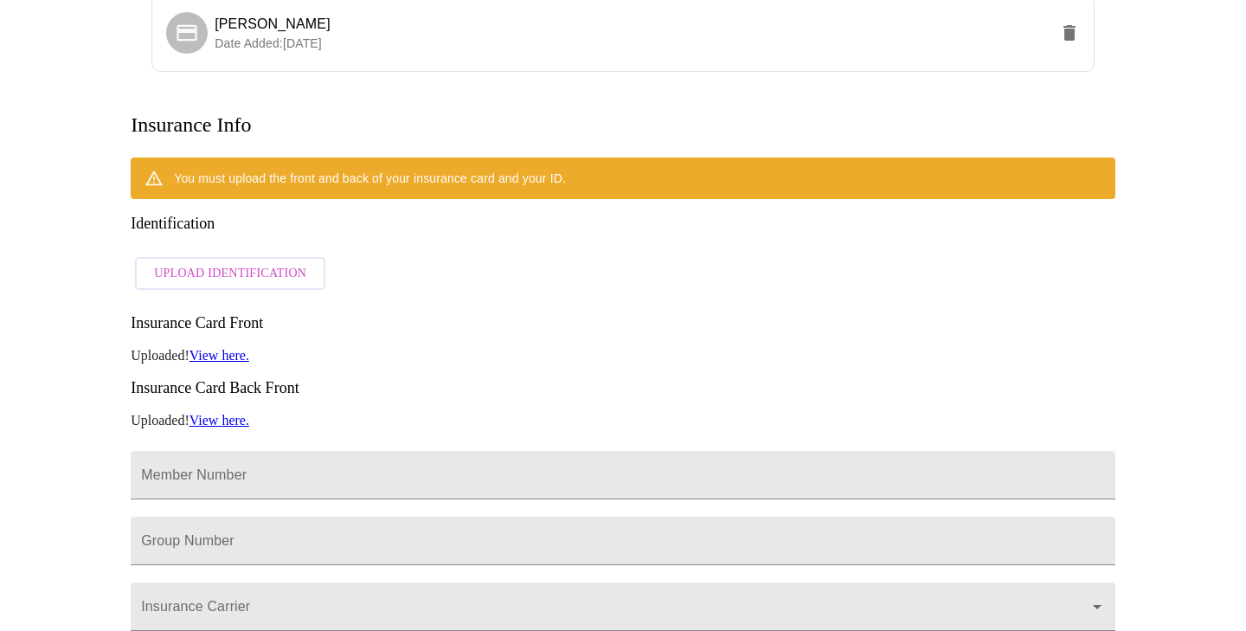
scroll to position [227, 0]
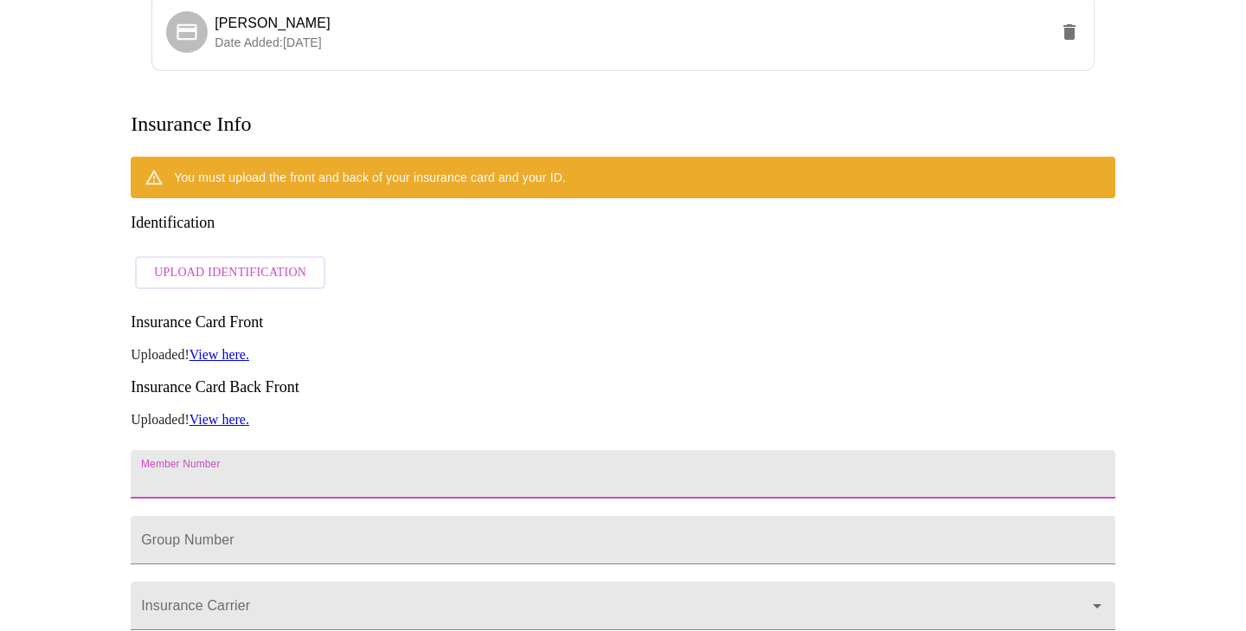
click at [560, 450] on input "Member Number" at bounding box center [623, 474] width 984 height 48
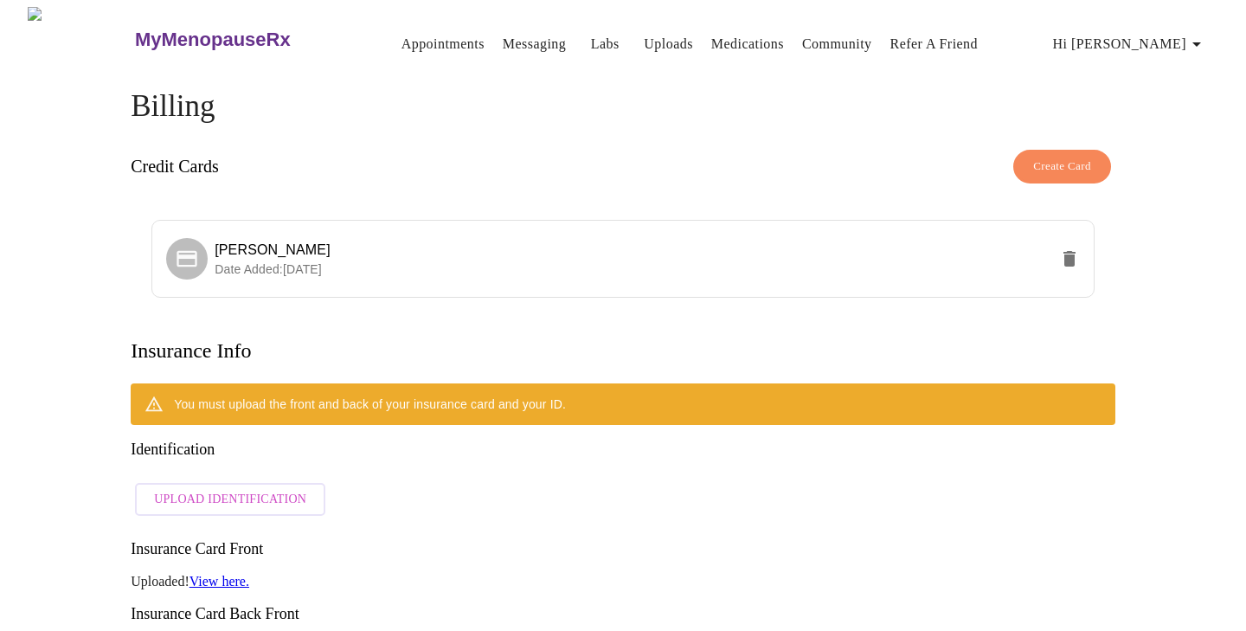
scroll to position [0, 0]
click at [1177, 35] on span "Hi [PERSON_NAME]" at bounding box center [1130, 44] width 154 height 24
click at [762, 136] on div at bounding box center [623, 315] width 1246 height 631
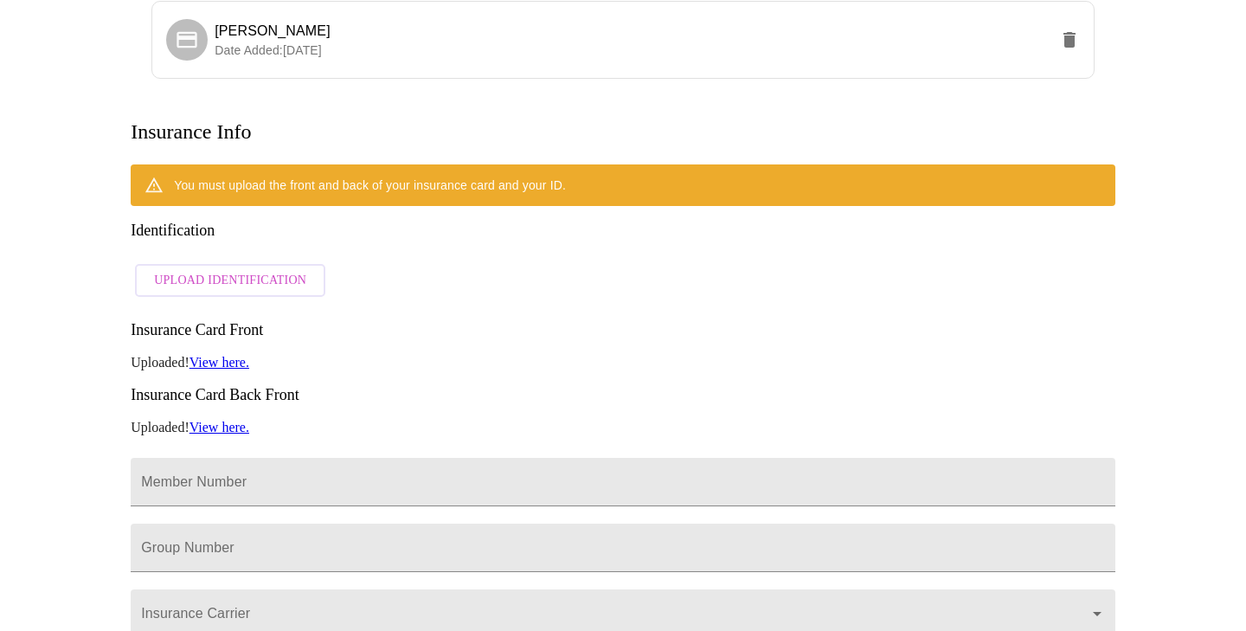
scroll to position [234, 0]
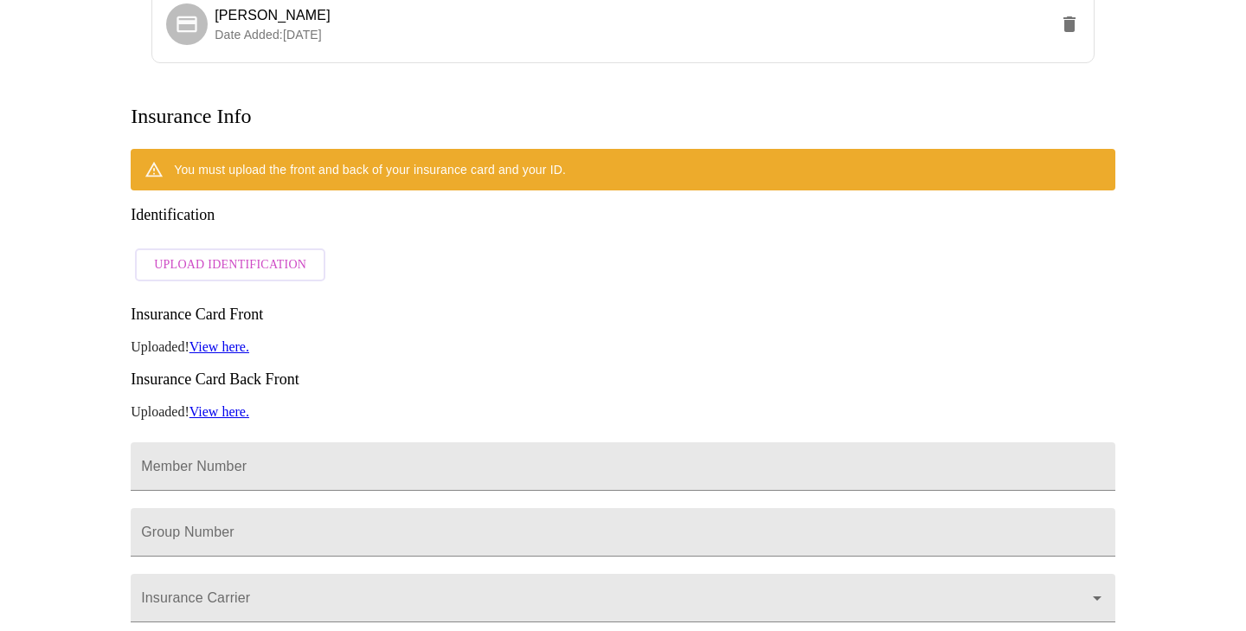
click at [234, 339] on link "View here." at bounding box center [219, 346] width 60 height 15
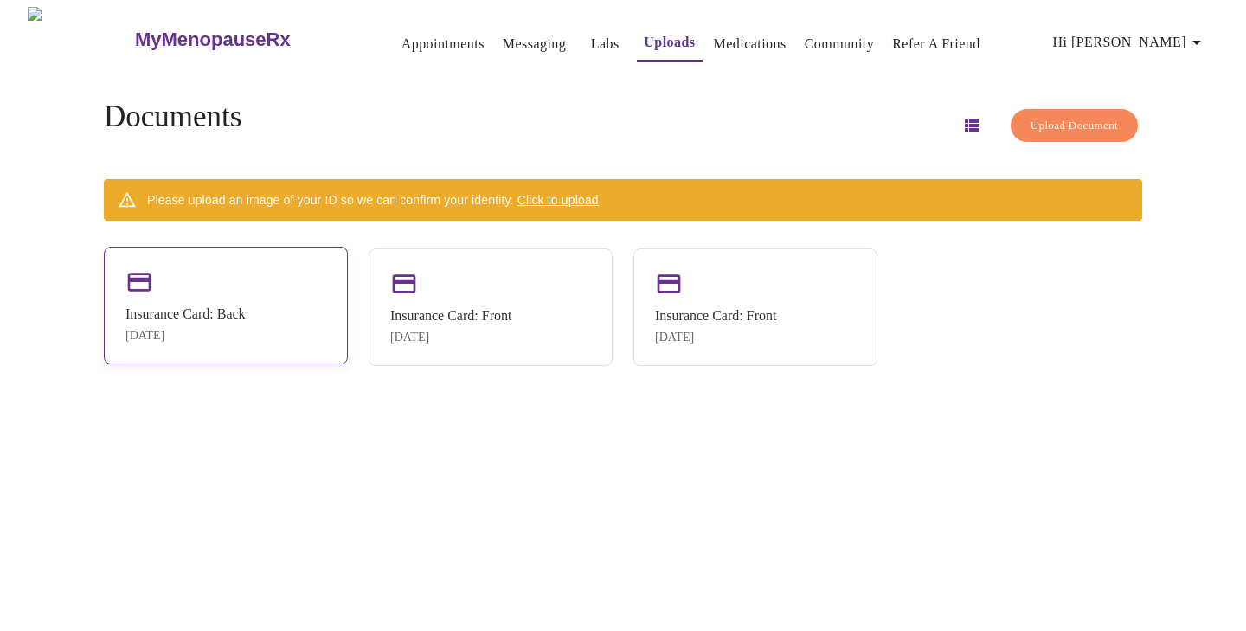
click at [302, 272] on div "Insurance Card: Back Oct 6, 2025" at bounding box center [226, 306] width 244 height 118
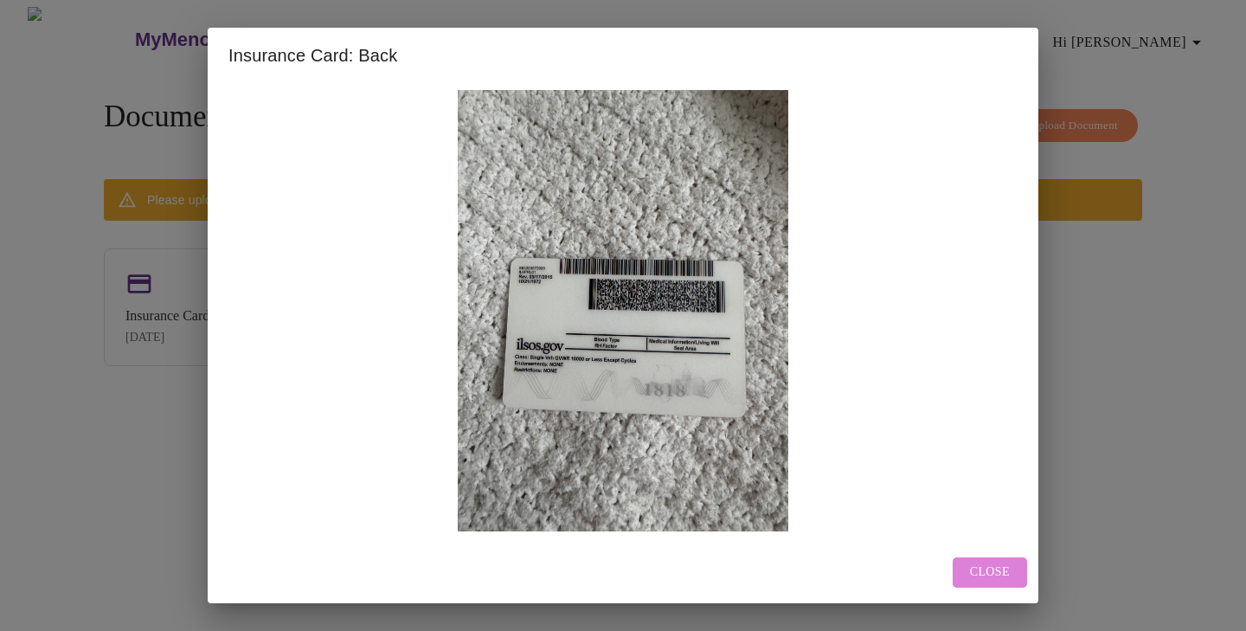
click at [995, 564] on span "Close" at bounding box center [990, 572] width 40 height 22
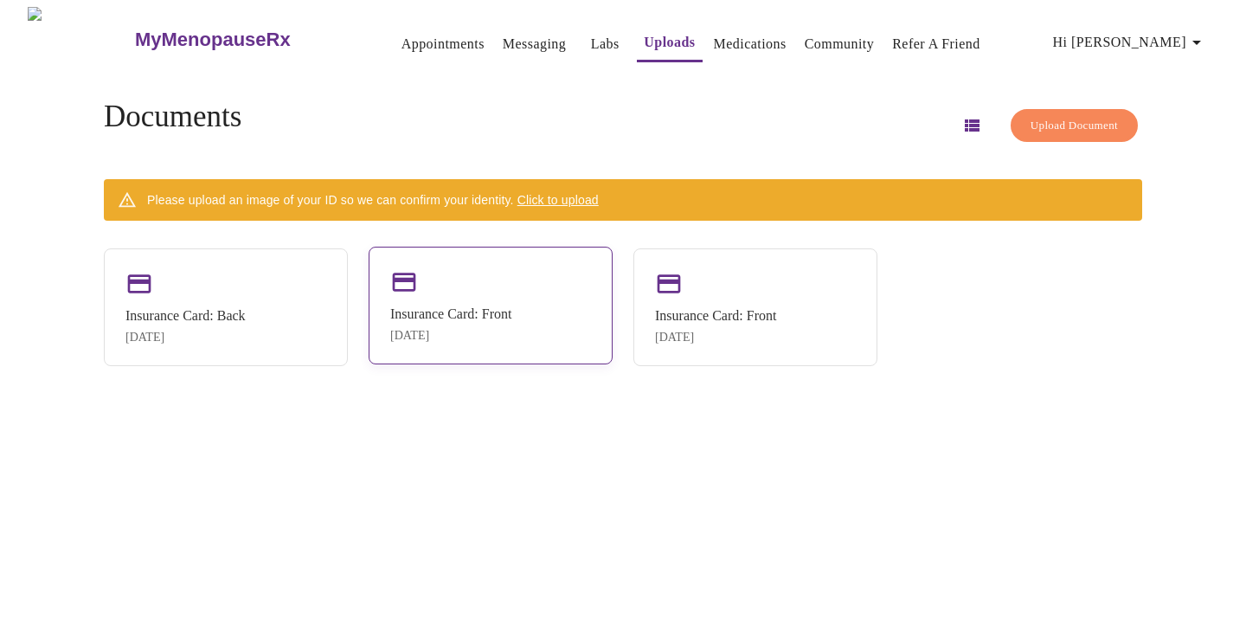
click at [509, 293] on div "Insurance Card: Front [DATE]" at bounding box center [490, 306] width 244 height 118
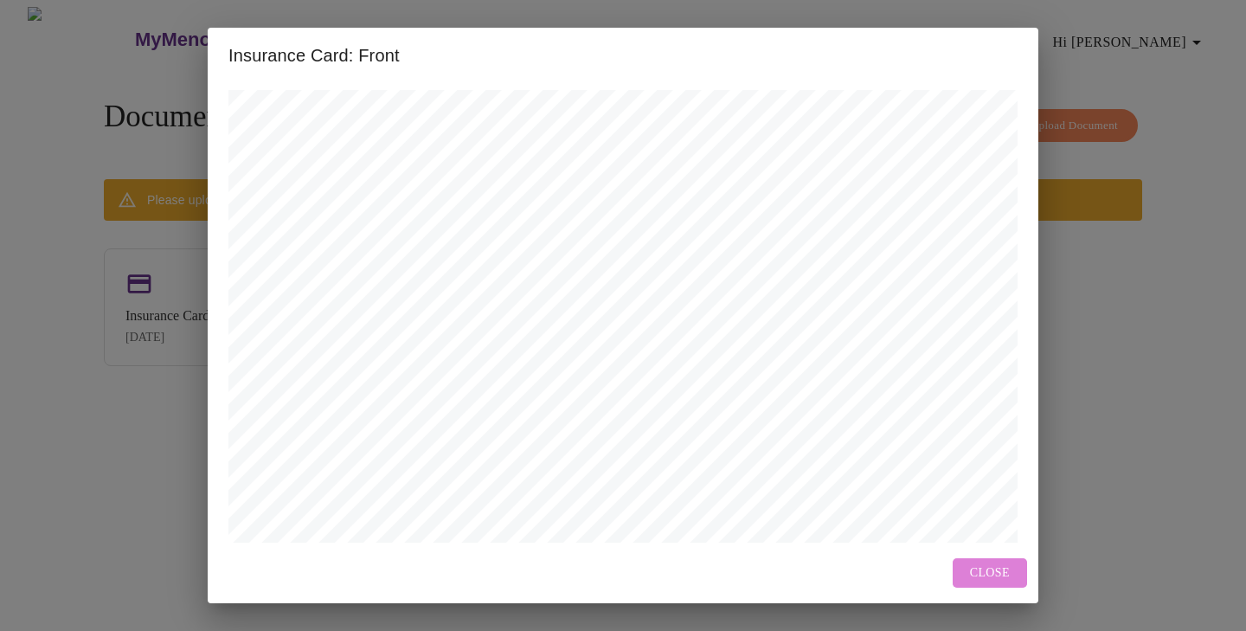
click at [1000, 570] on span "Close" at bounding box center [990, 573] width 40 height 22
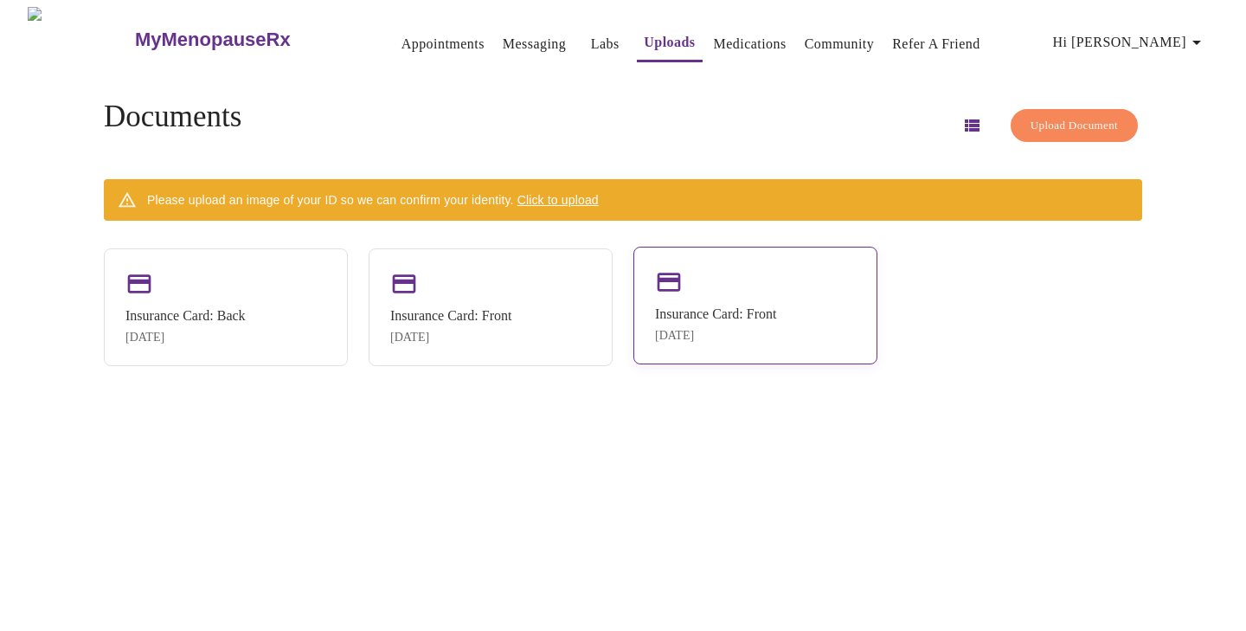
click at [783, 286] on div "Insurance Card: Front [DATE]" at bounding box center [755, 306] width 244 height 118
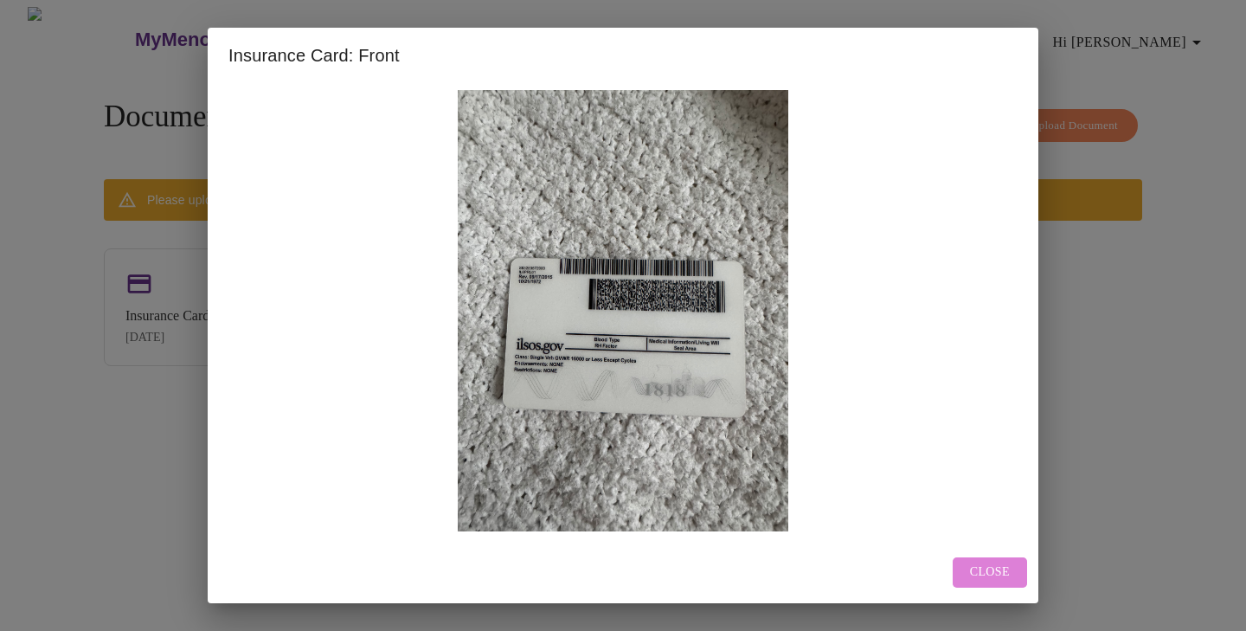
click at [984, 559] on button "Close" at bounding box center [989, 572] width 74 height 30
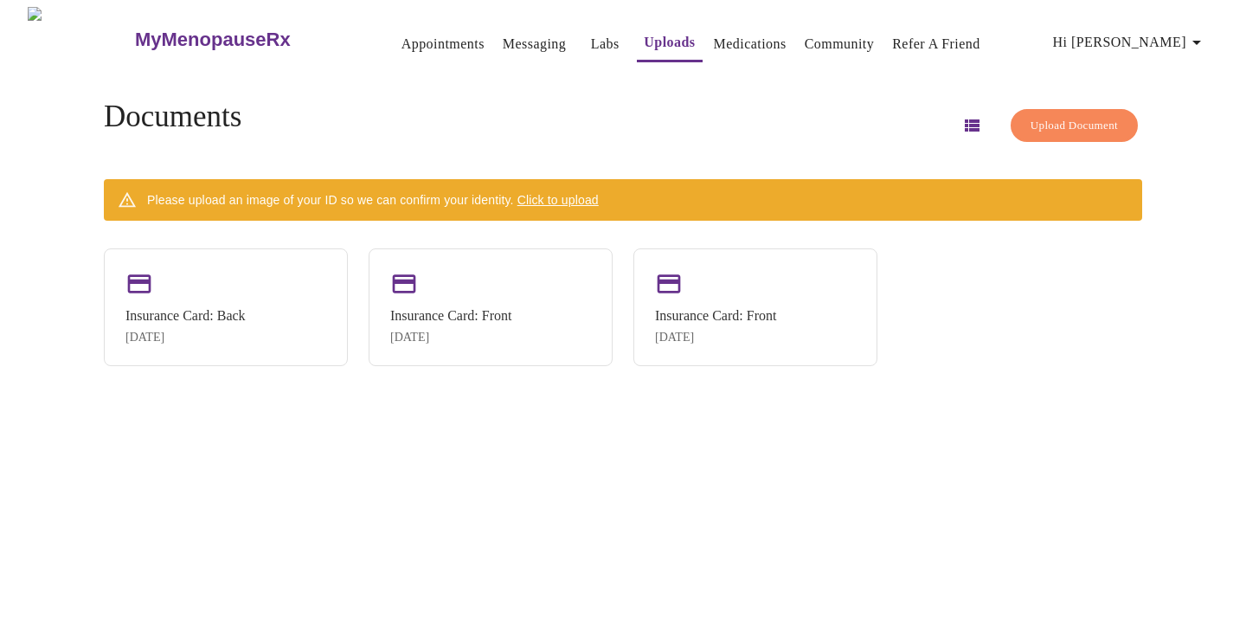
click at [585, 193] on span "Click to upload" at bounding box center [557, 200] width 81 height 14
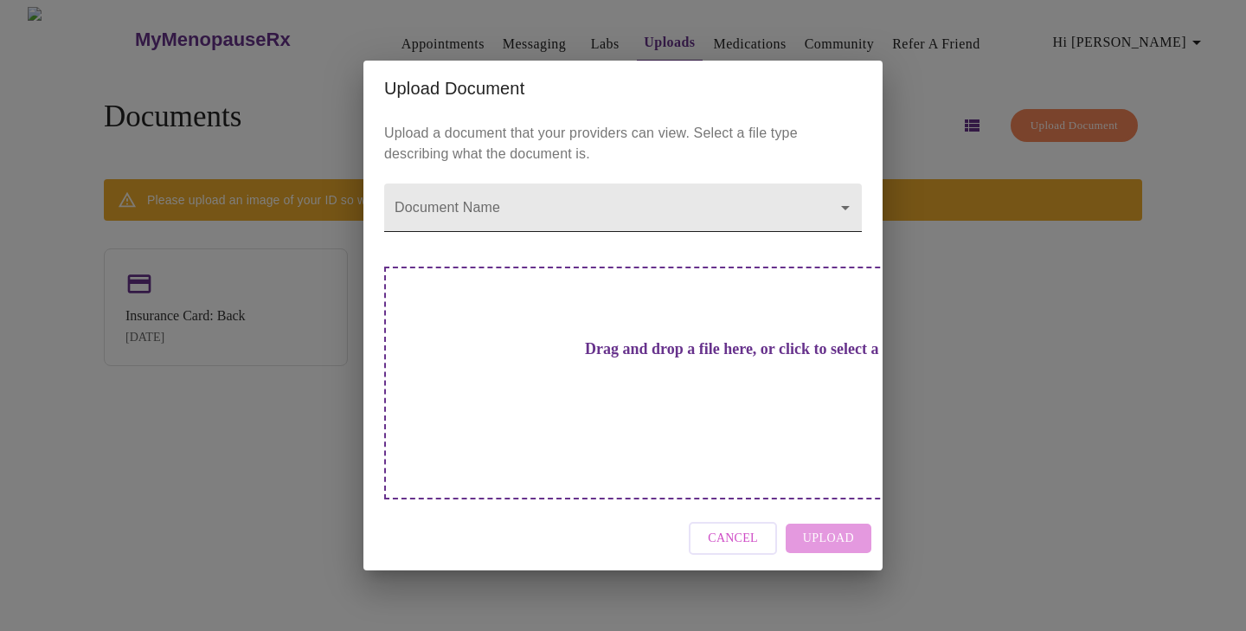
click at [740, 240] on body "MyMenopauseRx Appointments Messaging Labs Uploads Medications Community Refer a…" at bounding box center [623, 322] width 1232 height 631
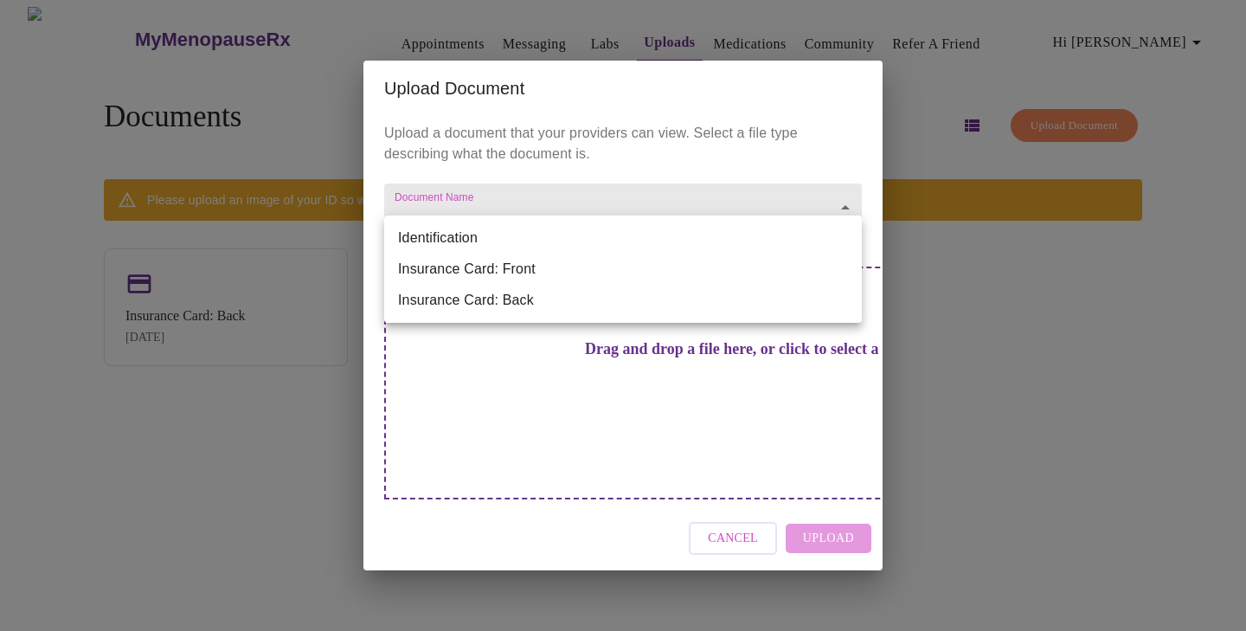
click at [937, 356] on div at bounding box center [623, 315] width 1246 height 631
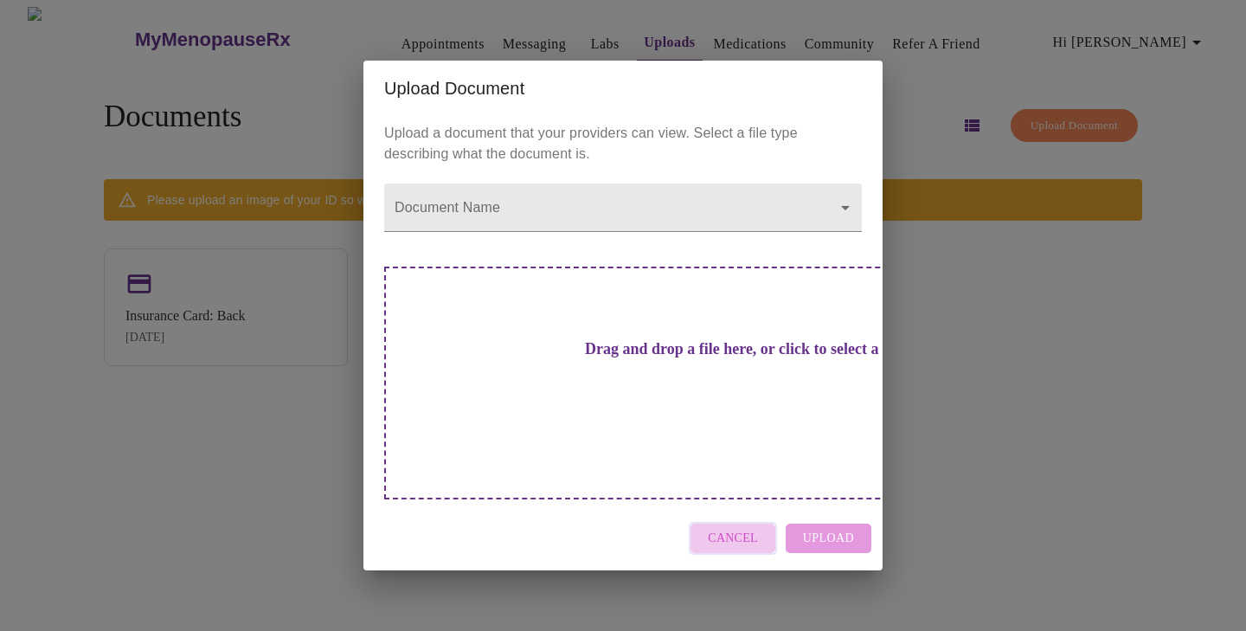
click at [744, 528] on span "Cancel" at bounding box center [733, 539] width 50 height 22
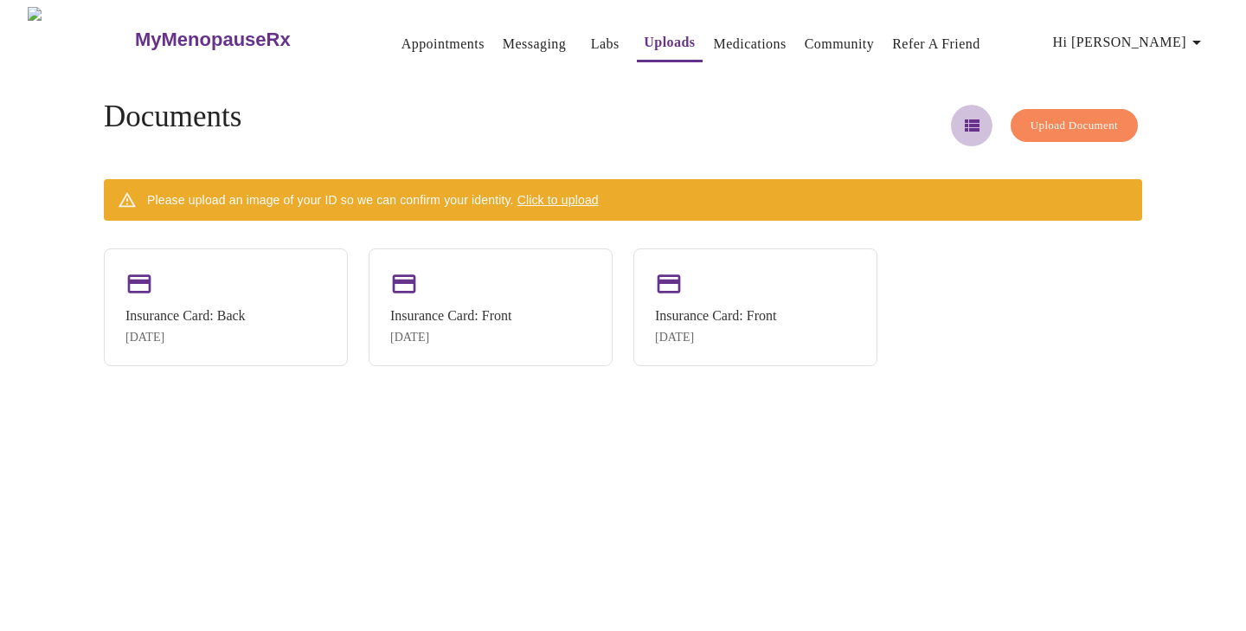
click at [964, 119] on icon "button" at bounding box center [971, 125] width 15 height 12
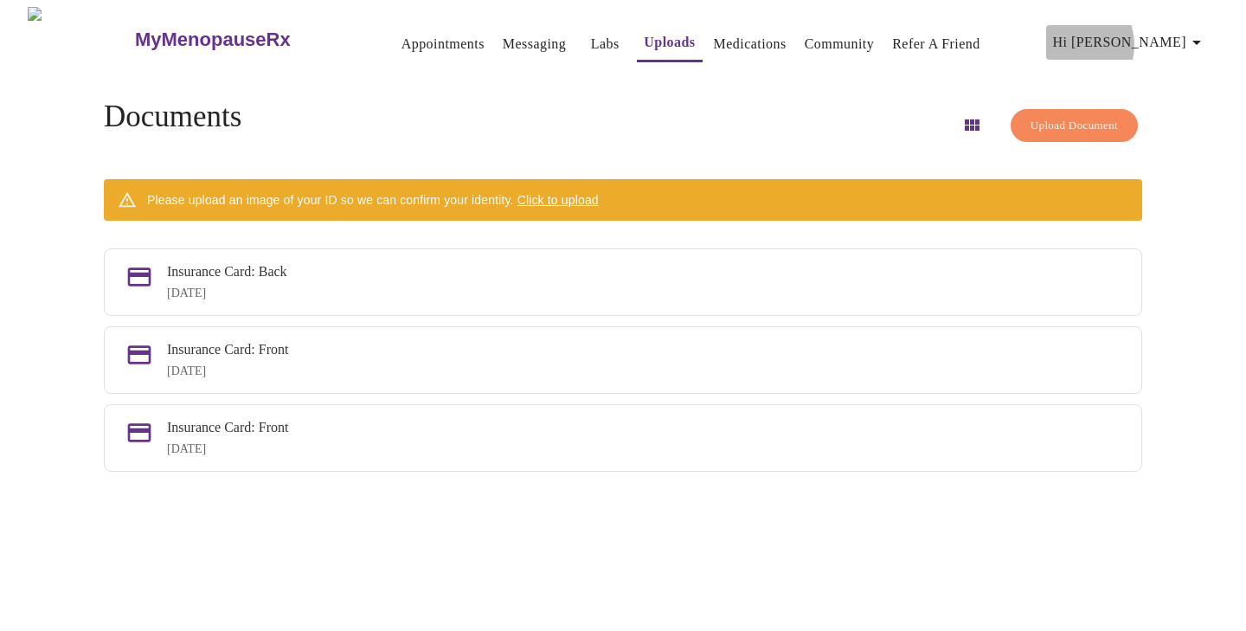
click at [1160, 39] on span "Hi [PERSON_NAME]" at bounding box center [1130, 42] width 154 height 24
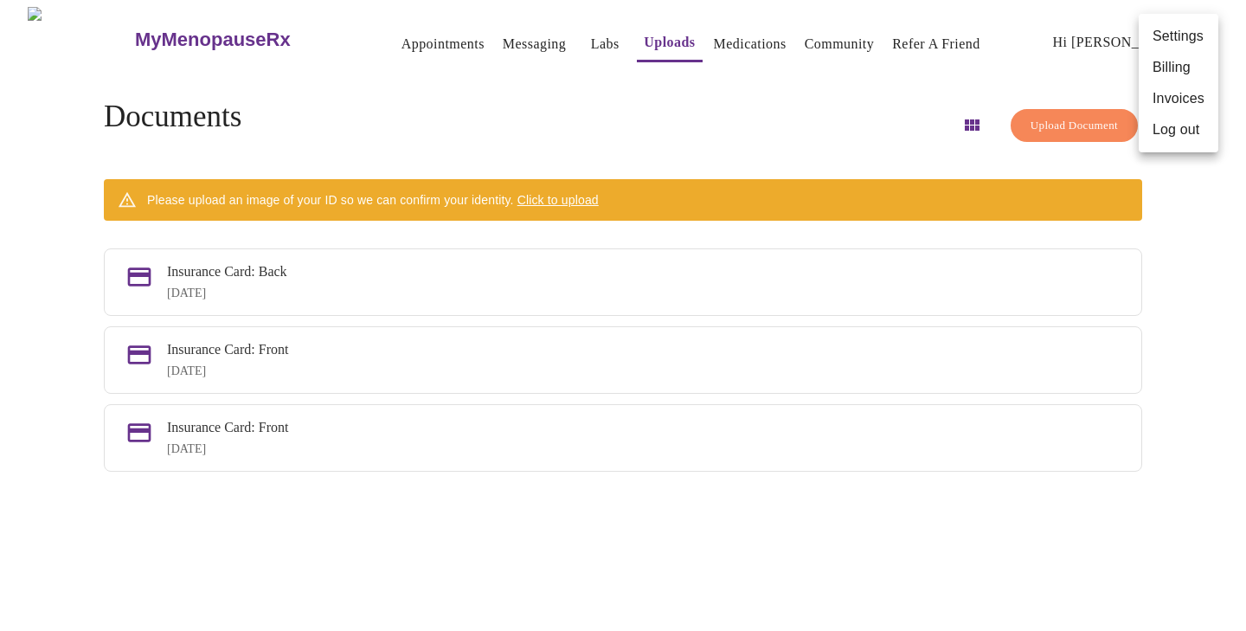
click at [867, 100] on div at bounding box center [623, 315] width 1246 height 631
click at [591, 40] on link "Labs" at bounding box center [605, 44] width 29 height 24
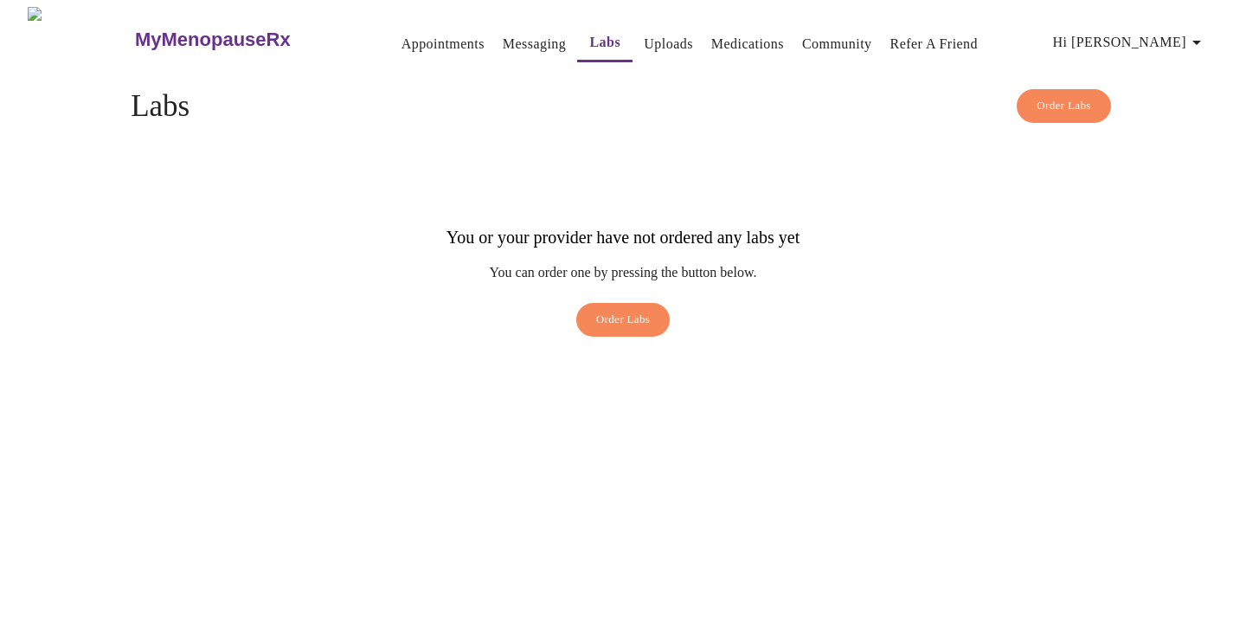
click at [503, 37] on link "Messaging" at bounding box center [534, 44] width 63 height 24
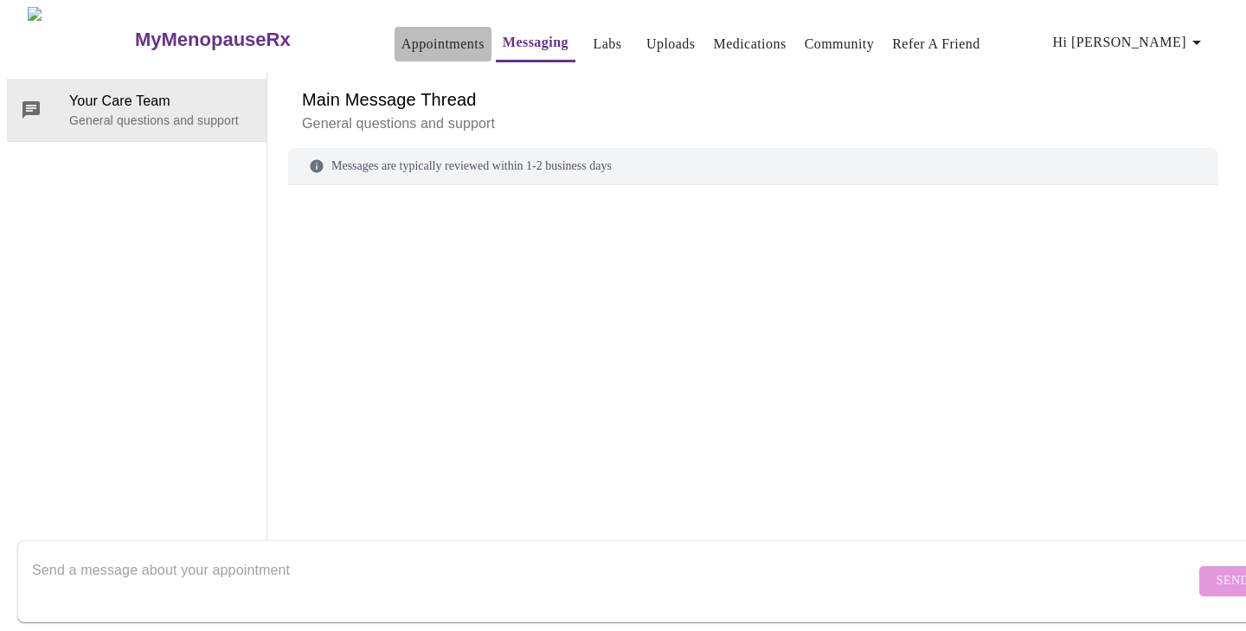
click at [401, 41] on link "Appointments" at bounding box center [442, 44] width 83 height 24
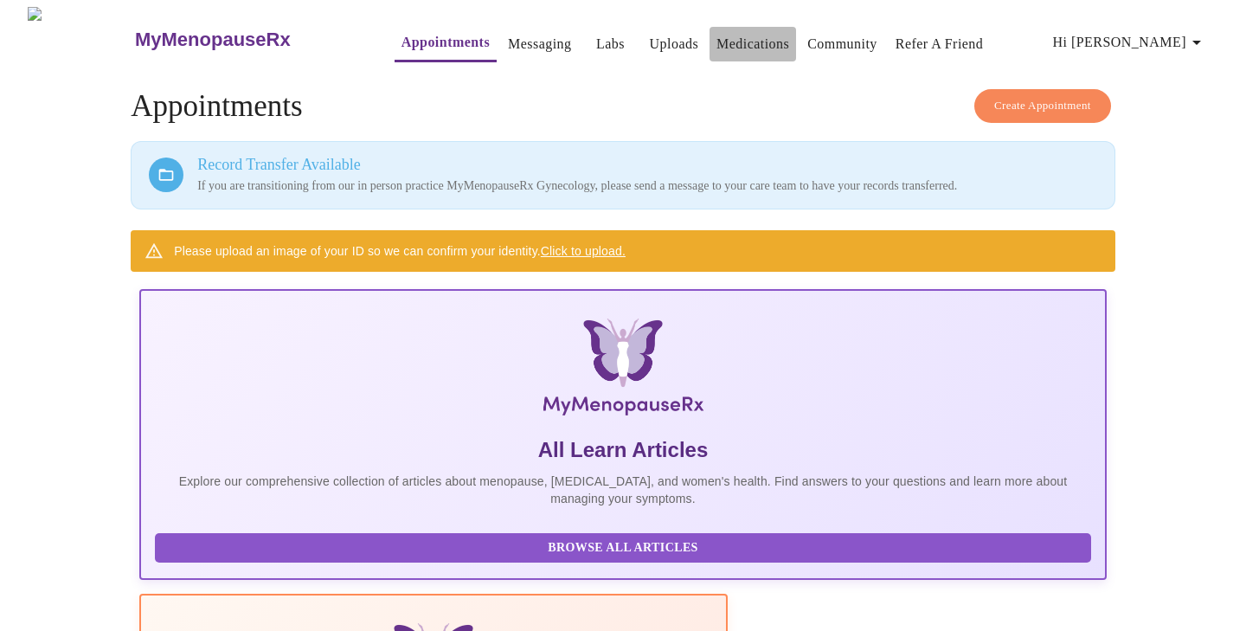
click at [721, 32] on link "Medications" at bounding box center [752, 44] width 73 height 24
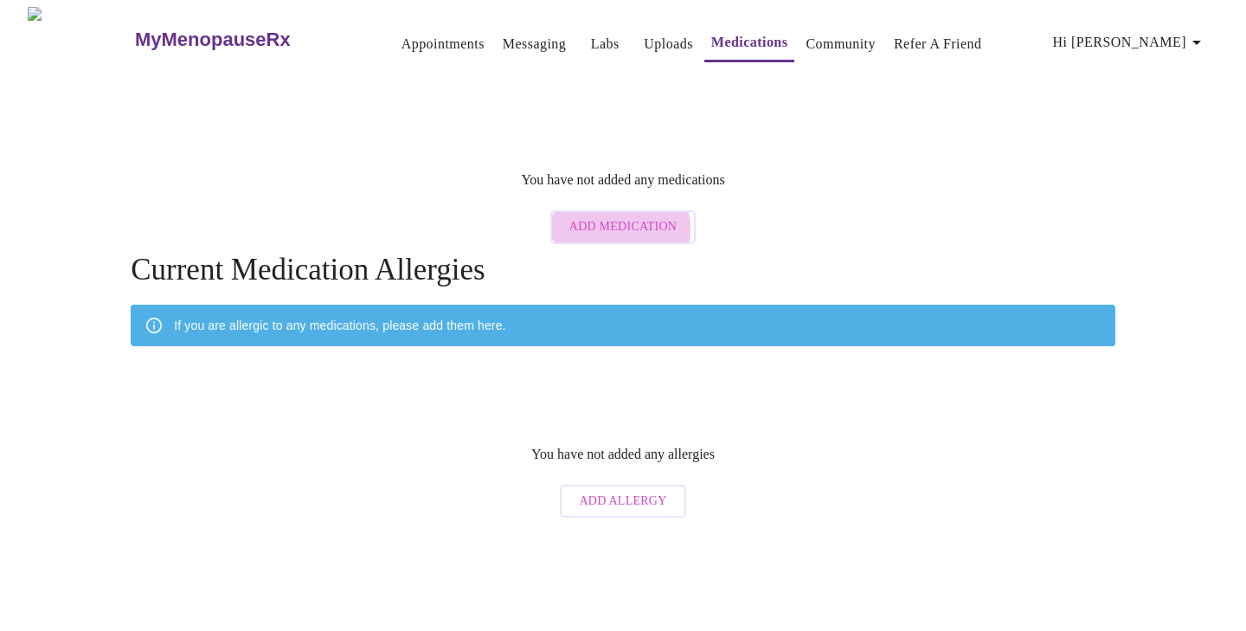
click at [618, 216] on span "Add Medication" at bounding box center [622, 227] width 107 height 22
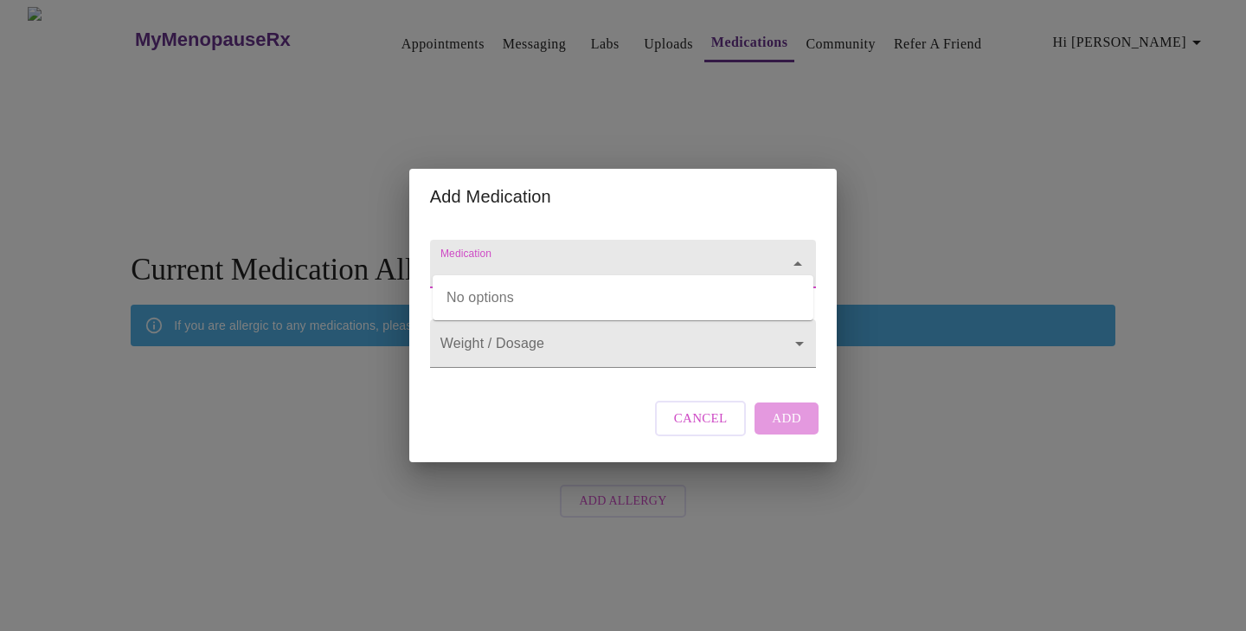
click at [593, 256] on input "Medication" at bounding box center [598, 272] width 323 height 32
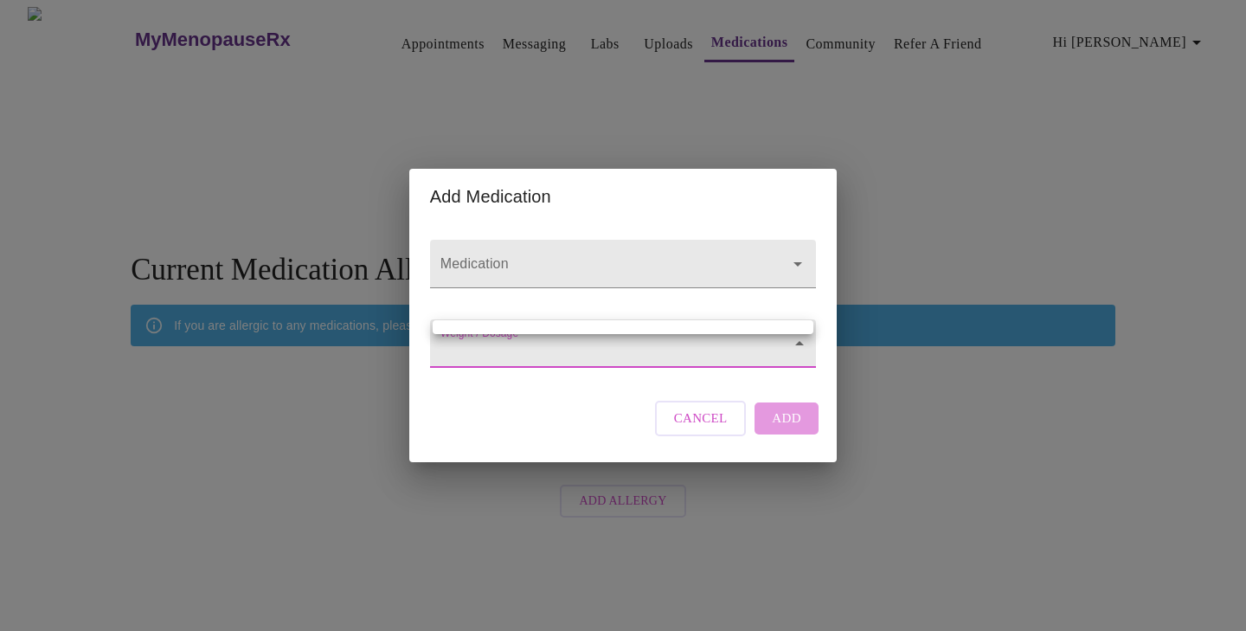
click at [489, 355] on body "MyMenopauseRx Appointments Messaging Labs Uploads Medications Community Refer a…" at bounding box center [623, 266] width 1232 height 519
click at [488, 248] on div at bounding box center [623, 315] width 1246 height 631
click at [483, 334] on body "MyMenopauseRx Appointments Messaging Labs Uploads Medications Community Refer a…" at bounding box center [623, 266] width 1232 height 519
click at [707, 436] on div at bounding box center [623, 315] width 1246 height 631
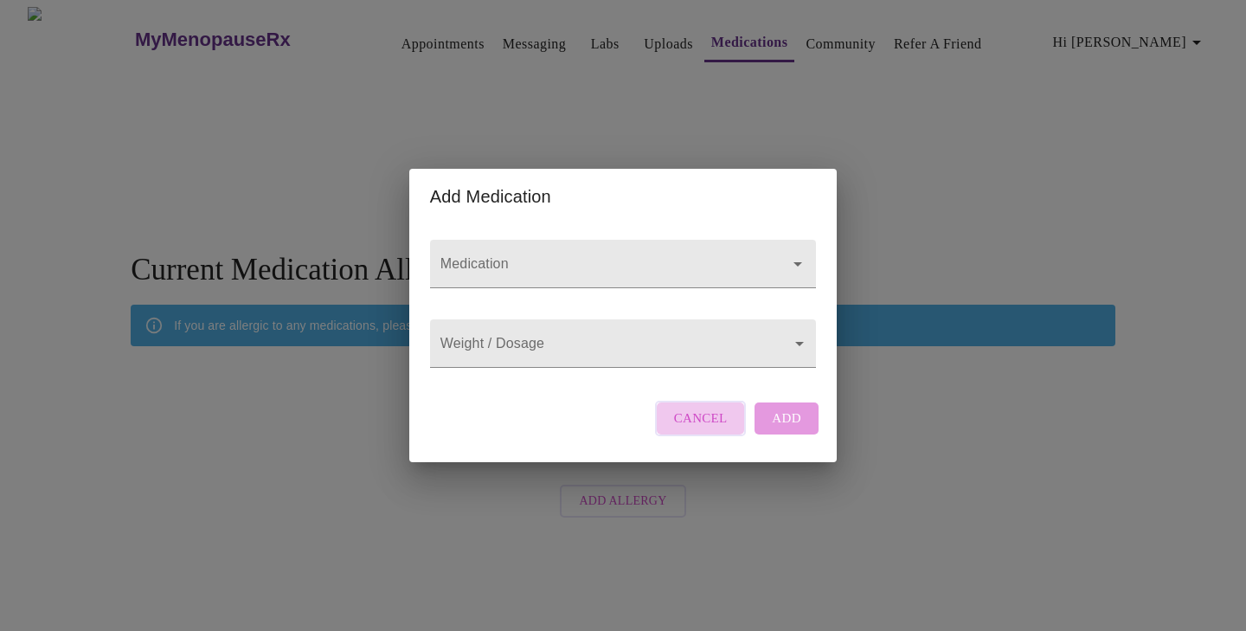
click at [708, 429] on span "Cancel" at bounding box center [701, 418] width 54 height 22
